Goal: Task Accomplishment & Management: Contribute content

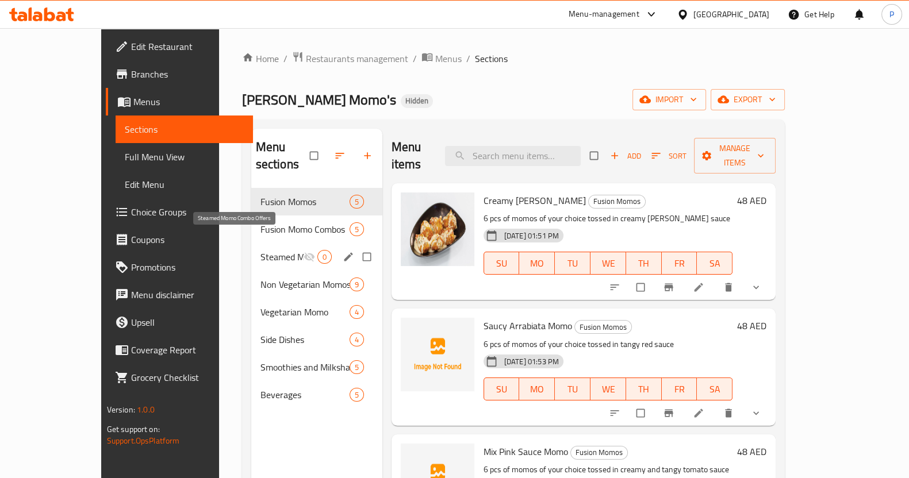
click at [260, 250] on span "Steamed Momo Combo Offers" at bounding box center [281, 257] width 43 height 14
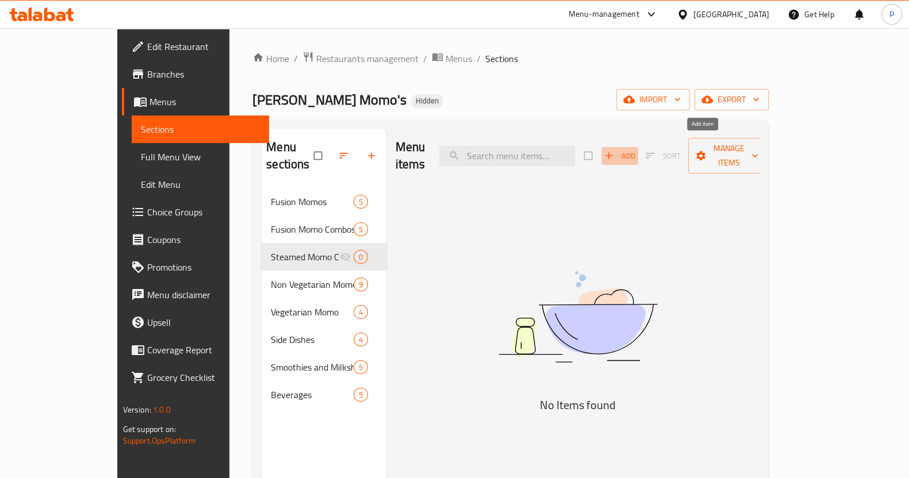
click at [635, 149] on span "Add" at bounding box center [619, 155] width 31 height 13
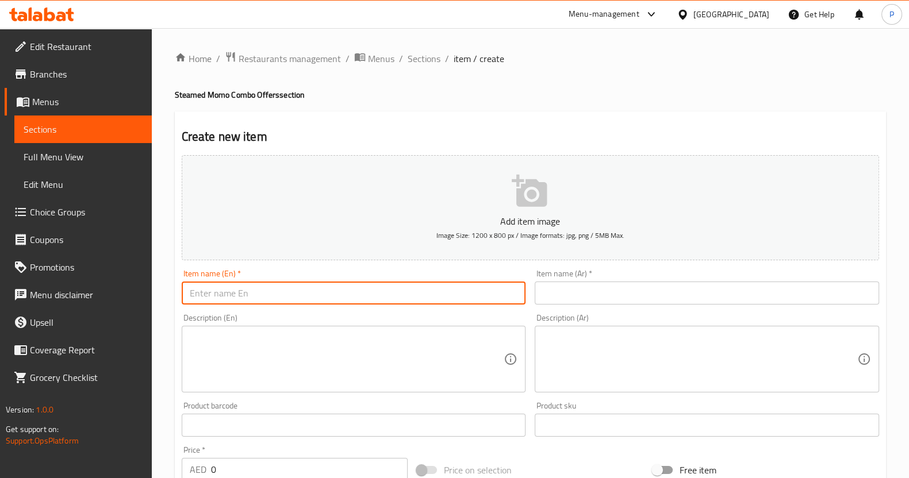
click at [346, 290] on input "text" at bounding box center [354, 293] width 344 height 23
paste input "mumas steamed chicken combo"
drag, startPoint x: 329, startPoint y: 298, endPoint x: 164, endPoint y: 309, distance: 165.3
click at [164, 309] on div "Home / Restaurants management / Menus / Sections / item / create Steamed Momo C…" at bounding box center [530, 415] width 757 height 775
type input "mumas steamed chicken combo"
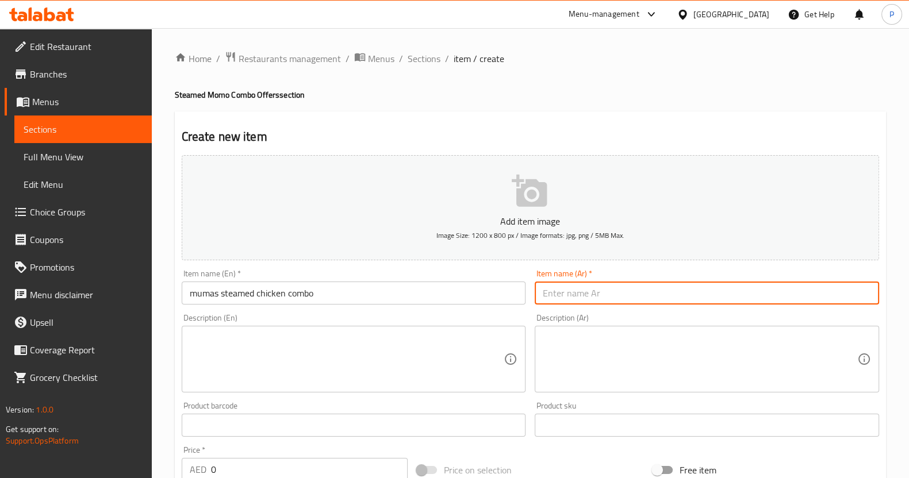
click at [571, 289] on input "text" at bounding box center [707, 293] width 344 height 23
paste input "ماما دجاج على البخار كومبو"
type input "ماما دجاج على البخار كومبو"
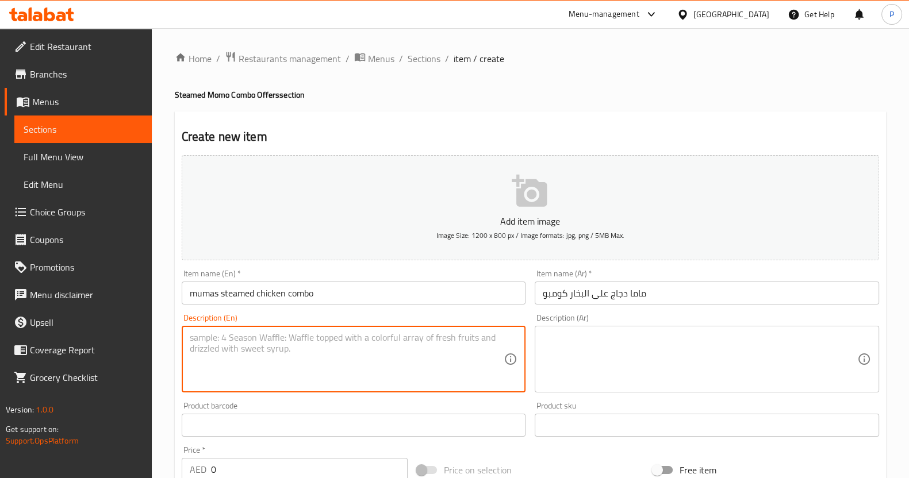
click at [271, 368] on textarea at bounding box center [347, 359] width 314 height 55
paste textarea "steamed assorted chicken momos flavors served with dips, sweet corn and choice …"
type textarea "steamed assorted chicken momos flavors served with dips, sweet corn and choice …"
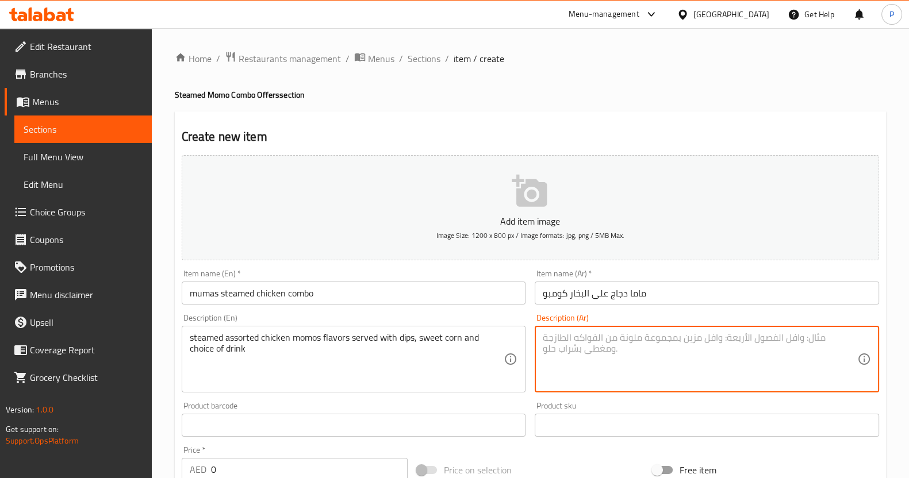
click at [569, 348] on textarea at bounding box center [700, 359] width 314 height 55
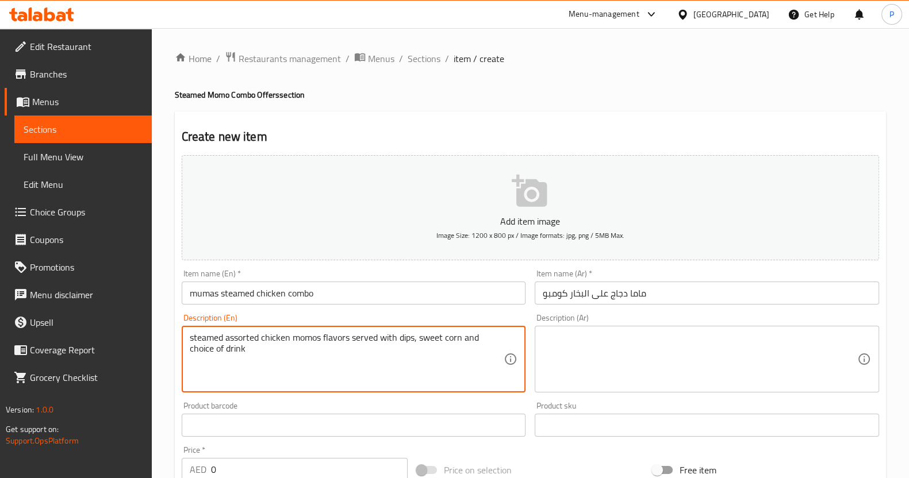
drag, startPoint x: 268, startPoint y: 363, endPoint x: 170, endPoint y: 337, distance: 102.2
click at [565, 352] on textarea at bounding box center [700, 359] width 314 height 55
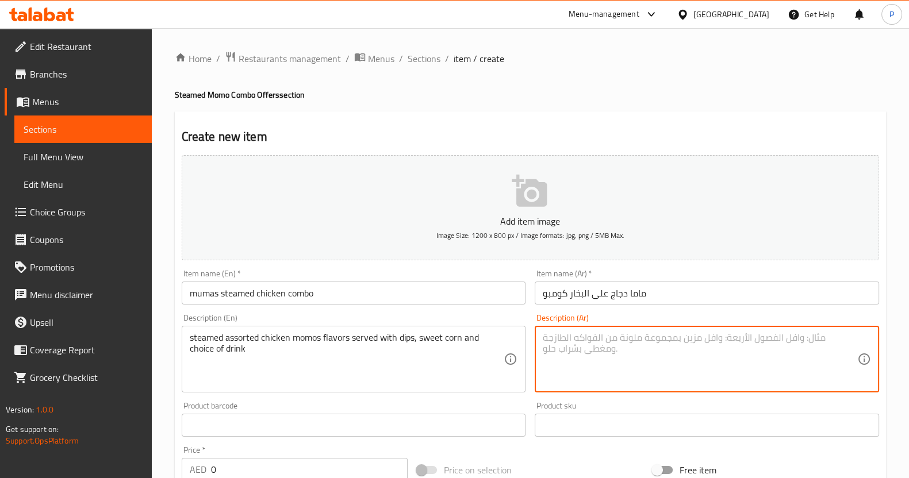
paste textarea "e"
drag, startPoint x: 680, startPoint y: 367, endPoint x: 597, endPoint y: 339, distance: 88.2
click at [597, 339] on textarea at bounding box center [700, 359] width 314 height 55
type textarea "e"
paste textarea "زلابية دجاج مشكلة مطهية على البخار تُقدَّم مع صلصات غموس، ذرة حلوة، ومشروب من ا…"
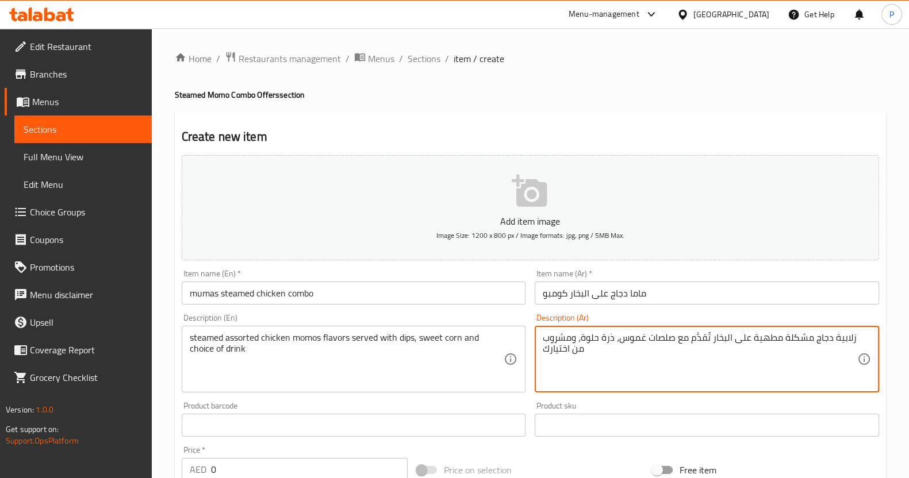
scroll to position [102, 0]
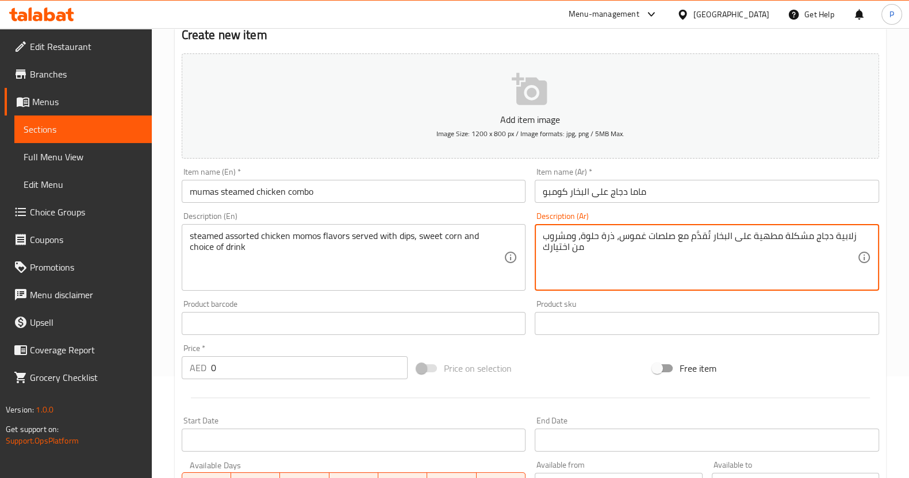
type textarea "زلابية دجاج مشكلة مطهية على البخار تُقدَّم مع صلصات غموس، ذرة حلوة، ومشروب من ا…"
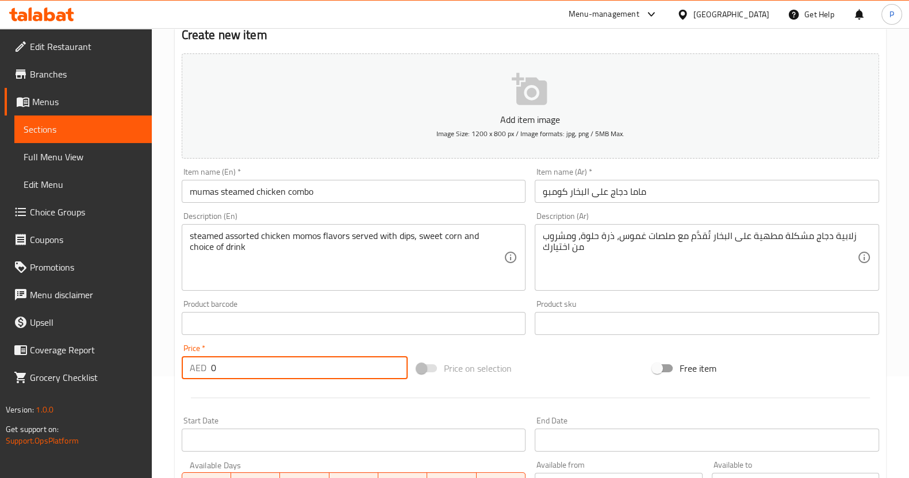
click at [262, 376] on input "0" at bounding box center [309, 367] width 197 height 23
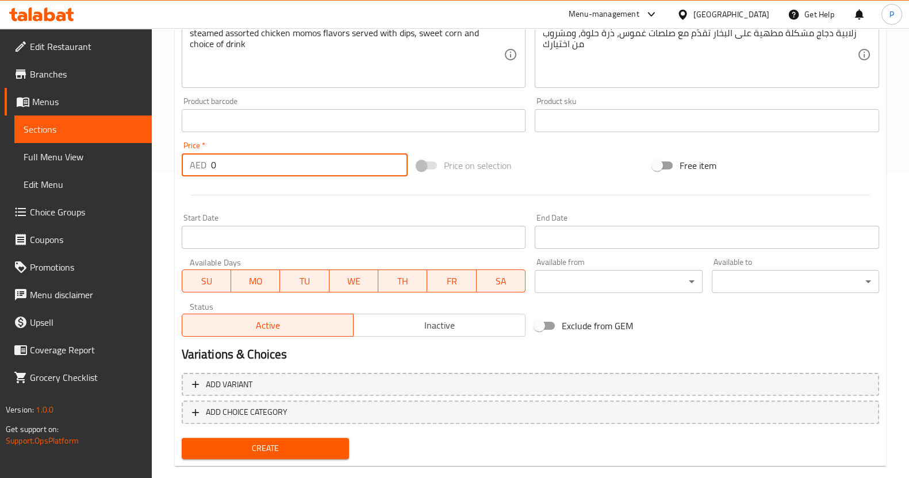
scroll to position [324, 0]
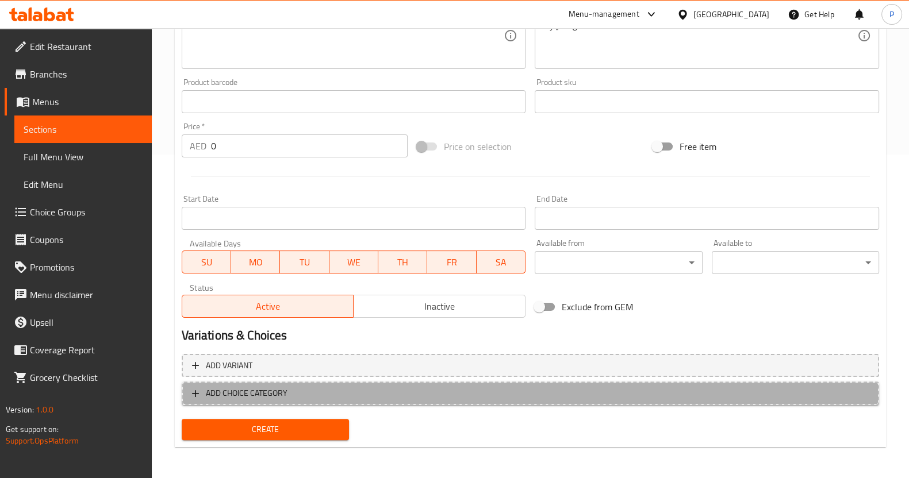
click at [252, 392] on span "ADD CHOICE CATEGORY" at bounding box center [247, 393] width 82 height 14
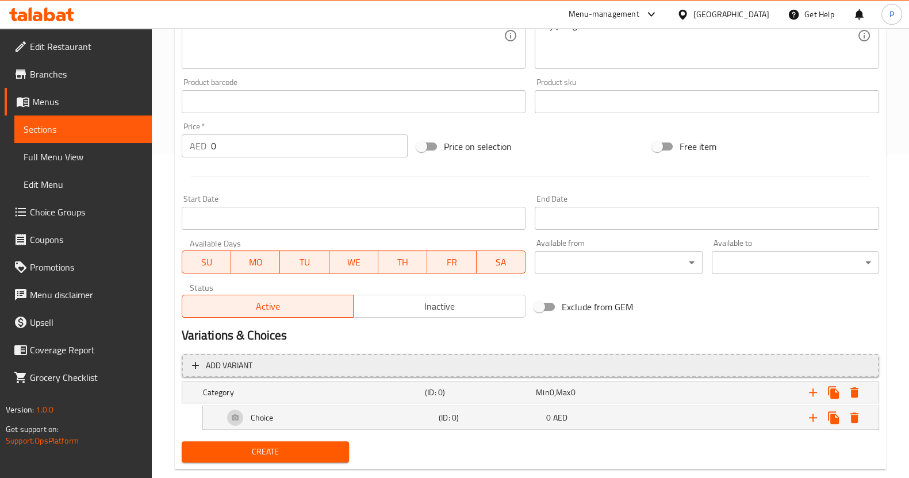
click at [308, 359] on span "Add variant" at bounding box center [530, 366] width 677 height 14
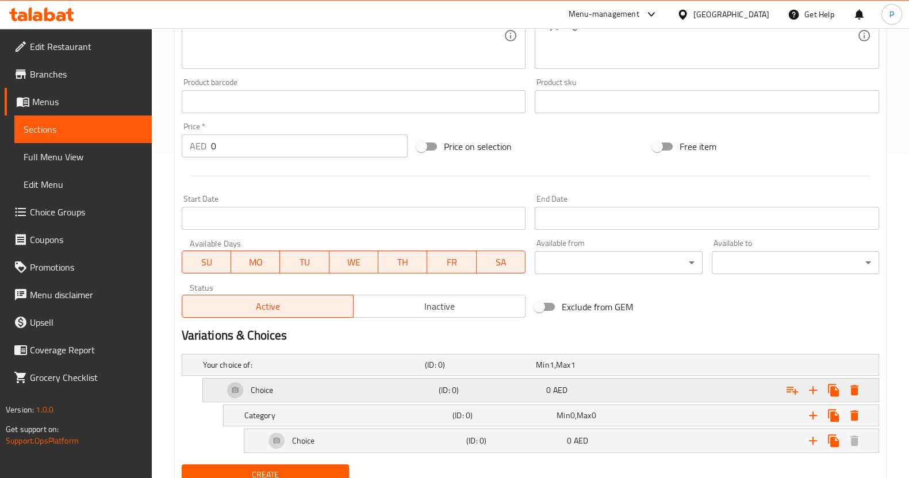
click at [529, 386] on h5 "(ID: 0)" at bounding box center [490, 390] width 103 height 11
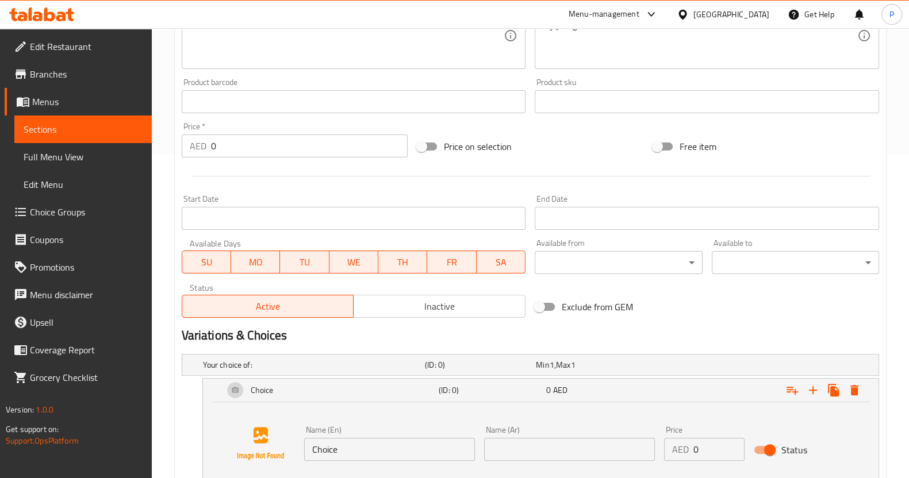
scroll to position [418, 0]
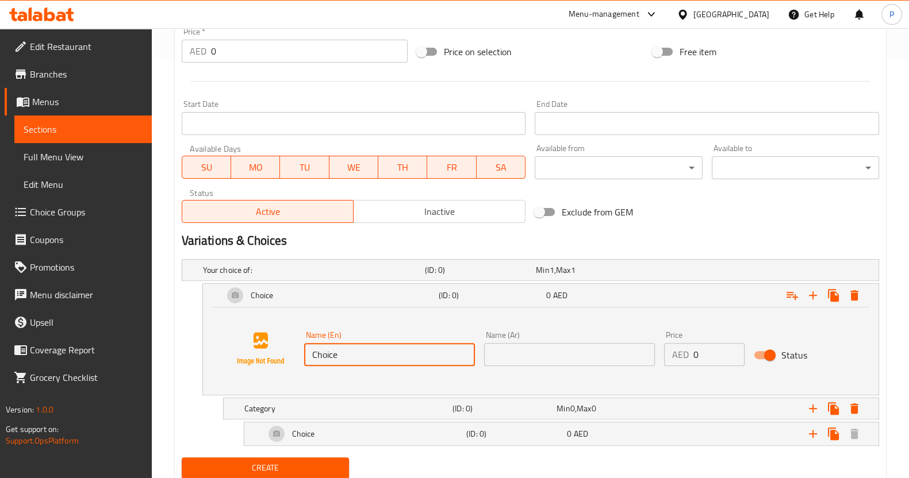
click at [387, 349] on input "Choice" at bounding box center [389, 354] width 171 height 23
type input "C"
drag, startPoint x: 391, startPoint y: 351, endPoint x: 280, endPoint y: 372, distance: 113.5
click at [280, 372] on div "Name (En) 6pcs Name (En) Name (Ar) Name (Ar) Price AED 0 Price Status" at bounding box center [541, 348] width 648 height 87
type input "6pcs"
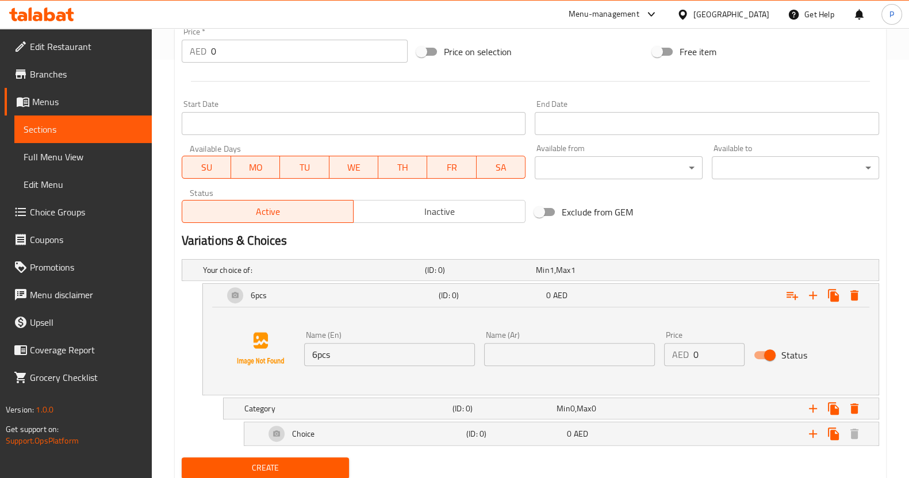
drag, startPoint x: 552, startPoint y: 366, endPoint x: 548, endPoint y: 356, distance: 10.3
click at [548, 356] on div "Name (Ar) Name (Ar)" at bounding box center [569, 348] width 180 height 44
click at [548, 356] on input "text" at bounding box center [569, 354] width 171 height 23
paste input "٦ قطع"
type input "٦ قطع"
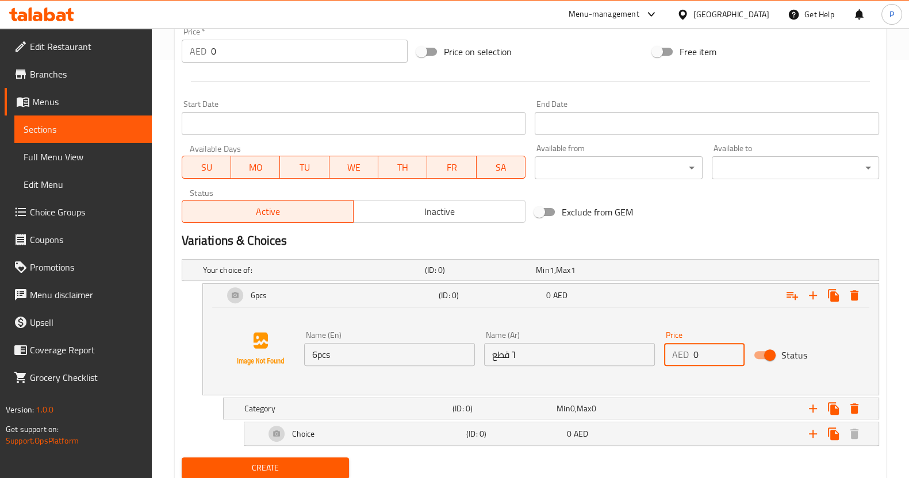
click at [702, 354] on input "0" at bounding box center [719, 354] width 52 height 23
type input "50"
click at [388, 373] on div "Name (En) 6pcs Name (En) Name (Ar) ٦ قطع Name (Ar) Price AED 50 Price Status" at bounding box center [541, 348] width 648 height 87
click at [810, 298] on icon "Expand" at bounding box center [813, 296] width 14 height 14
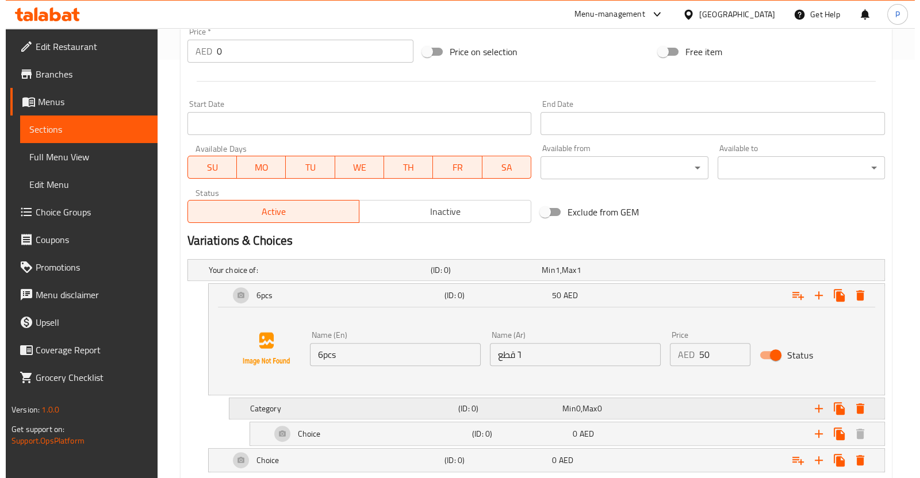
scroll to position [483, 0]
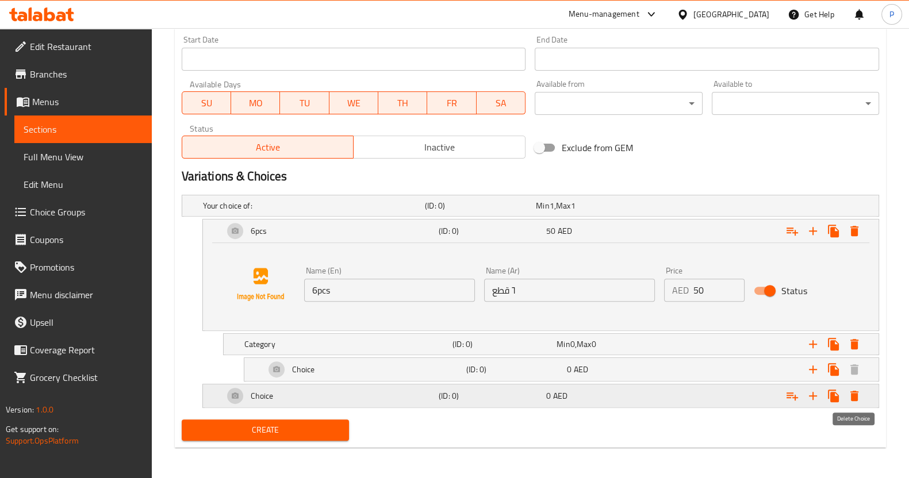
click at [855, 390] on icon "Expand" at bounding box center [854, 396] width 14 height 14
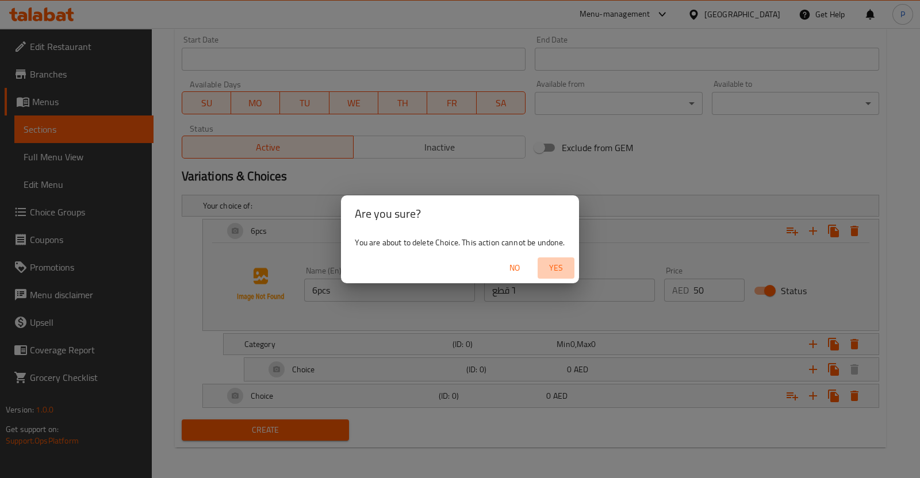
click at [552, 267] on span "Yes" at bounding box center [556, 268] width 28 height 14
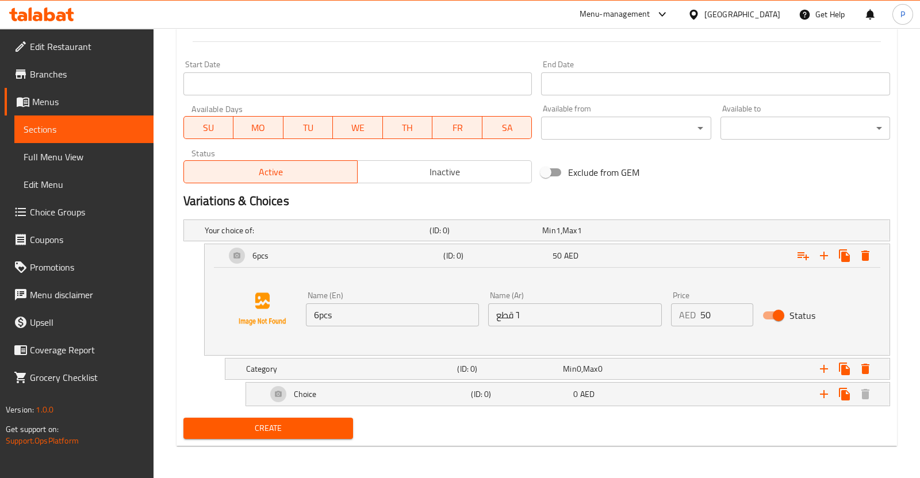
scroll to position [456, 0]
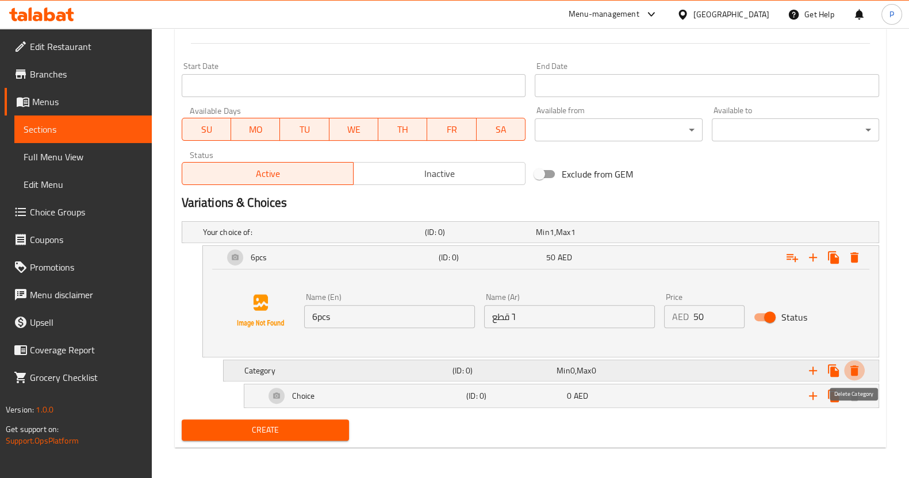
click at [849, 364] on icon "Expand" at bounding box center [854, 371] width 14 height 14
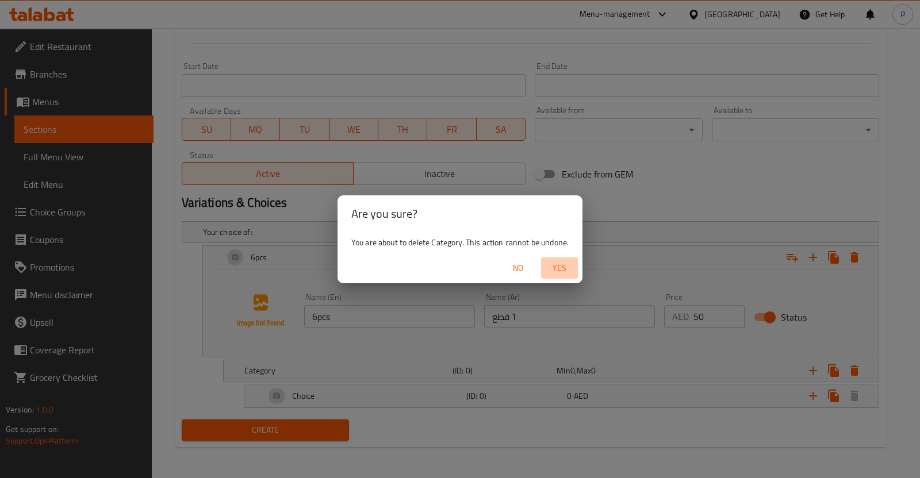
click at [563, 268] on span "Yes" at bounding box center [559, 268] width 28 height 14
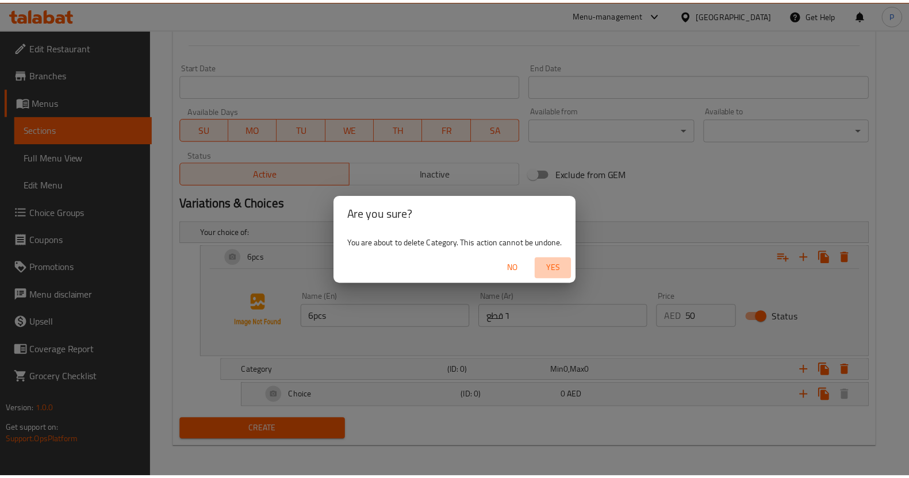
scroll to position [406, 0]
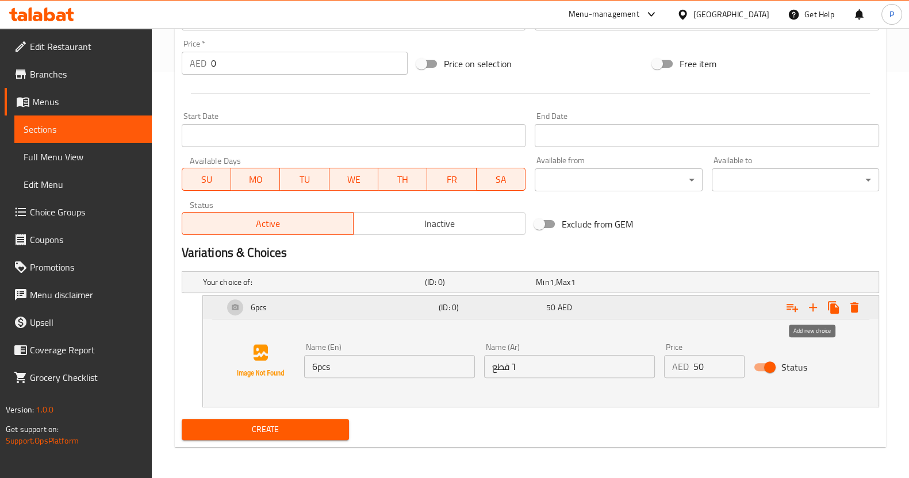
click at [810, 306] on icon "Expand" at bounding box center [813, 307] width 8 height 8
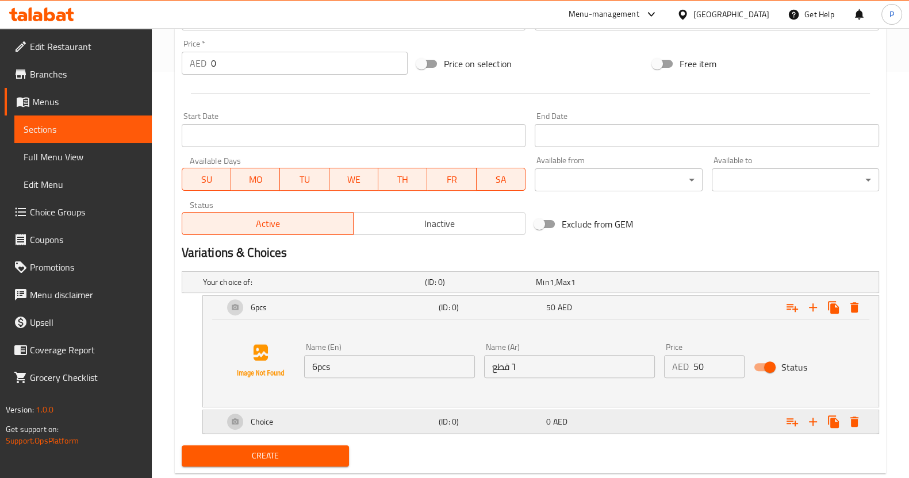
click at [310, 421] on div "Choice" at bounding box center [328, 422] width 215 height 28
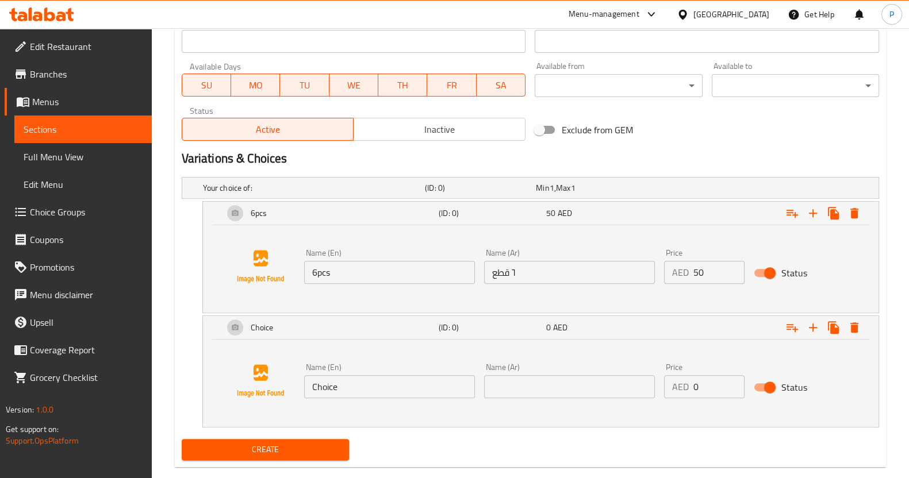
scroll to position [501, 0]
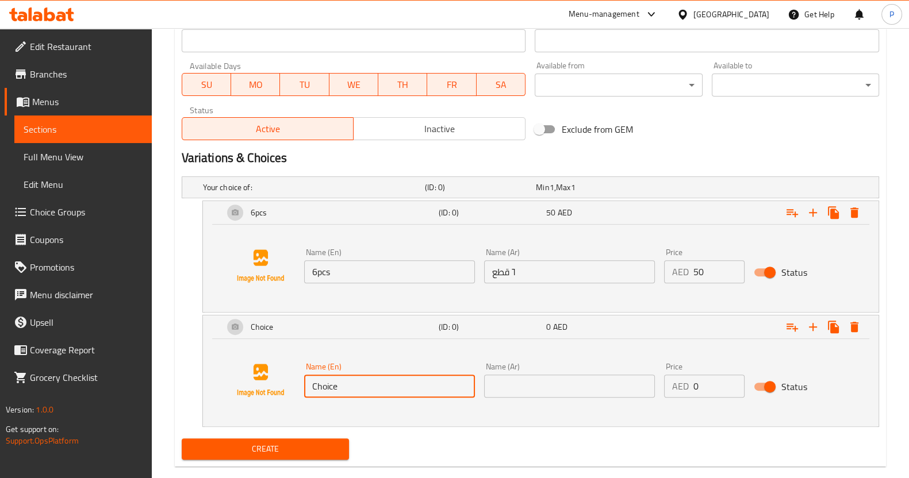
click at [351, 387] on input "Choice" at bounding box center [389, 386] width 171 height 23
type input "C"
drag, startPoint x: 374, startPoint y: 388, endPoint x: 245, endPoint y: 395, distance: 128.9
click at [245, 395] on div "Name (En) 12pcs Name (En) Name (Ar) Name (Ar) Price AED 0 Price Status" at bounding box center [541, 380] width 648 height 87
type input "12pcs"
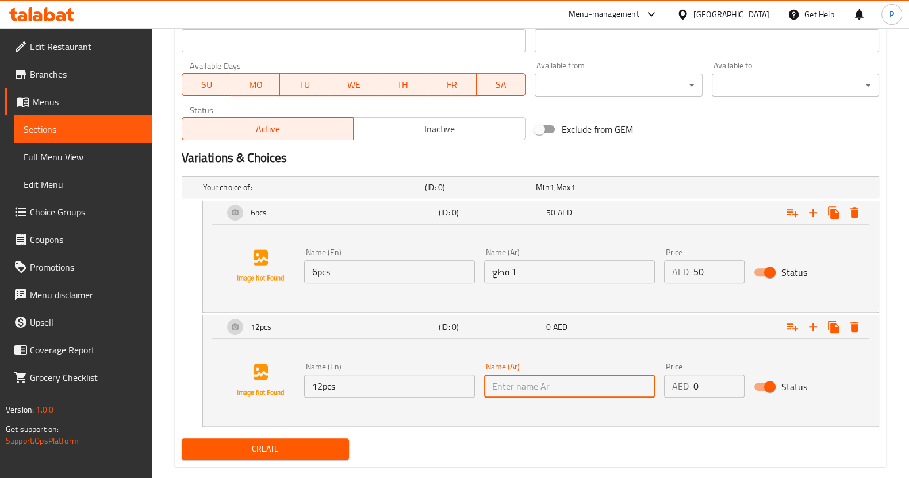
click at [520, 388] on input "text" at bounding box center [569, 386] width 171 height 23
paste input "١٢ قطعة"
type input "١٢ قطعة"
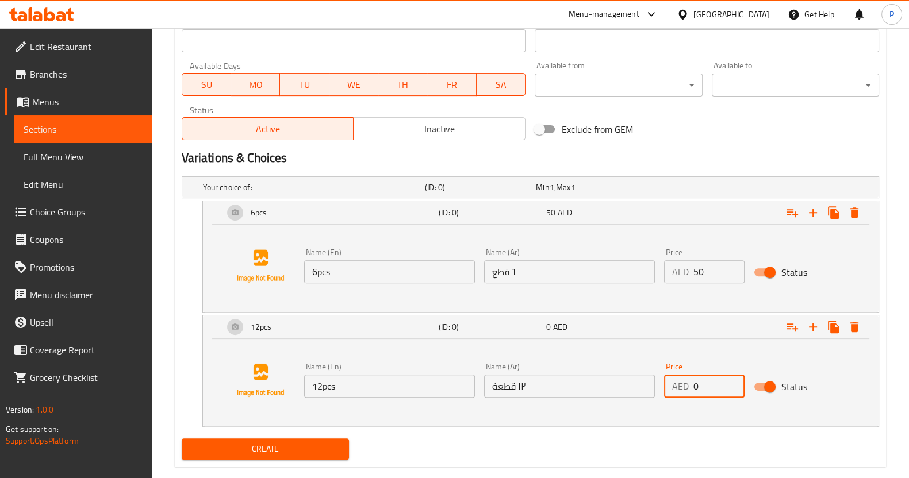
click at [709, 392] on input "0" at bounding box center [719, 386] width 52 height 23
type input "70"
click at [825, 439] on div "Create" at bounding box center [530, 449] width 706 height 30
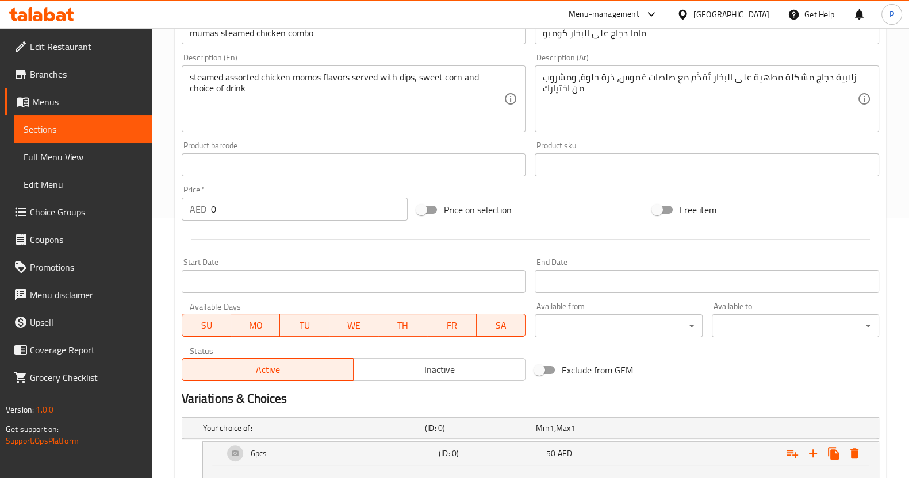
scroll to position [233, 0]
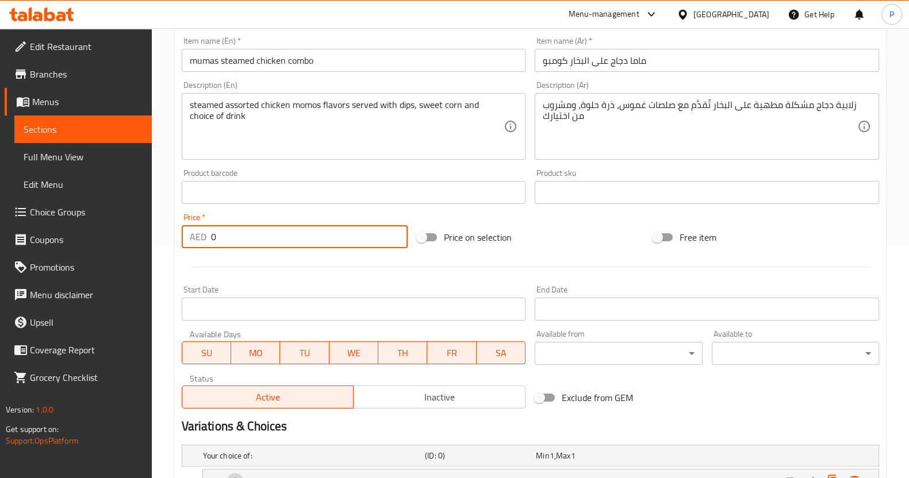
click at [342, 243] on input "0" at bounding box center [309, 236] width 197 height 23
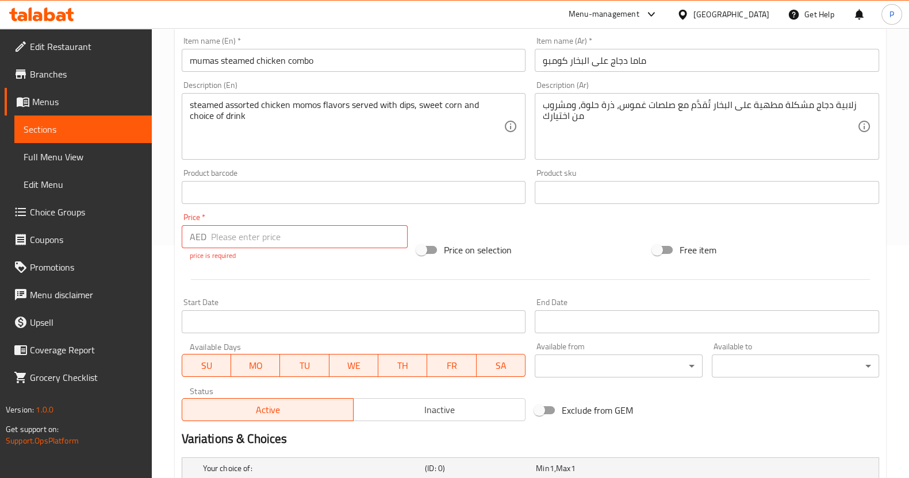
click at [426, 254] on div "Add item image Image Size: 1200 x 800 px / Image formats: jpg, png / 5MB Max. I…" at bounding box center [530, 172] width 706 height 508
click at [310, 235] on input "number" at bounding box center [309, 236] width 197 height 23
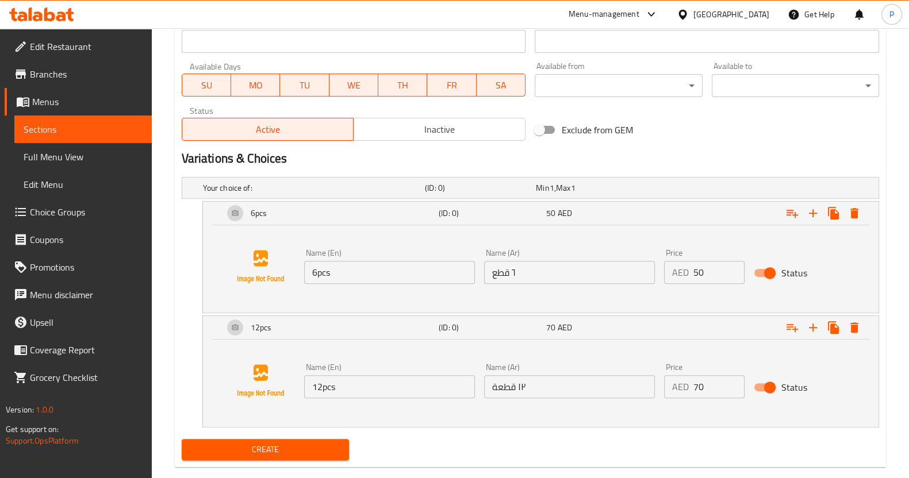
scroll to position [516, 0]
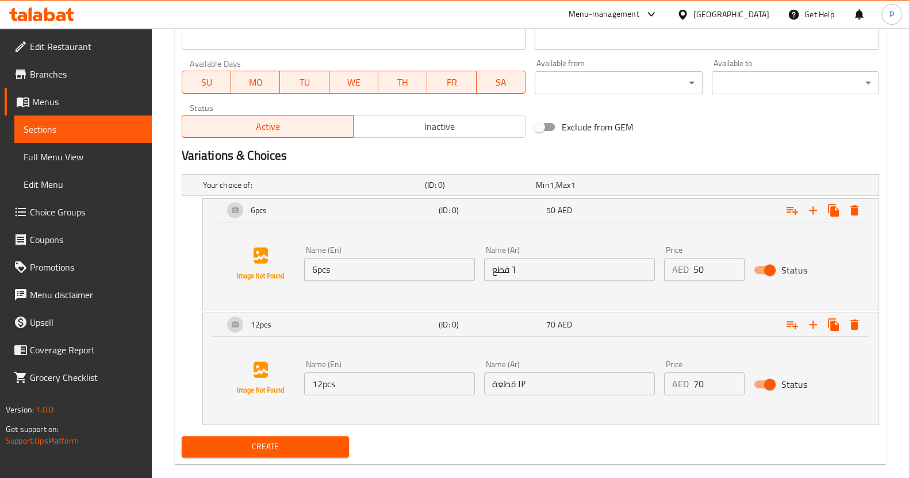
type input "0"
click at [258, 450] on div "Home / Restaurants management / Menus / Sections / item / create Steamed Momo C…" at bounding box center [530, 4] width 711 height 939
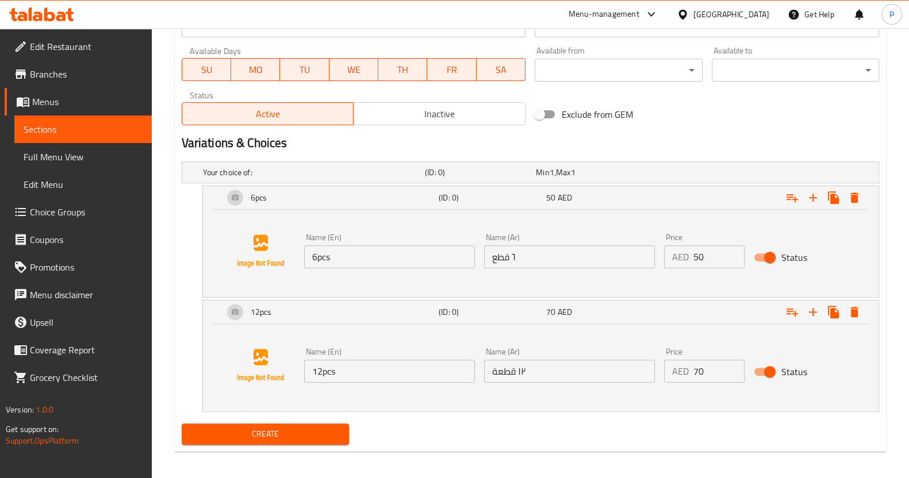
click at [279, 429] on span "Create" at bounding box center [265, 434] width 149 height 14
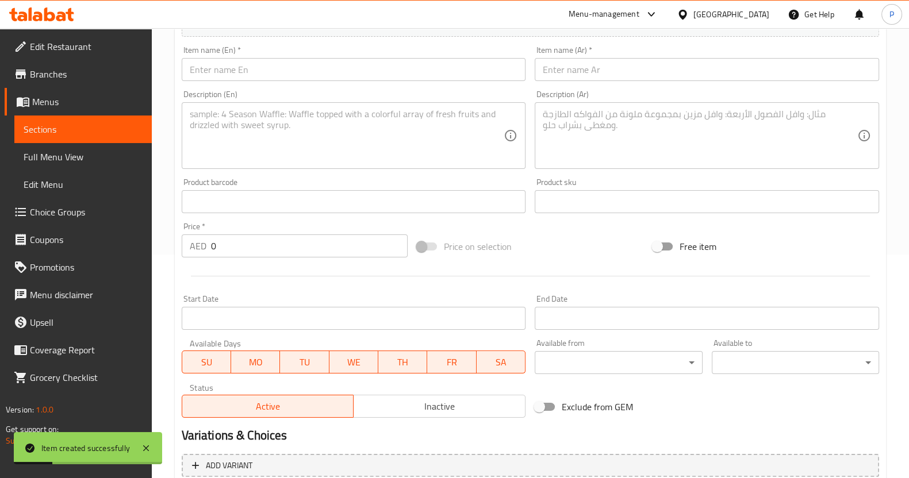
scroll to position [224, 0]
click at [59, 210] on span "Choice Groups" at bounding box center [86, 212] width 113 height 14
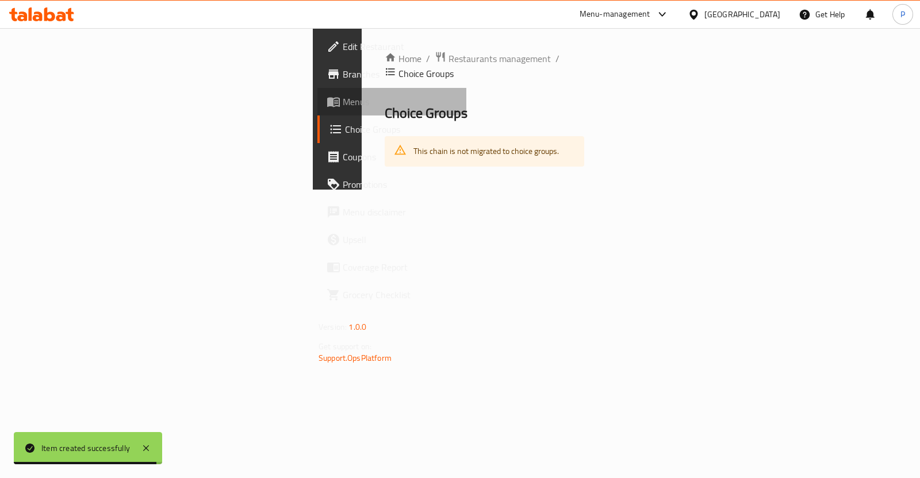
click at [343, 105] on span "Menus" at bounding box center [400, 102] width 114 height 14
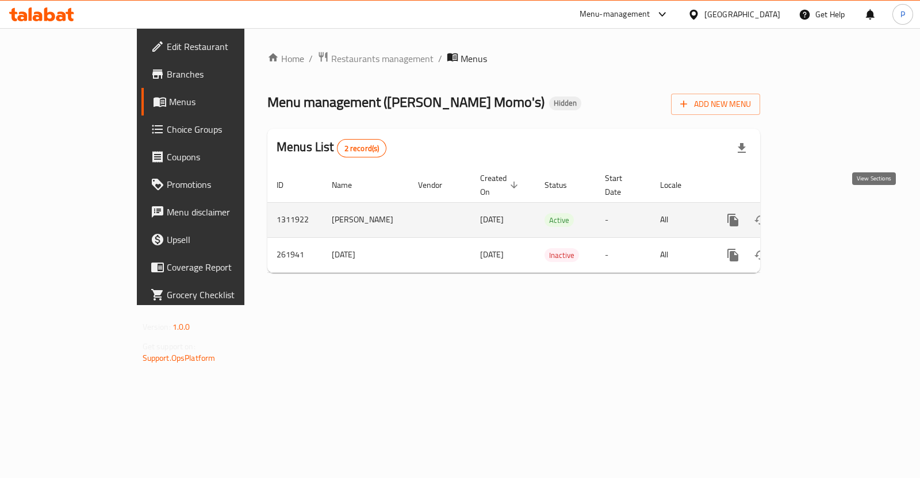
click at [822, 213] on icon "enhanced table" at bounding box center [816, 220] width 14 height 14
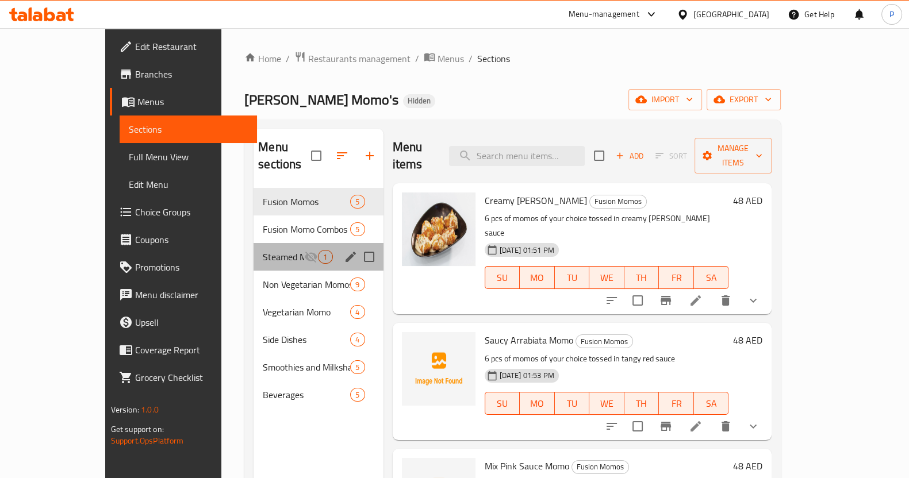
click at [253, 247] on div "Steamed Momo Combo Offers 1" at bounding box center [317, 257] width 129 height 28
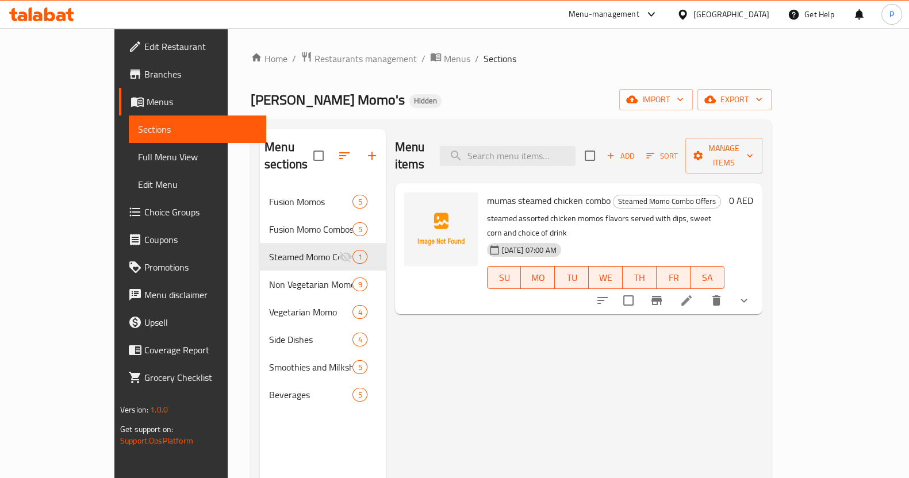
click at [724, 212] on p "steamed assorted chicken momos flavors served with dips, sweet corn and choice …" at bounding box center [605, 226] width 237 height 29
click at [693, 294] on icon at bounding box center [686, 301] width 14 height 14
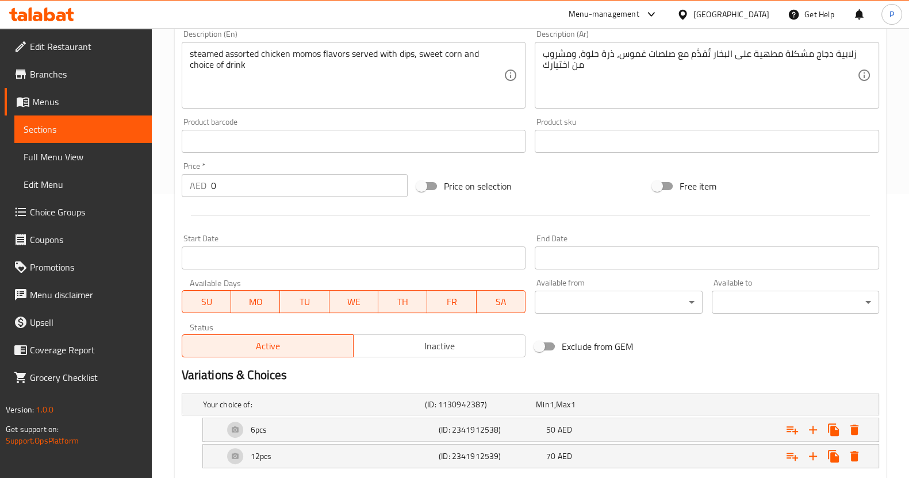
scroll to position [345, 0]
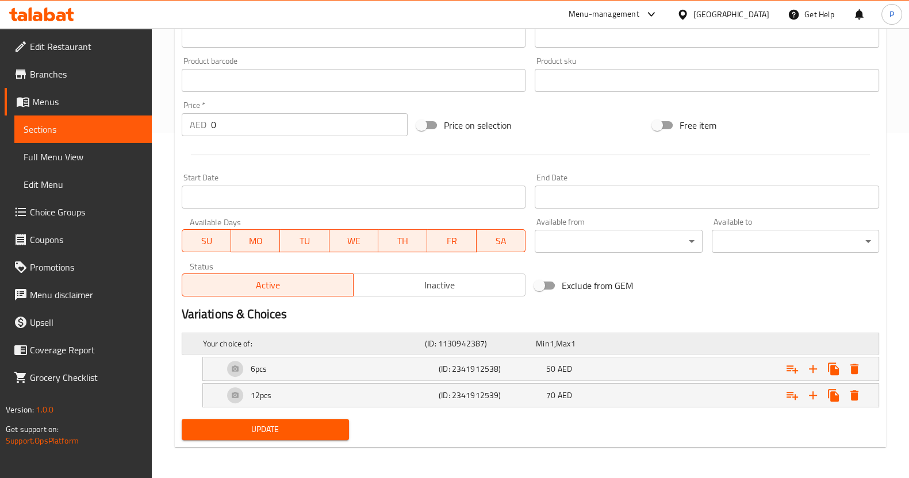
click at [543, 341] on span "Min" at bounding box center [542, 343] width 13 height 15
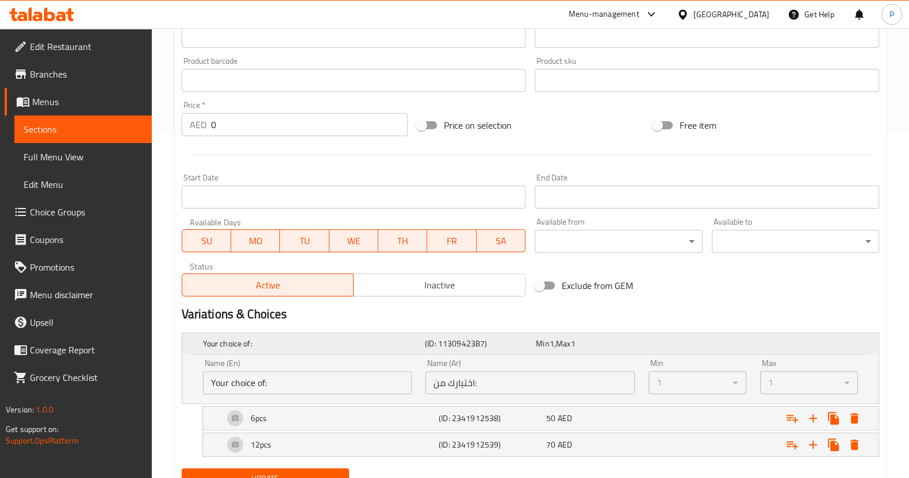
click at [670, 345] on div "Expand" at bounding box center [755, 343] width 222 height 5
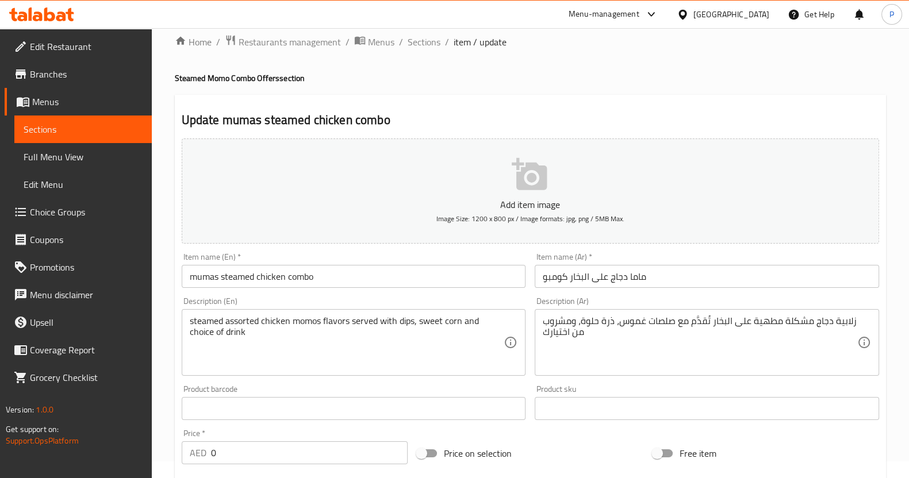
scroll to position [37, 0]
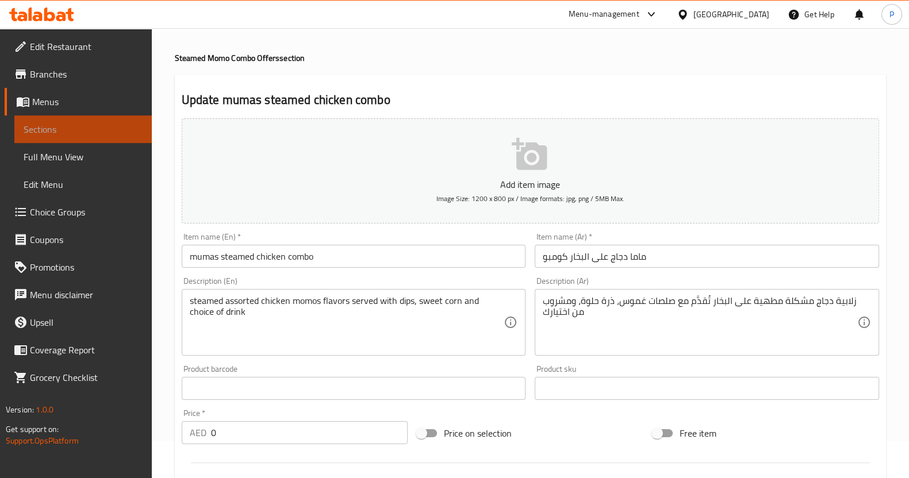
click at [107, 129] on span "Sections" at bounding box center [83, 129] width 119 height 14
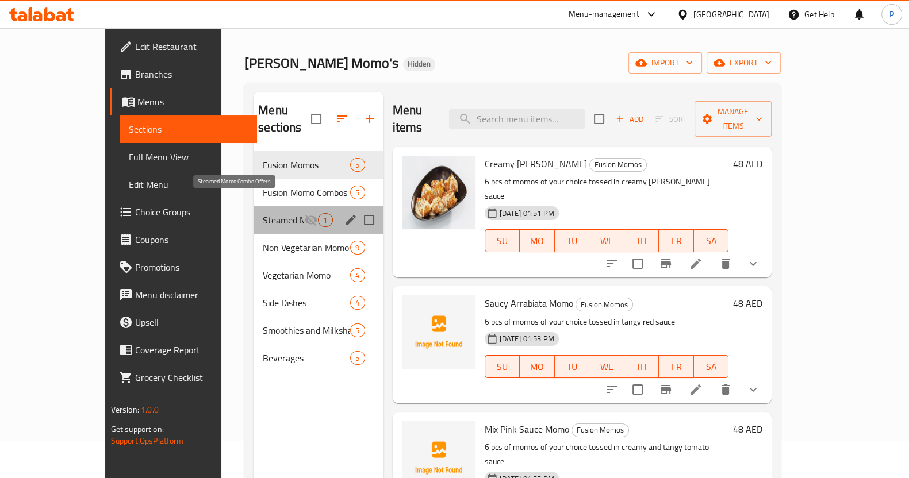
click at [264, 213] on span "Steamed Momo Combo Offers" at bounding box center [283, 220] width 41 height 14
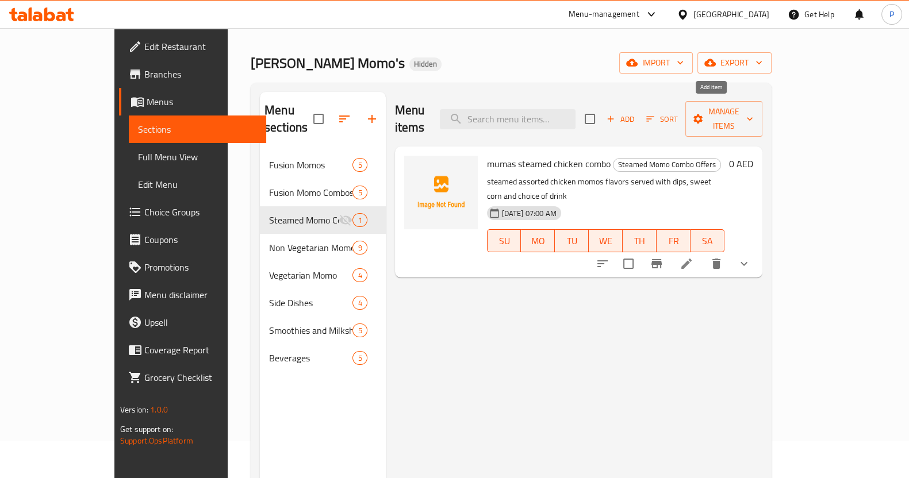
click at [636, 113] on span "Add" at bounding box center [620, 119] width 31 height 13
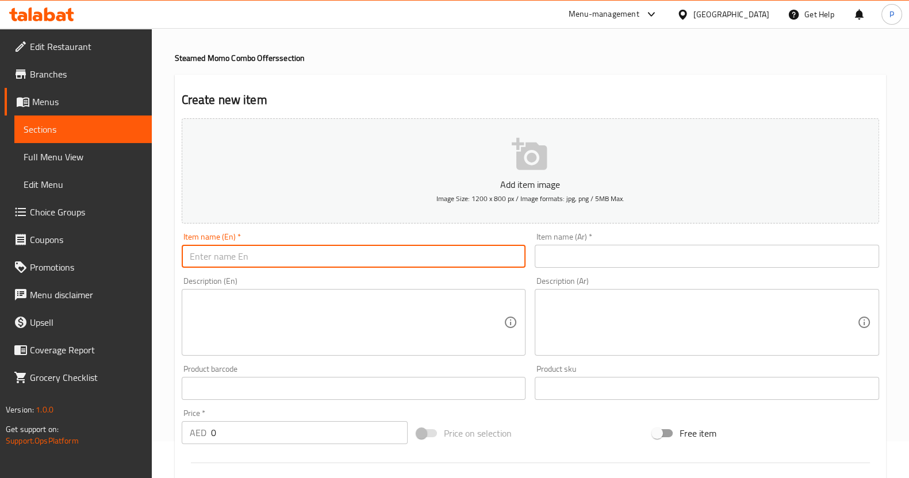
click at [370, 263] on input "text" at bounding box center [354, 256] width 344 height 23
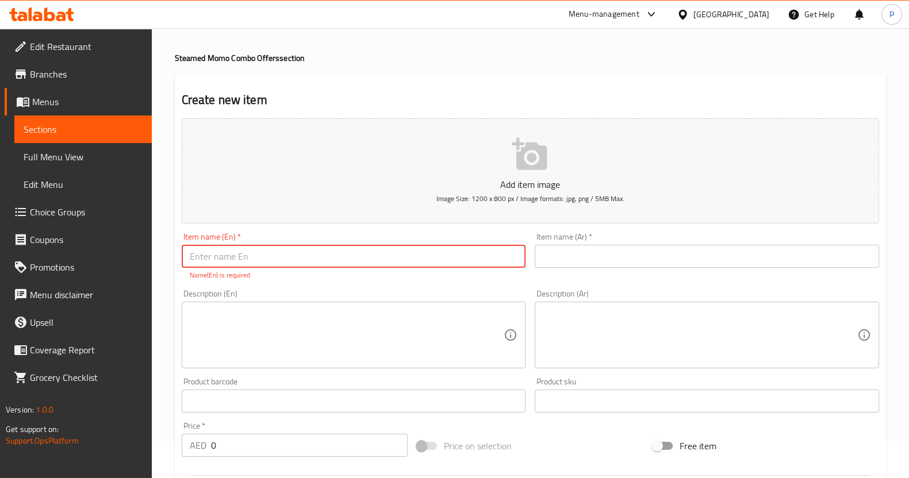
paste input "mumas steamed veg combo"
type input "mumas steamed veg combo"
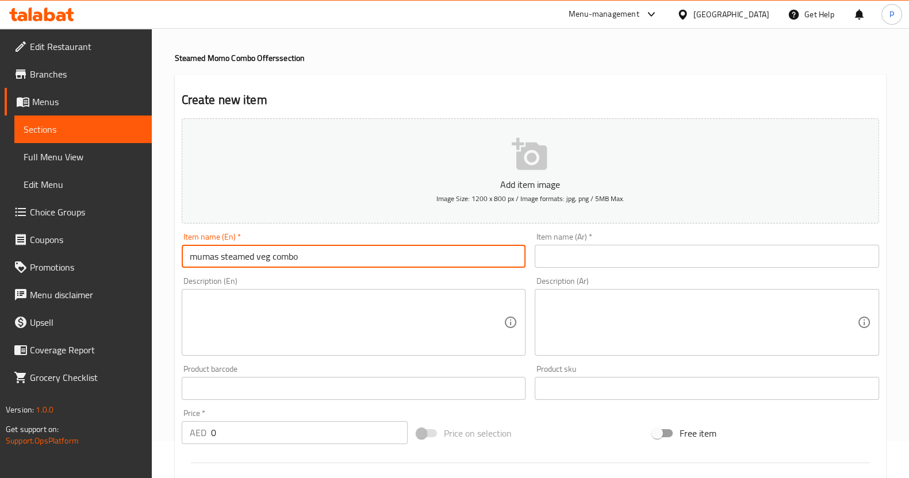
click at [572, 263] on input "text" at bounding box center [707, 256] width 344 height 23
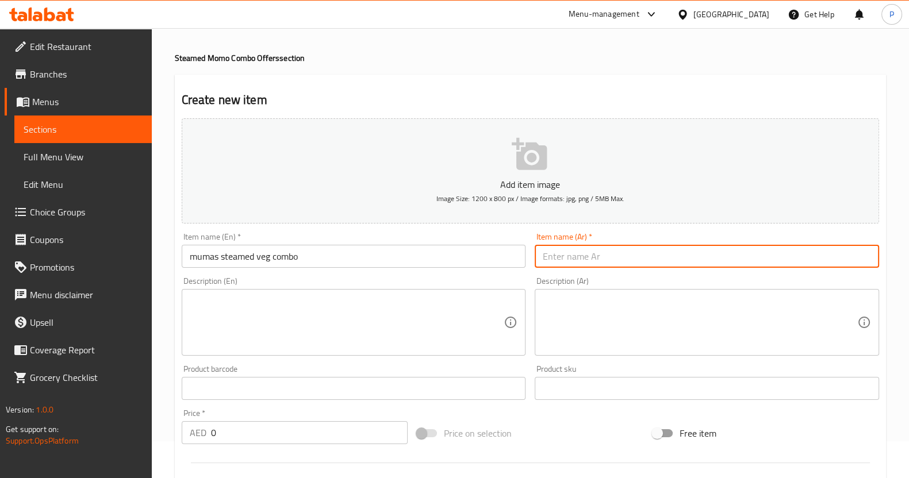
paste input "ماما خضار على البخار كومبو"
type input "ماما خضار على البخار كومبو"
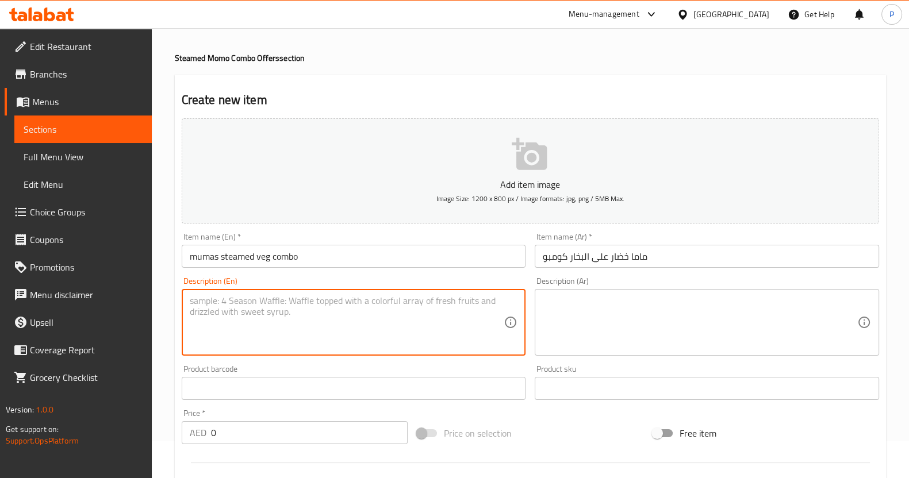
click at [293, 339] on textarea at bounding box center [347, 322] width 314 height 55
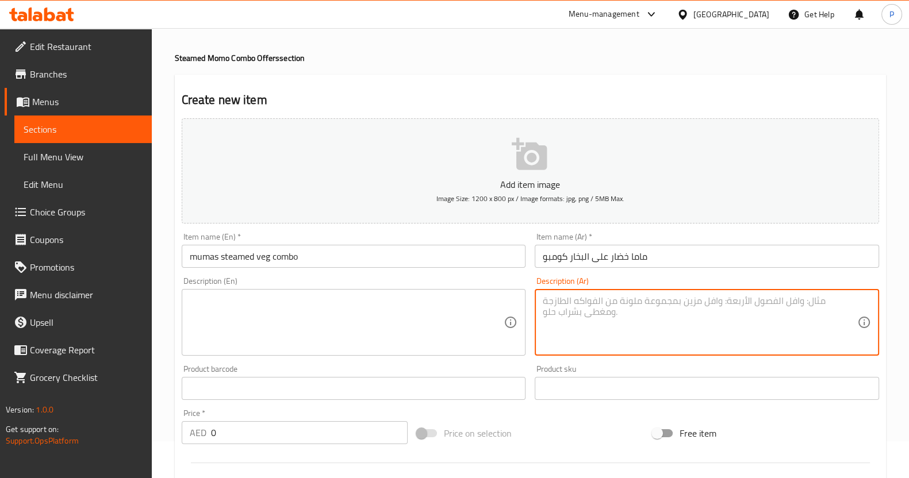
click at [569, 297] on textarea at bounding box center [700, 322] width 314 height 55
paste textarea "زلابية خضار مشكلة مطهية على البخار تُقدَّم مع صلصات غموس، ذرة حلوة، ومشروب من ا…"
type textarea "زلابية خضار مشكلة مطهية على البخار تُقدَّم مع صلصات غموس، ذرة حلوة، ومشروب من ا…"
click at [316, 324] on textarea at bounding box center [347, 322] width 314 height 55
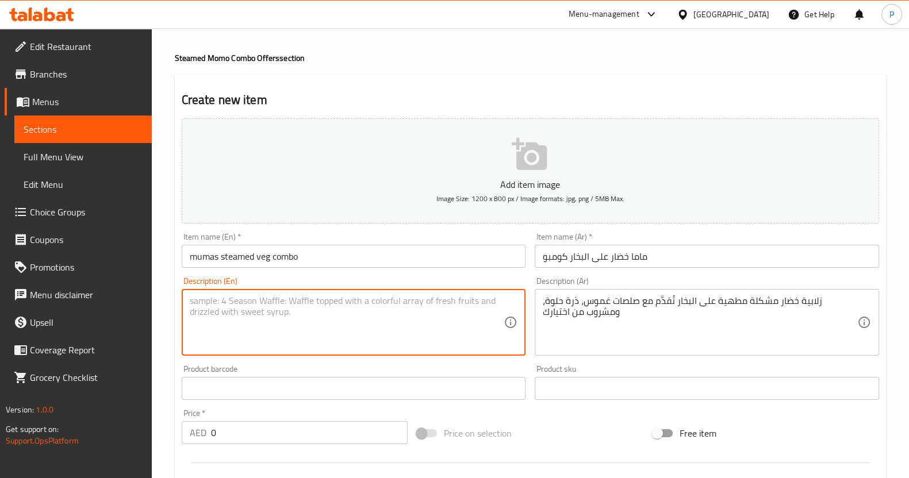
paste textarea "steamed assorted veg momos flavors served with dips, sweet corn and choice of d…"
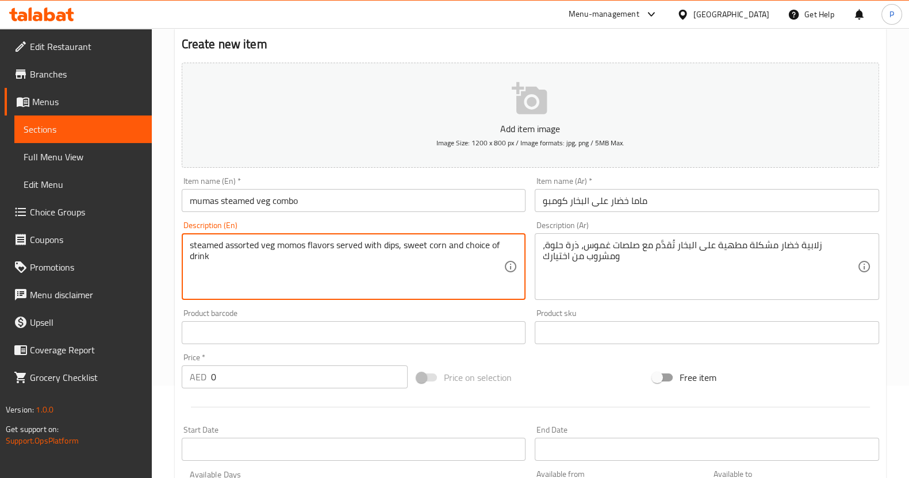
type textarea "steamed assorted veg momos flavors served with dips, sweet corn and choice of d…"
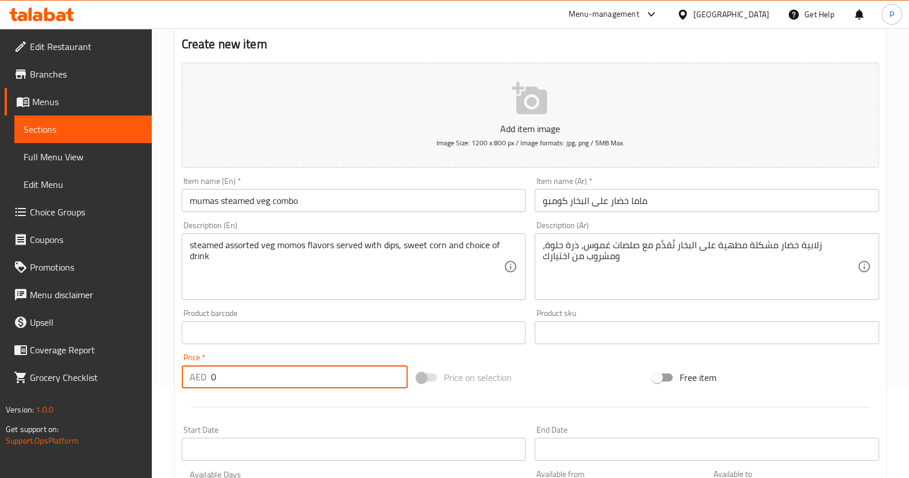
click at [245, 380] on input "0" at bounding box center [309, 377] width 197 height 23
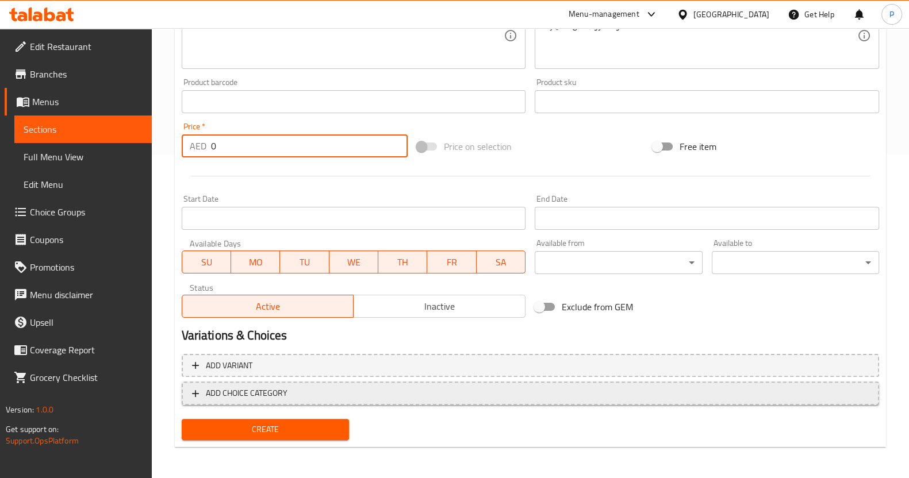
click at [206, 395] on span "ADD CHOICE CATEGORY" at bounding box center [247, 393] width 82 height 14
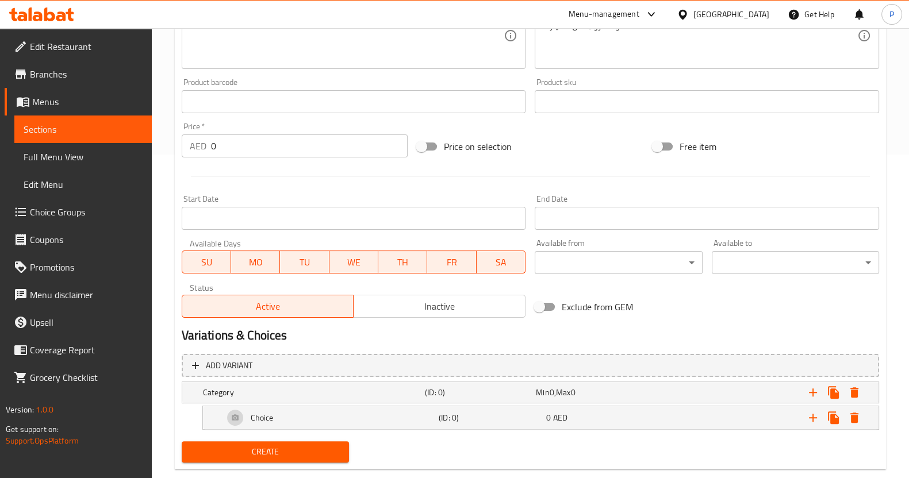
scroll to position [346, 0]
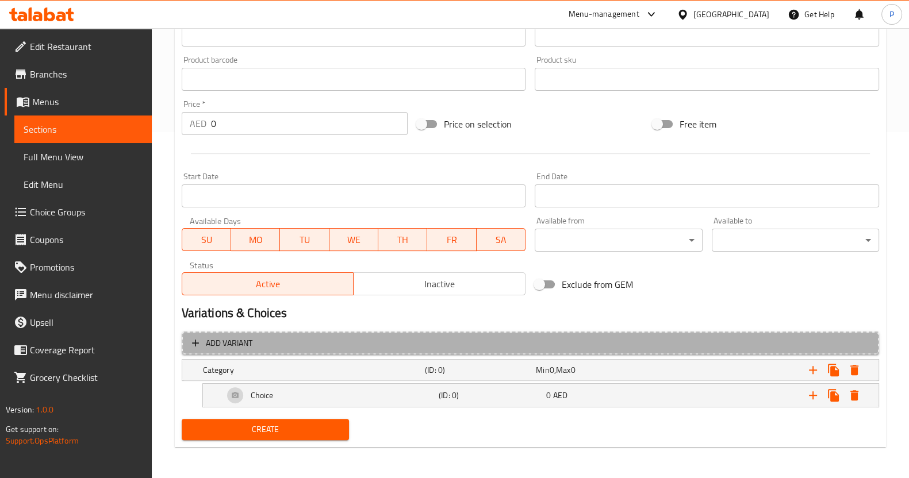
click at [263, 338] on span "Add variant" at bounding box center [530, 343] width 677 height 14
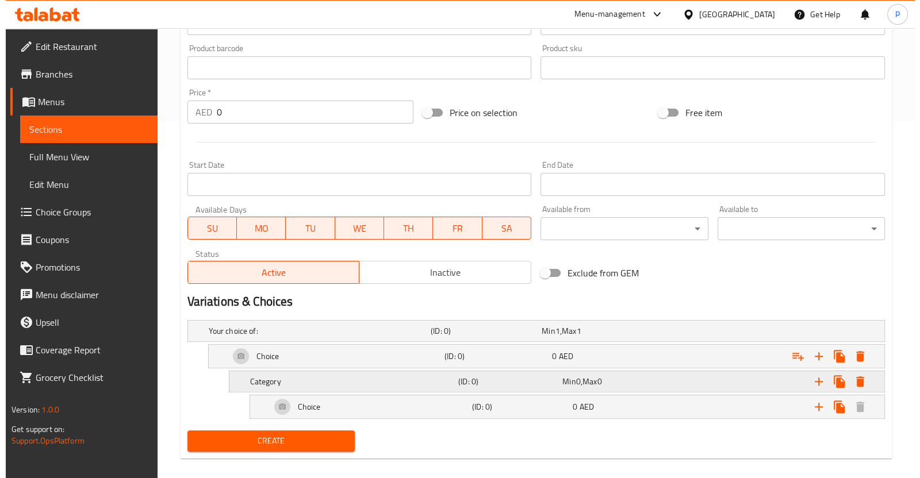
scroll to position [368, 0]
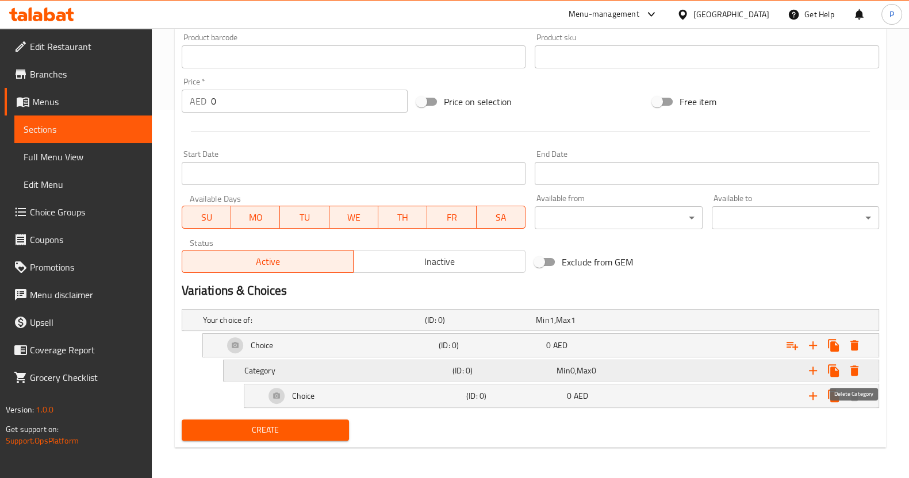
click at [859, 377] on button "Expand" at bounding box center [854, 370] width 21 height 21
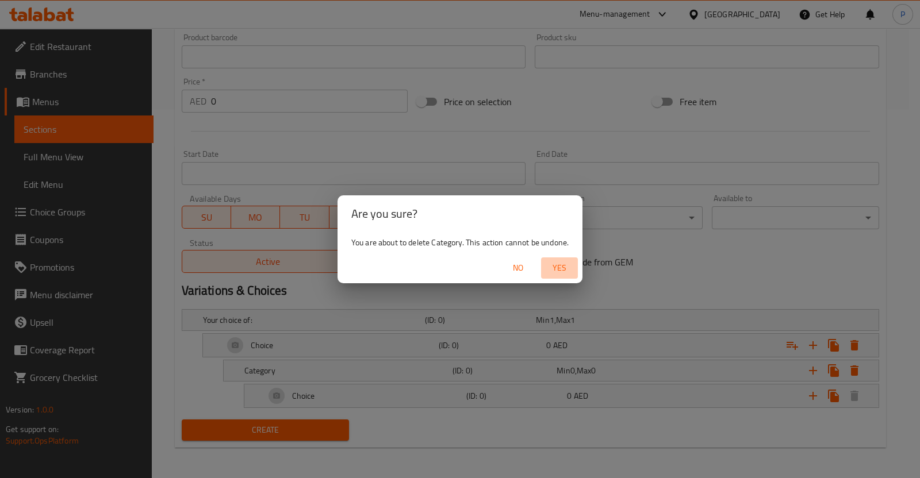
click at [563, 264] on span "Yes" at bounding box center [559, 268] width 28 height 14
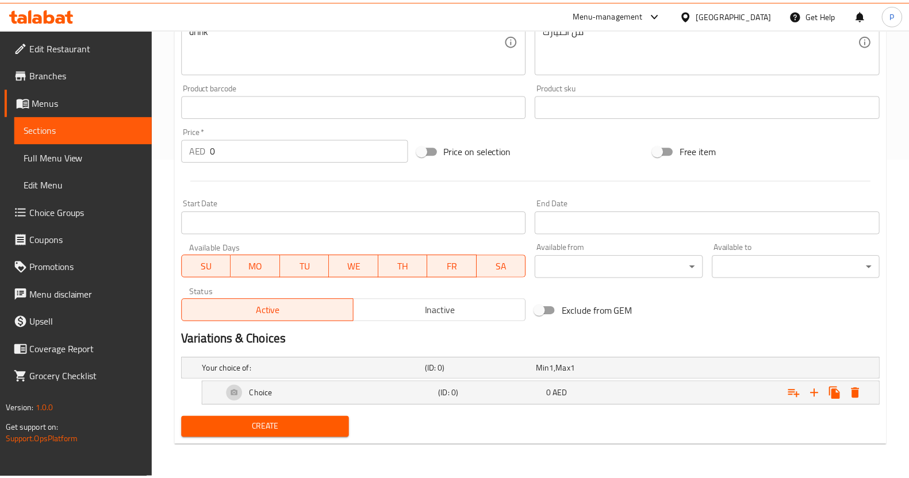
scroll to position [318, 0]
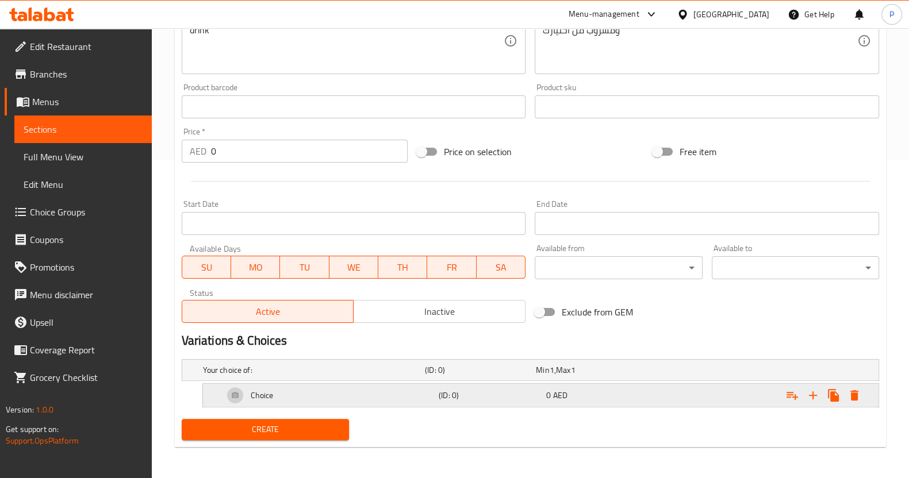
click at [448, 397] on h5 "(ID: 0)" at bounding box center [490, 395] width 103 height 11
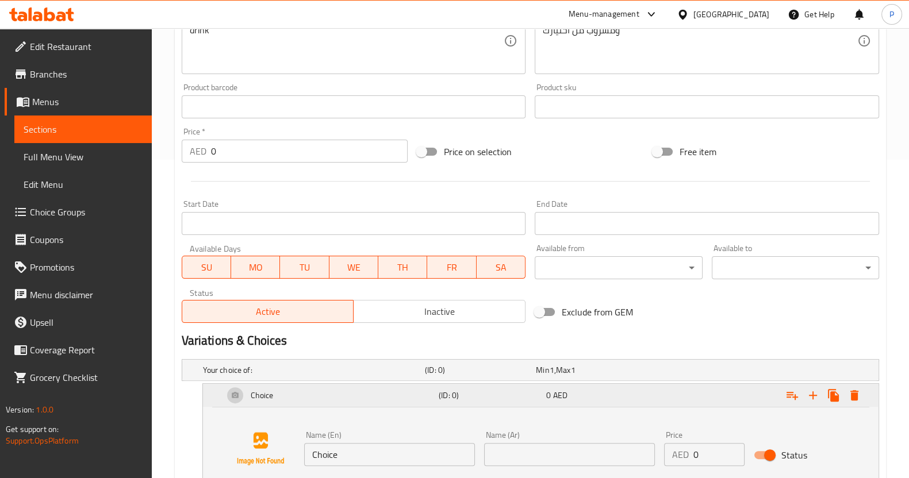
scroll to position [406, 0]
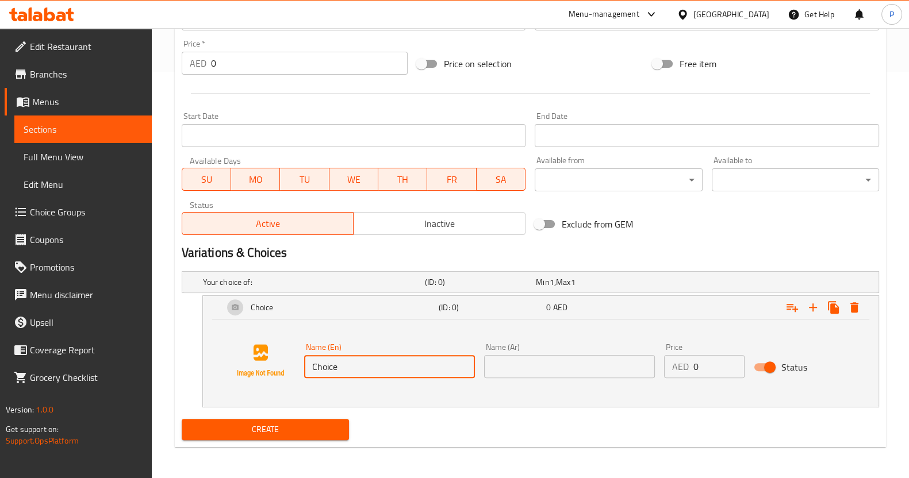
click at [373, 373] on input "Choice" at bounding box center [389, 366] width 171 height 23
type input "C"
type input "6pcs"
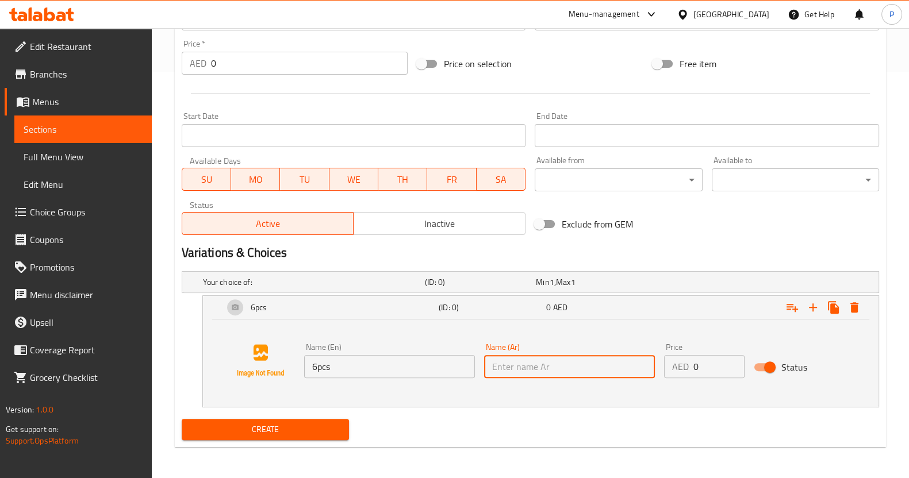
click at [516, 362] on input "text" at bounding box center [569, 366] width 171 height 23
type input "٦ قطع"
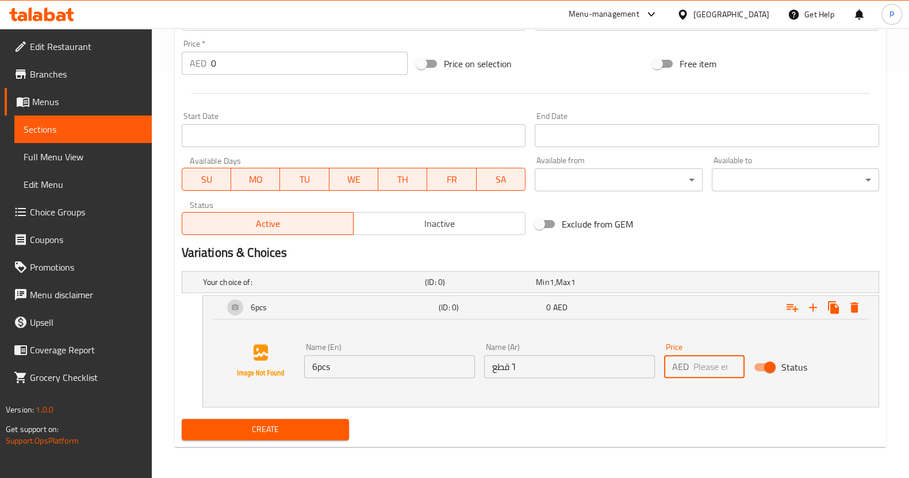
click at [712, 363] on input "number" at bounding box center [719, 366] width 52 height 23
type input "50"
click at [812, 308] on icon "Expand" at bounding box center [813, 307] width 8 height 8
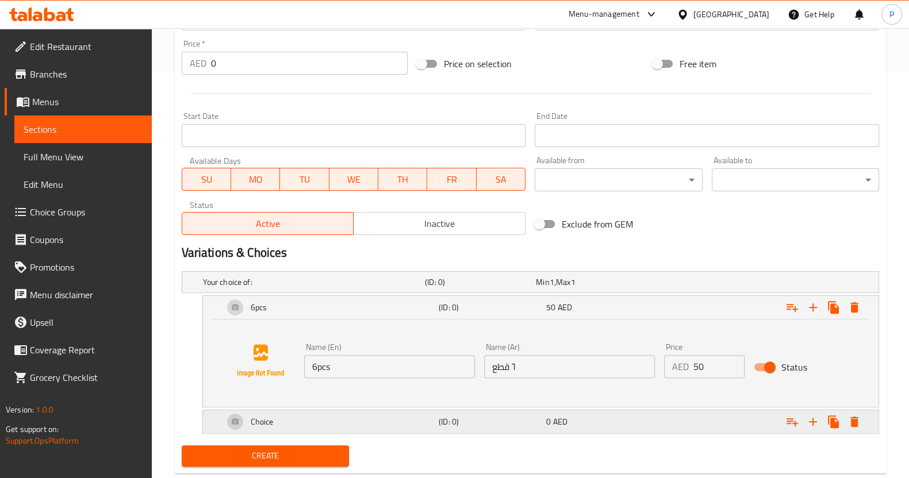
click at [365, 415] on div "Choice" at bounding box center [328, 422] width 215 height 28
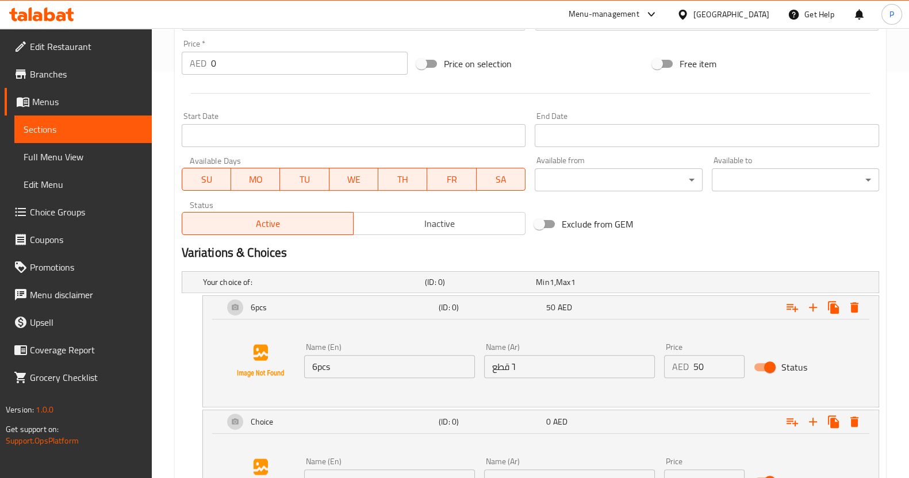
scroll to position [514, 0]
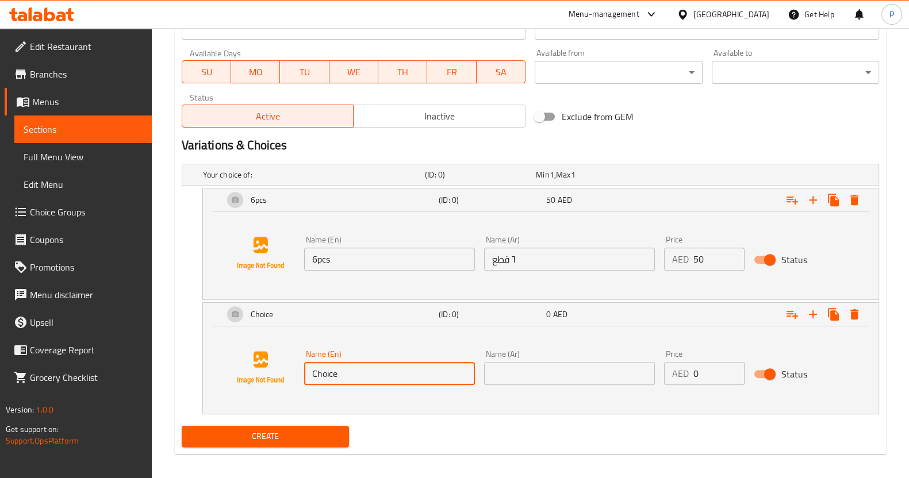
click at [351, 377] on input "Choice" at bounding box center [389, 373] width 171 height 23
type input "C"
type input "12pcs"
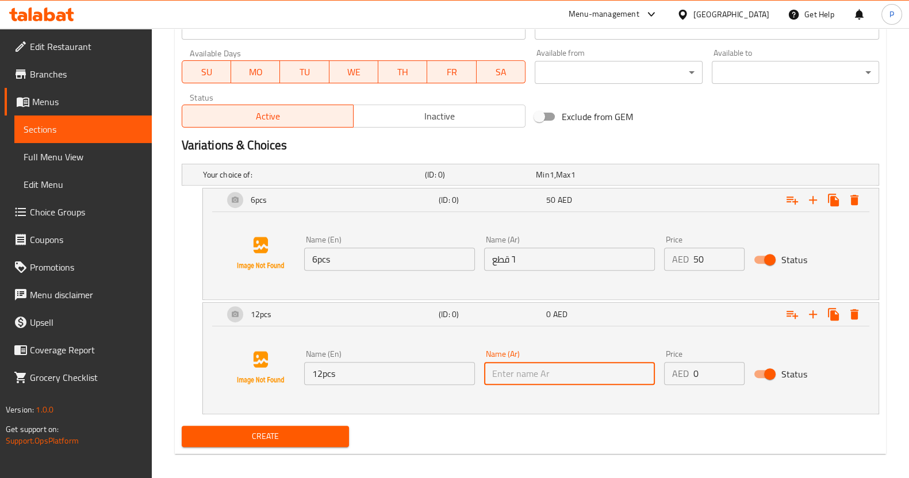
click at [512, 374] on input "text" at bounding box center [569, 373] width 171 height 23
type input "١٢ قطعة"
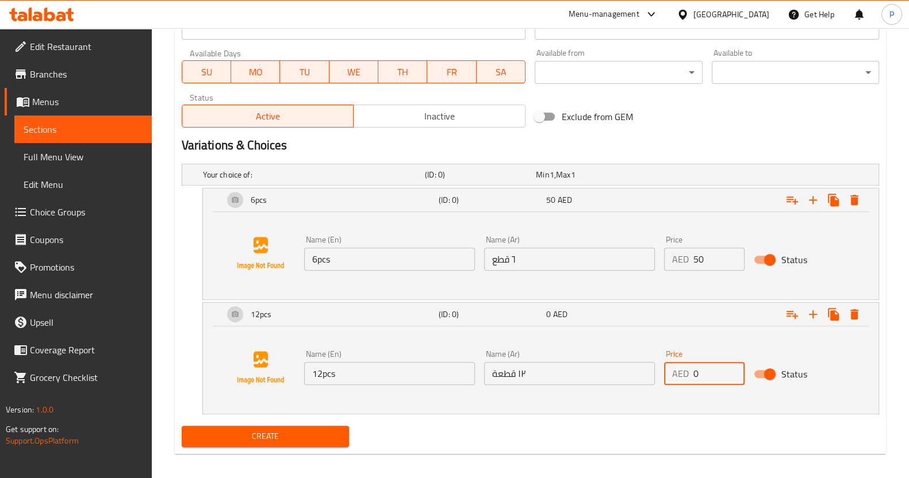
click at [701, 370] on input "0" at bounding box center [719, 373] width 52 height 23
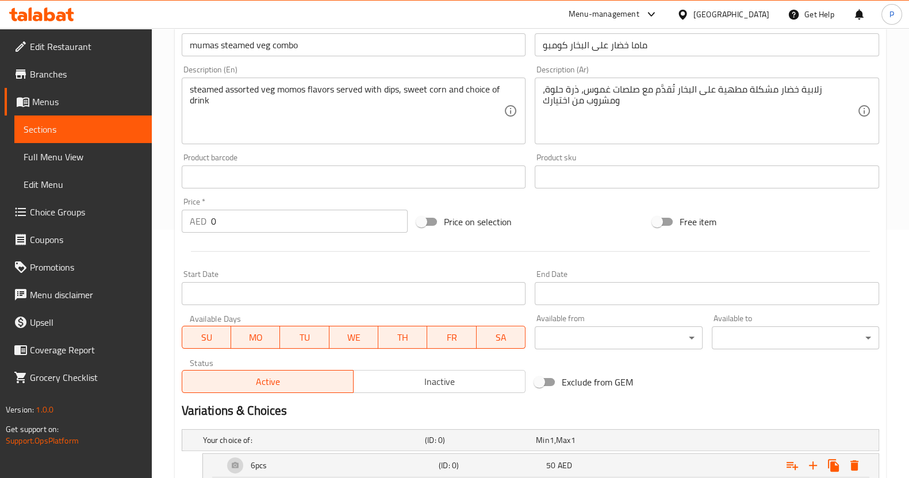
scroll to position [520, 0]
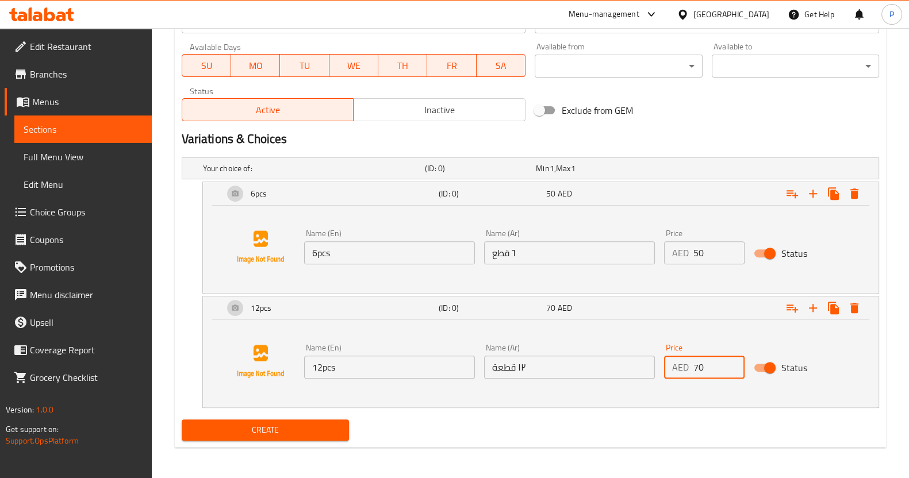
type input "70"
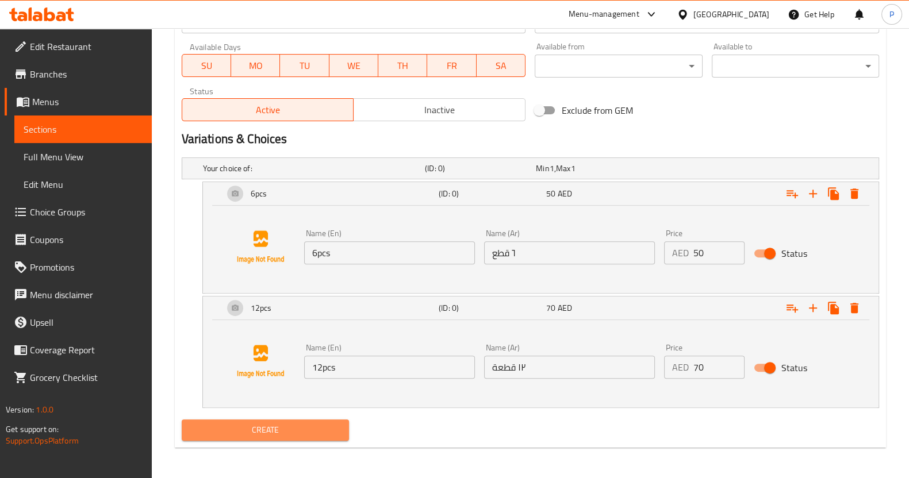
click at [247, 425] on span "Create" at bounding box center [265, 430] width 149 height 14
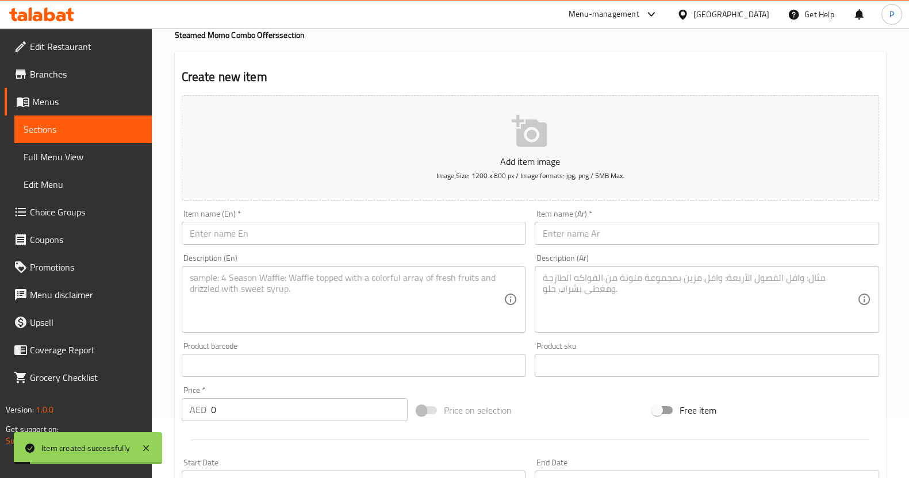
scroll to position [59, 0]
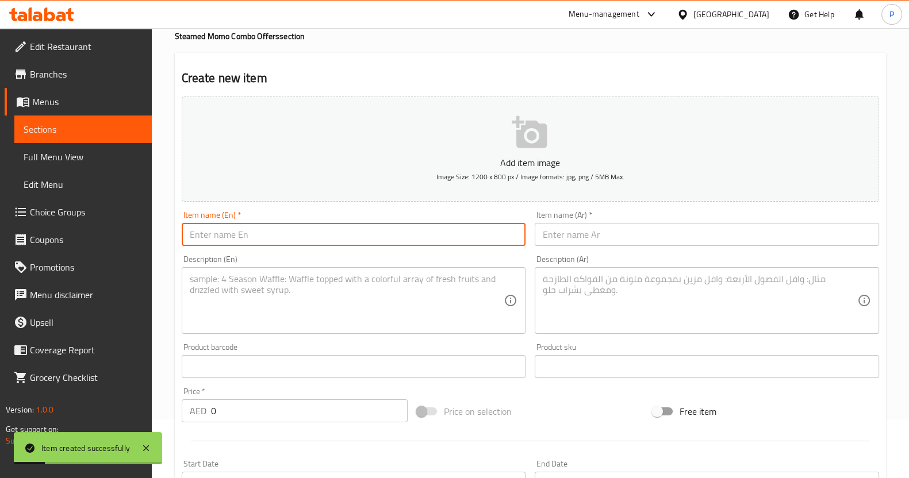
click at [298, 233] on input "text" at bounding box center [354, 234] width 344 height 23
paste input "mumas steamed seafood combo"
type input "mumas steamed seafood combo"
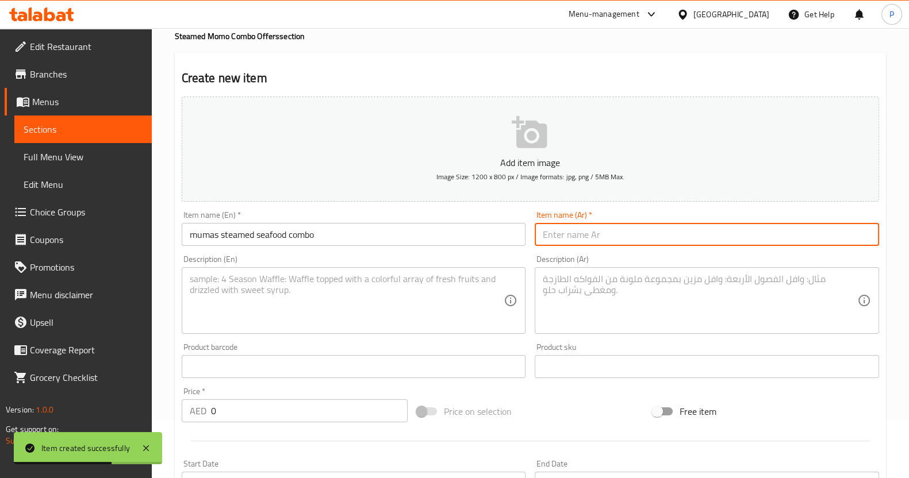
click at [618, 241] on input "text" at bounding box center [707, 234] width 344 height 23
paste input "steamed assorted seafood momos flavors served with dips, sweet corn and choice …"
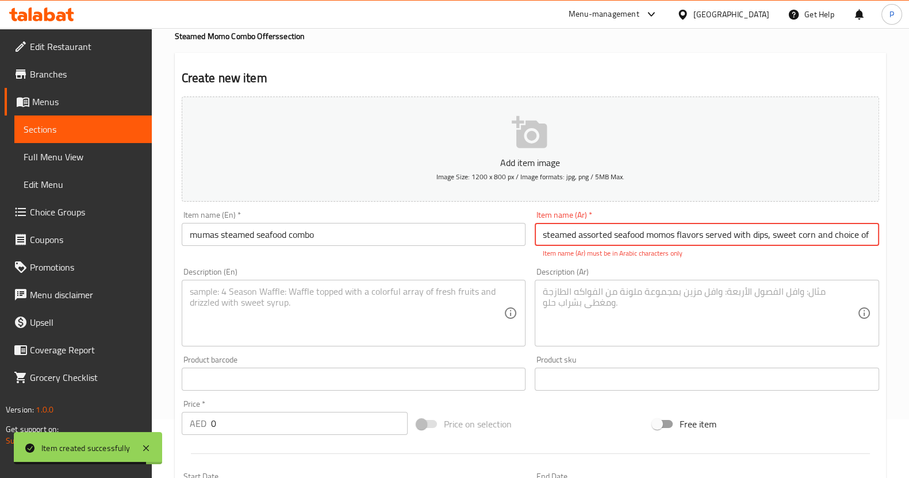
scroll to position [0, 22]
type input "steamed assorted seafood momos flavors served with dips, sweet corn and choice …"
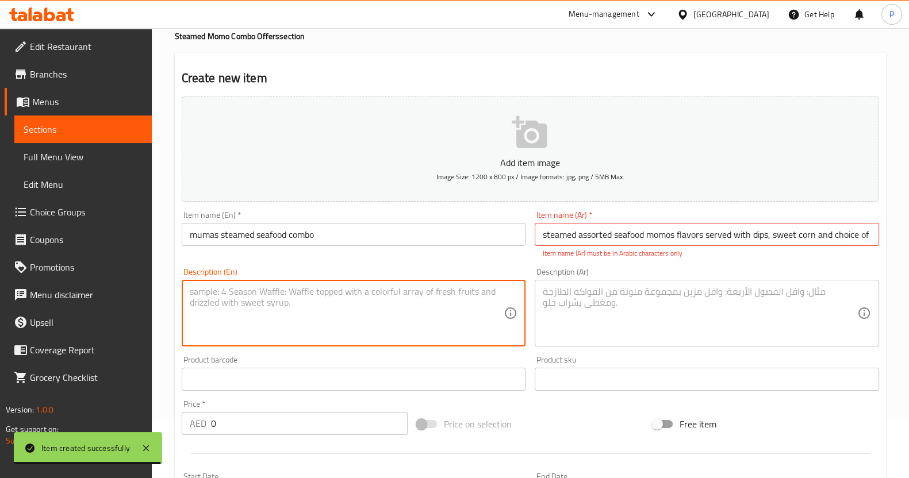
click at [355, 298] on textarea at bounding box center [347, 313] width 314 height 55
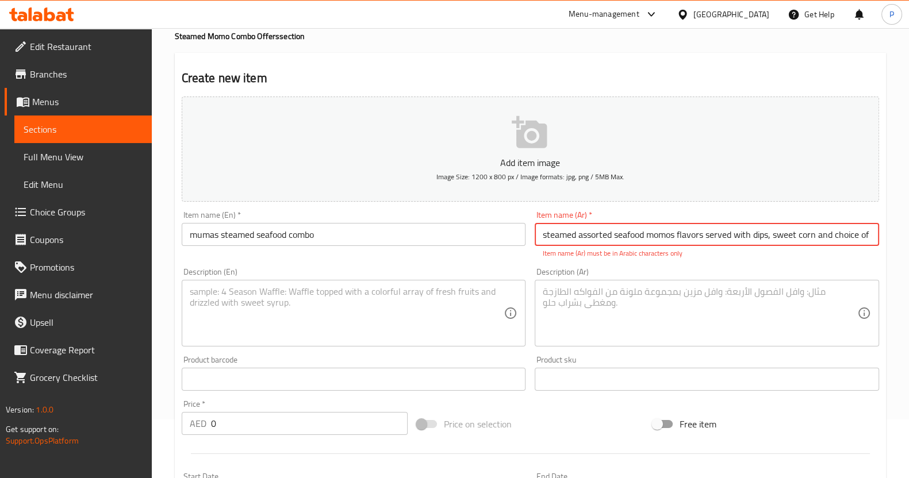
scroll to position [0, 22]
drag, startPoint x: 542, startPoint y: 234, endPoint x: 917, endPoint y: 200, distance: 376.9
click at [909, 200] on html "​ Menu-management [GEOGRAPHIC_DATA] Get Help P Edit Restaurant Branches Menus S…" at bounding box center [454, 180] width 909 height 478
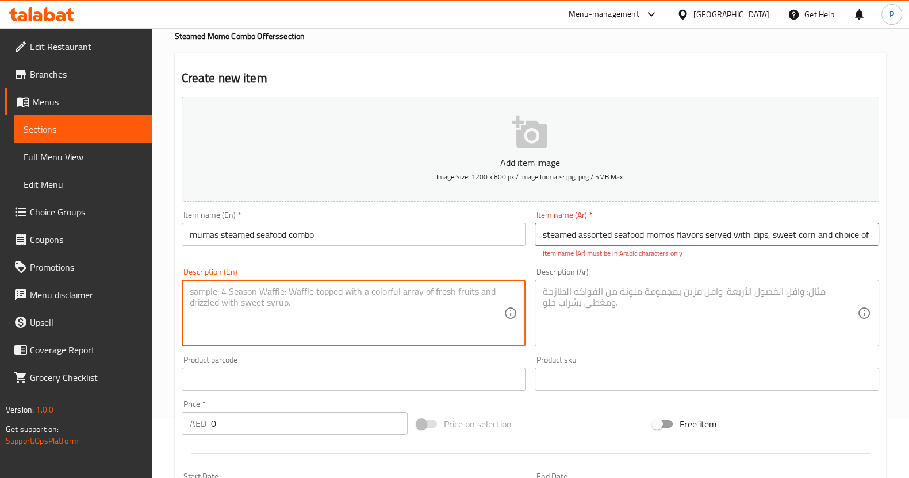
click at [294, 306] on textarea at bounding box center [347, 313] width 314 height 55
paste textarea "steamed assorted seafood momos flavors served with dips, sweet corn and choice …"
type textarea "steamed assorted seafood momos flavors served with dips, sweet corn and choice …"
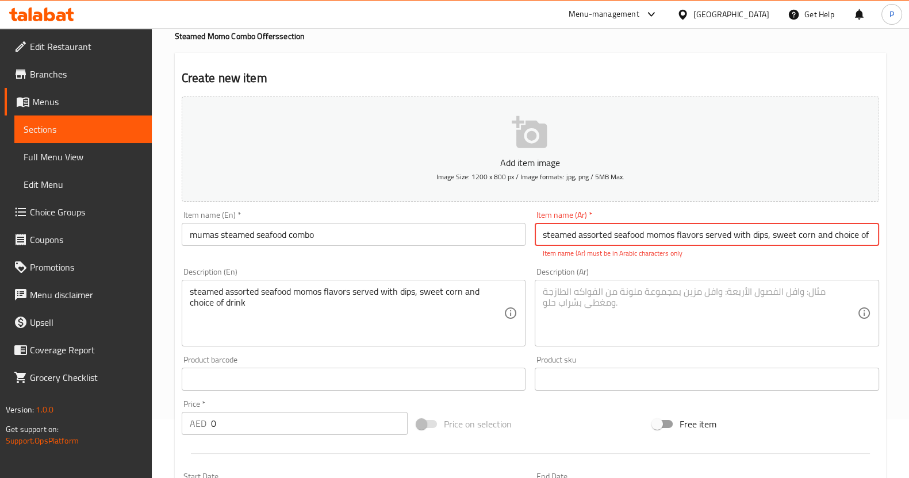
scroll to position [0, 22]
drag, startPoint x: 540, startPoint y: 236, endPoint x: 916, endPoint y: 209, distance: 376.3
click at [909, 209] on html "​ Menu-management [GEOGRAPHIC_DATA] Get Help P Edit Restaurant Branches Menus S…" at bounding box center [454, 180] width 909 height 478
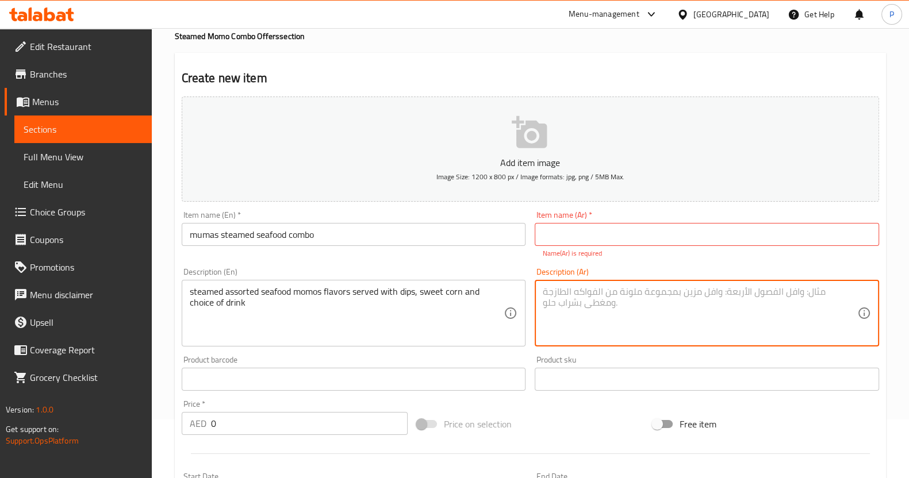
click at [575, 303] on textarea at bounding box center [700, 313] width 314 height 55
paste textarea "زلابية مأكولات بحرية مشكلة مطهية على البخار تُقدَّم مع صلصات غموس، ذرة حلوة، وم…"
type textarea "زلابية مأكولات بحرية مشكلة مطهية على البخار تُقدَّم مع صلصات غموس، ذرة حلوة، وم…"
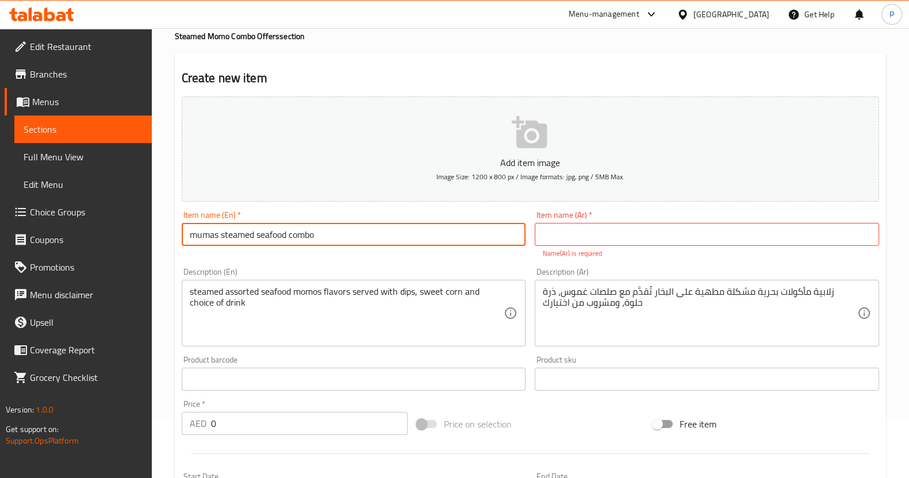
drag, startPoint x: 339, startPoint y: 245, endPoint x: 151, endPoint y: 250, distance: 188.0
click at [151, 250] on div "Edit Restaurant Branches Menus Sections Full Menu View Edit Menu Choice Groups …" at bounding box center [454, 363] width 909 height 787
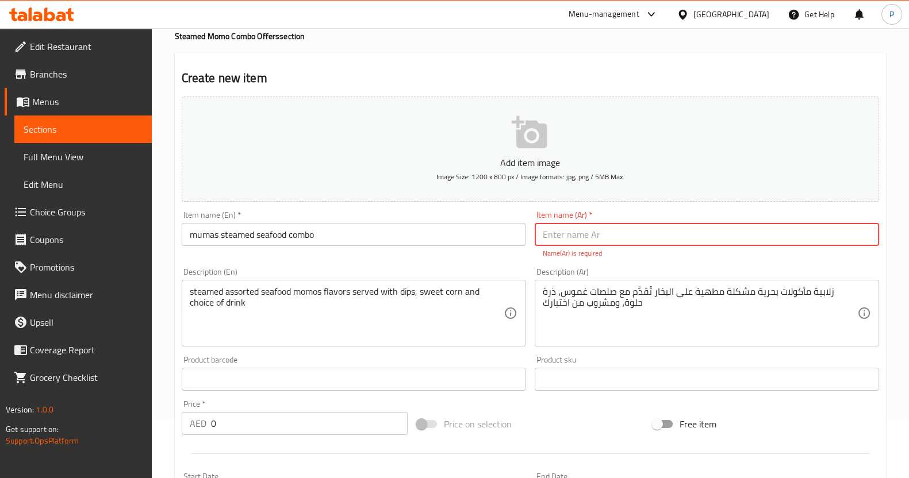
click at [560, 236] on input "text" at bounding box center [707, 234] width 344 height 23
paste input "ماما مأكولات بحرية على البخار كومبو"
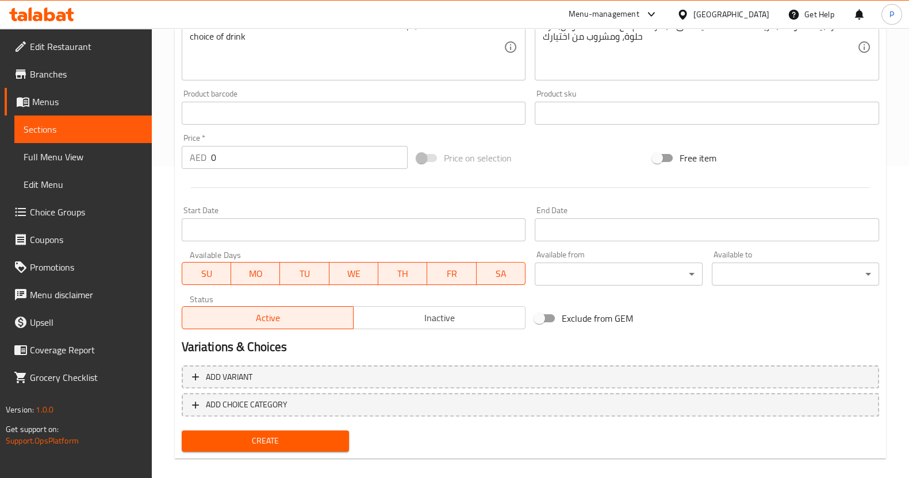
scroll to position [324, 0]
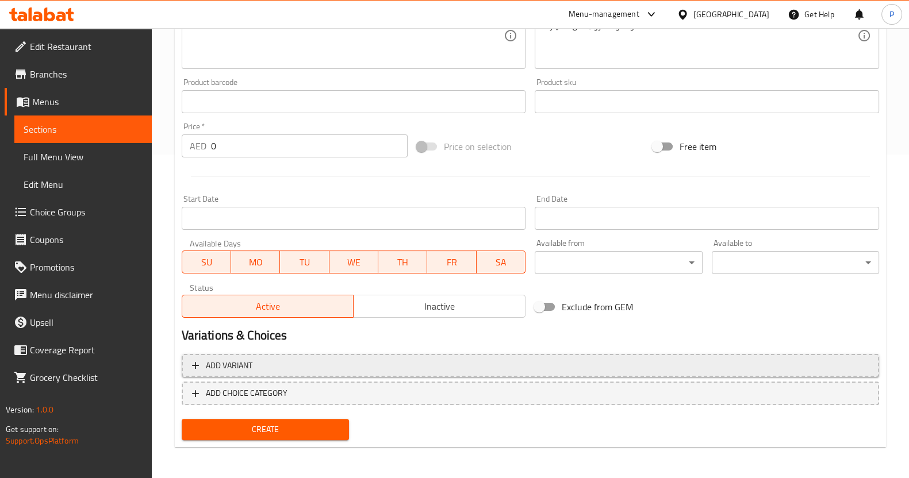
type input "ماما مأكولات بحرية على البخار كومبو"
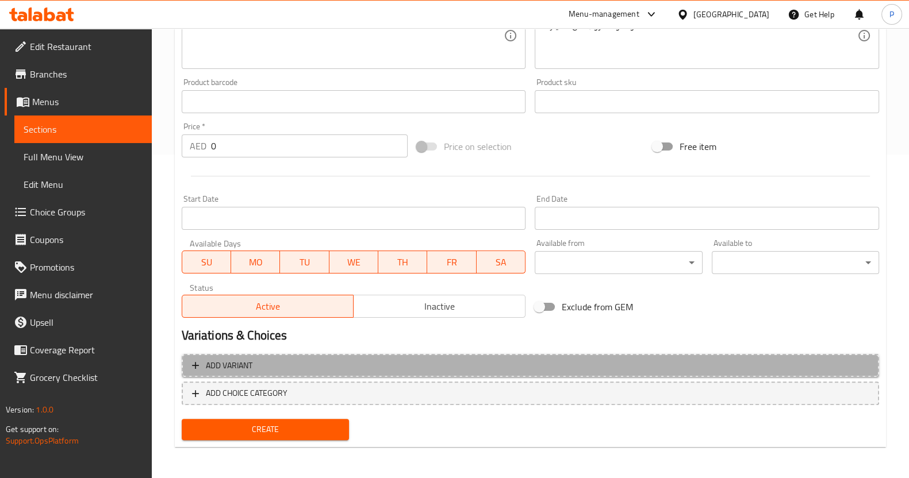
click at [209, 372] on button "Add variant" at bounding box center [530, 366] width 697 height 24
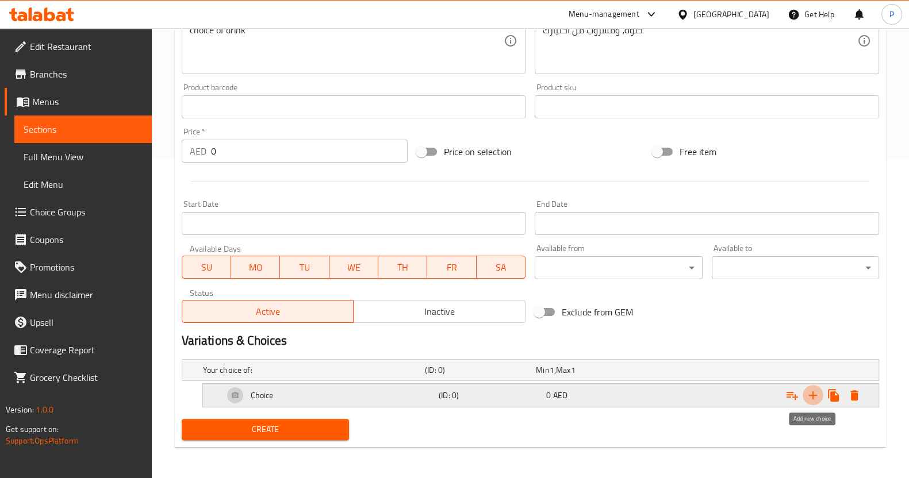
click at [814, 395] on icon "Expand" at bounding box center [813, 395] width 8 height 8
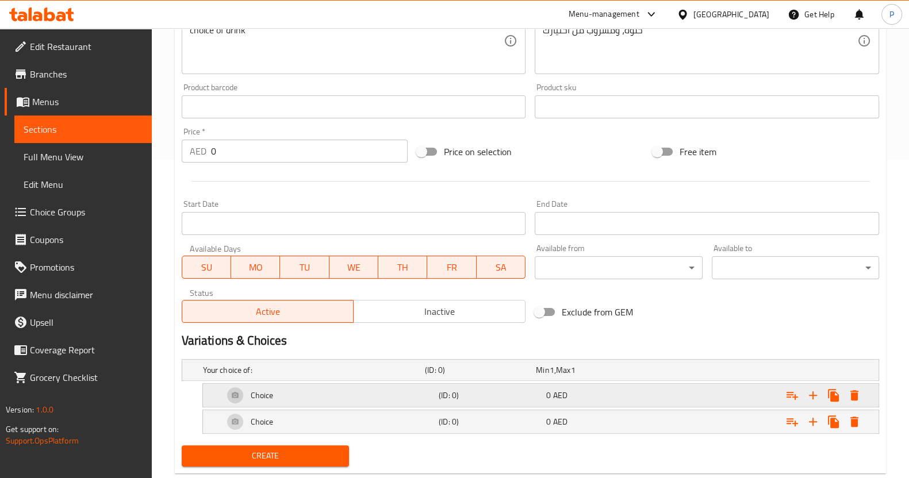
click at [594, 390] on div "0 AED" at bounding box center [597, 395] width 103 height 11
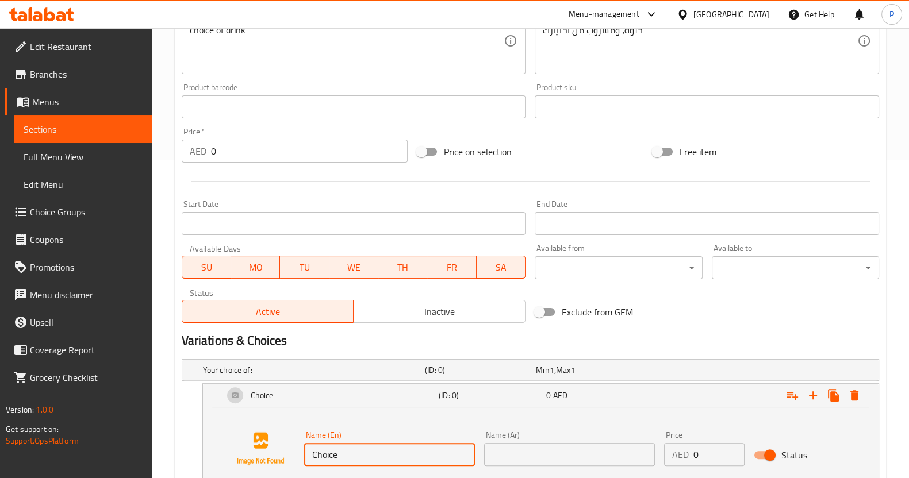
click at [343, 449] on input "Choice" at bounding box center [389, 454] width 171 height 23
type input "C"
type input "6pcs"
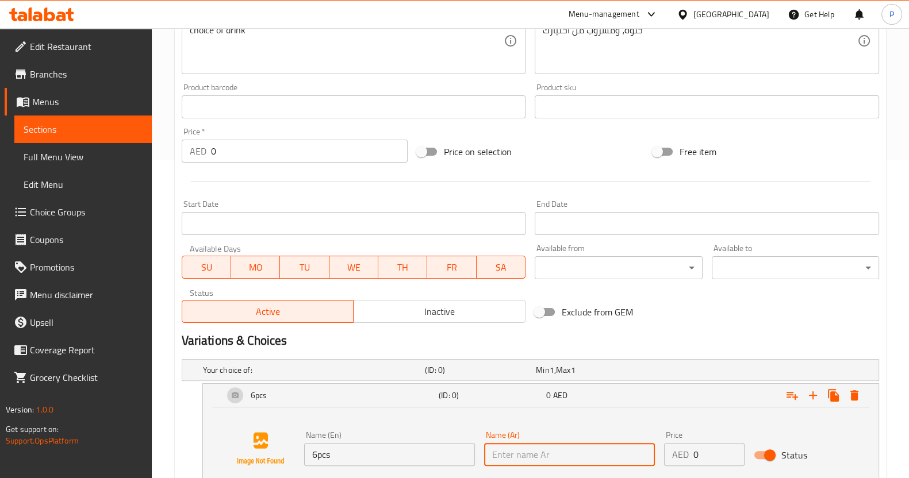
click at [497, 458] on input "text" at bounding box center [569, 454] width 171 height 23
type input "٦ قطع"
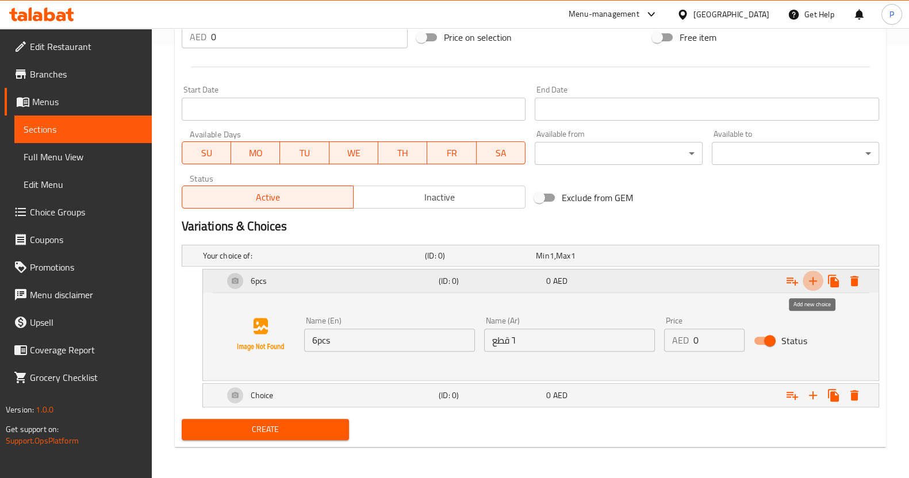
click at [813, 283] on icon "Expand" at bounding box center [813, 281] width 8 height 8
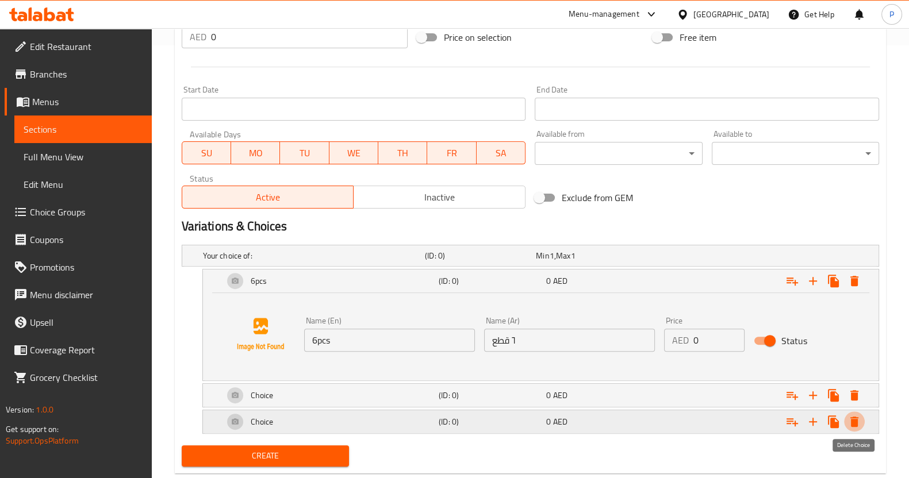
click at [851, 415] on icon "Expand" at bounding box center [854, 422] width 14 height 14
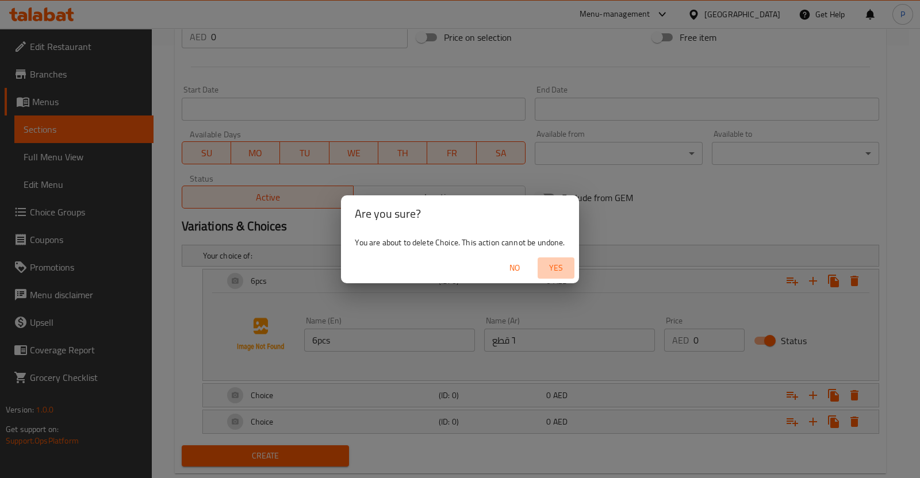
click at [552, 266] on span "Yes" at bounding box center [556, 268] width 28 height 14
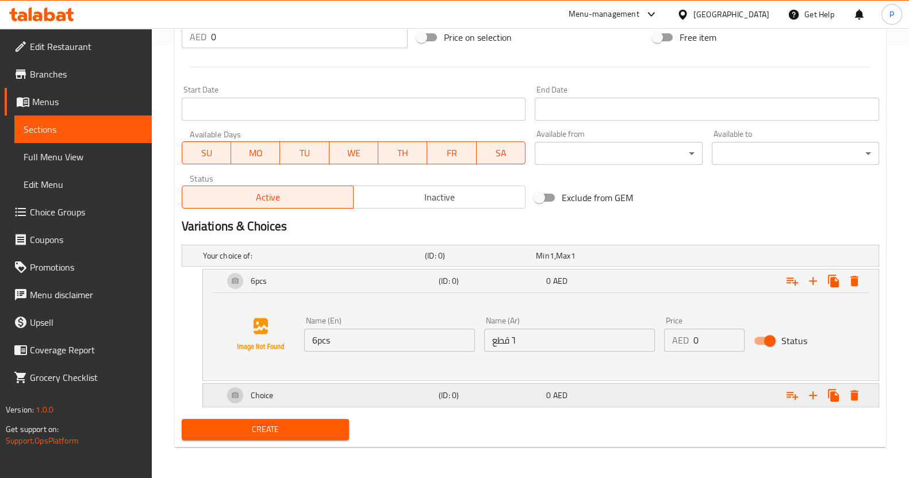
click at [407, 390] on div "Choice" at bounding box center [328, 396] width 215 height 28
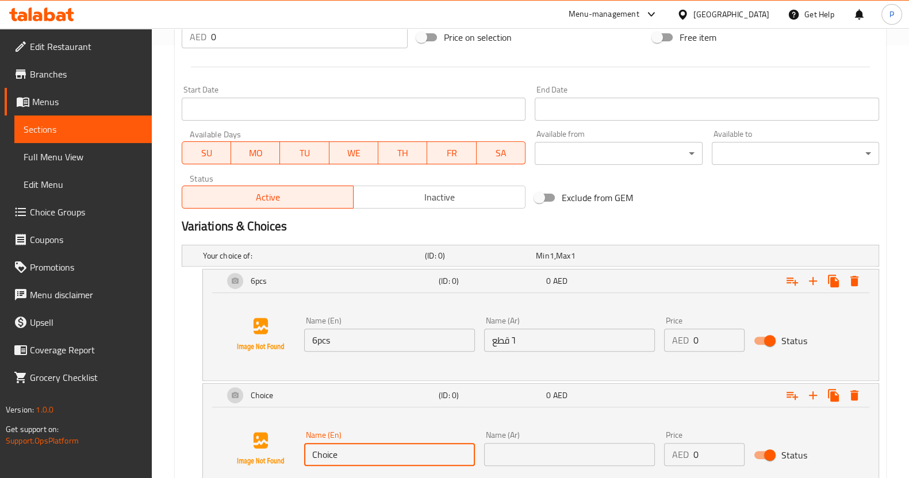
click at [344, 452] on input "Choice" at bounding box center [389, 454] width 171 height 23
type input "C"
type input "12pcs"
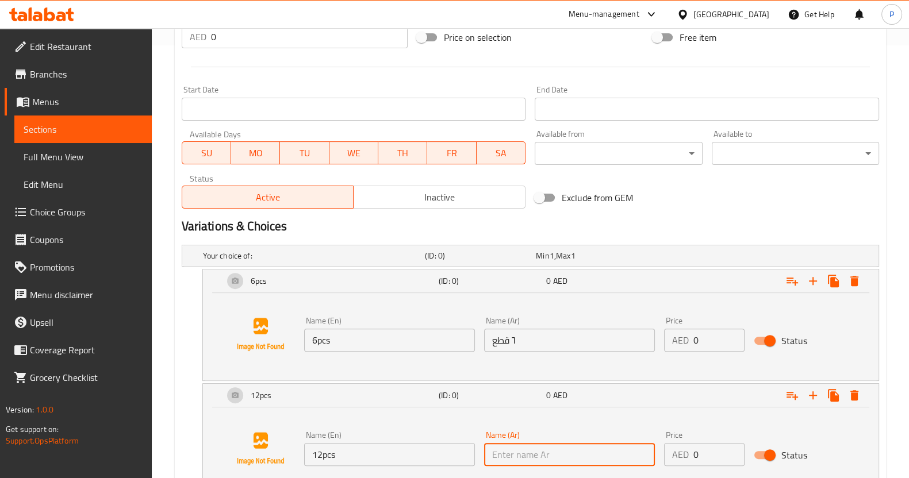
click at [497, 461] on input "text" at bounding box center [569, 454] width 171 height 23
type input "١٢ قطعة"
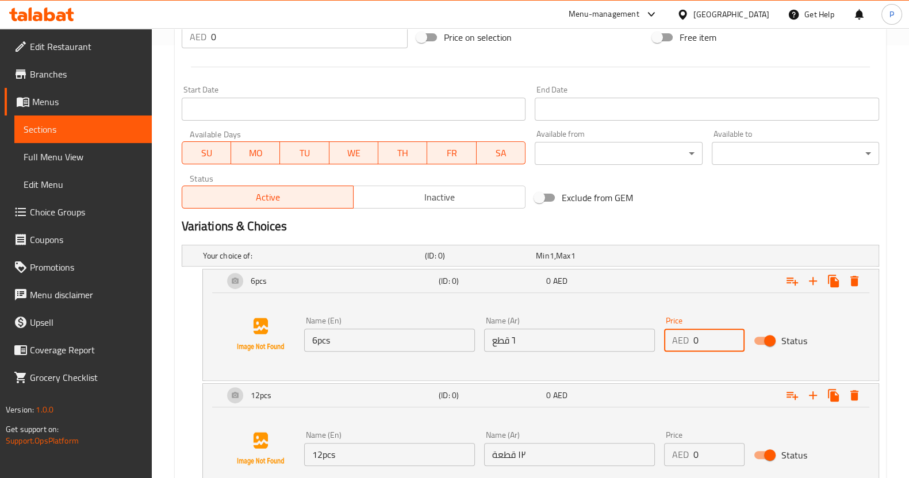
click at [712, 339] on input "0" at bounding box center [719, 340] width 52 height 23
type input "50"
click at [701, 455] on input "0" at bounding box center [719, 454] width 52 height 23
type input "70"
click at [684, 220] on h2 "Variations & Choices" at bounding box center [530, 226] width 697 height 17
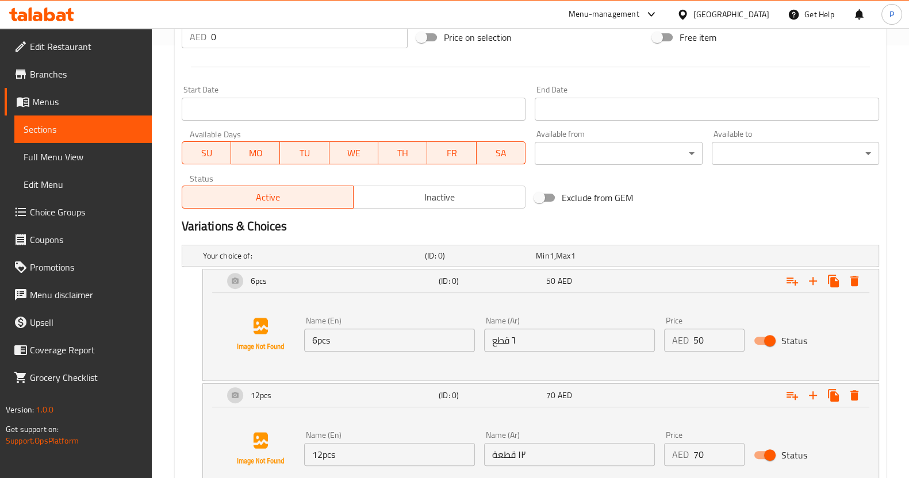
scroll to position [520, 0]
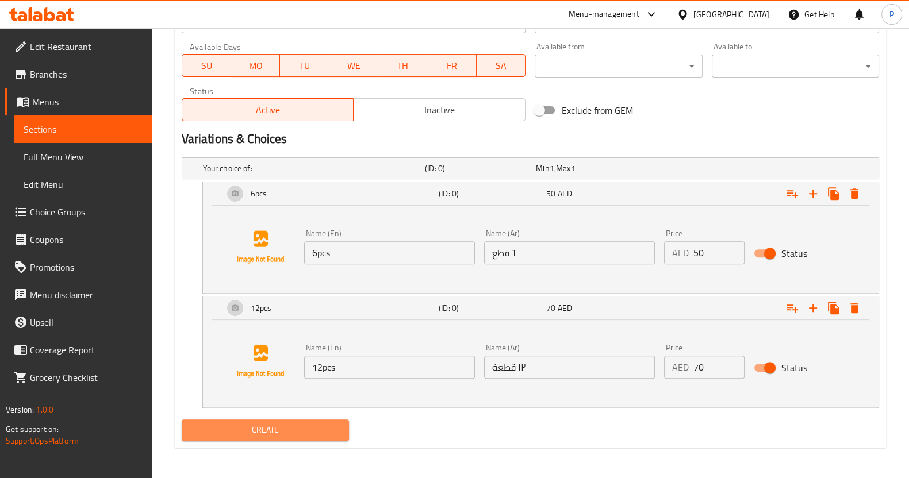
click at [316, 420] on button "Create" at bounding box center [265, 430] width 167 height 21
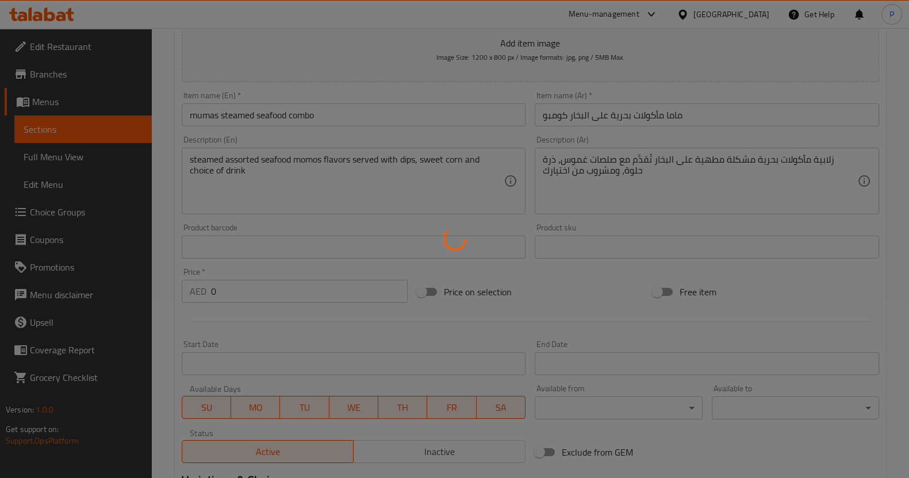
scroll to position [177, 0]
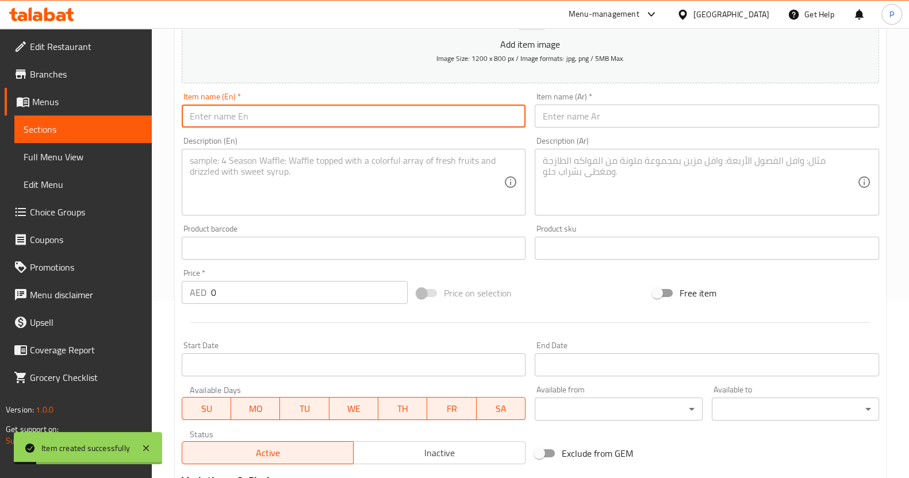
click at [358, 120] on input "text" at bounding box center [354, 116] width 344 height 23
paste input "mumas steamed mix combo"
type input "mumas steamed mix combo"
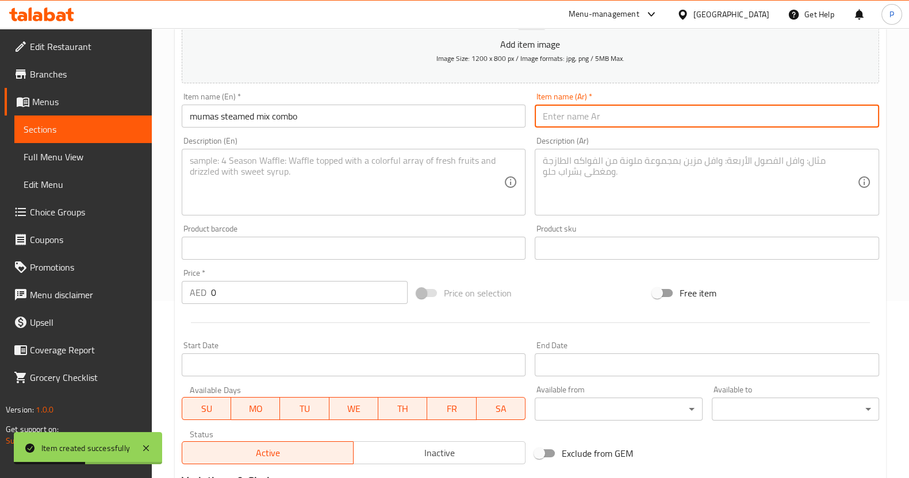
click at [574, 126] on input "text" at bounding box center [707, 116] width 344 height 23
click at [335, 179] on textarea at bounding box center [347, 182] width 314 height 55
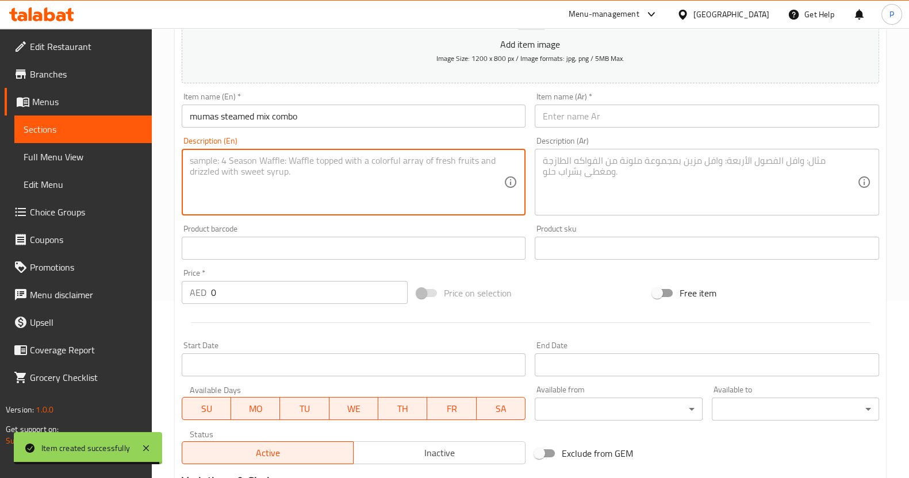
click at [586, 112] on input "text" at bounding box center [707, 116] width 344 height 23
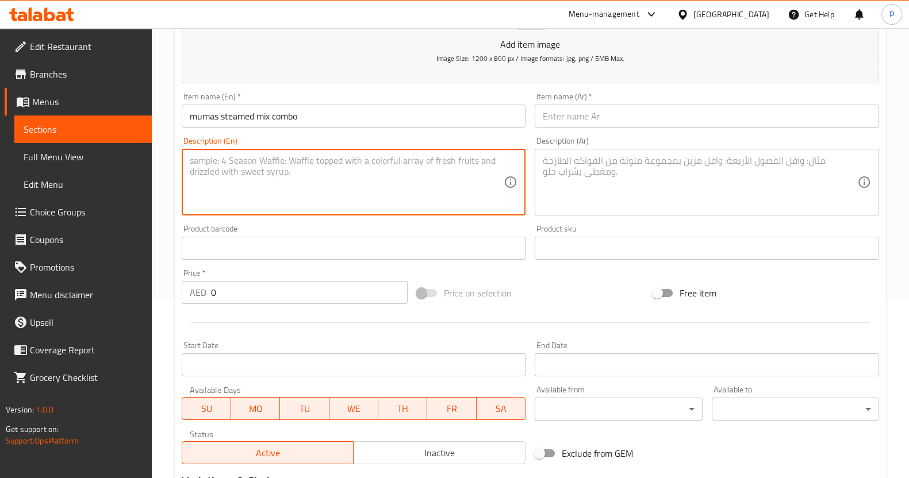
click at [377, 165] on textarea at bounding box center [347, 182] width 314 height 55
paste textarea "steamed assorted chicken, veg or seafood momos flavors served with dips, sweet …"
type textarea "steamed assorted chicken, veg or seafood momos flavors served with dips, sweet …"
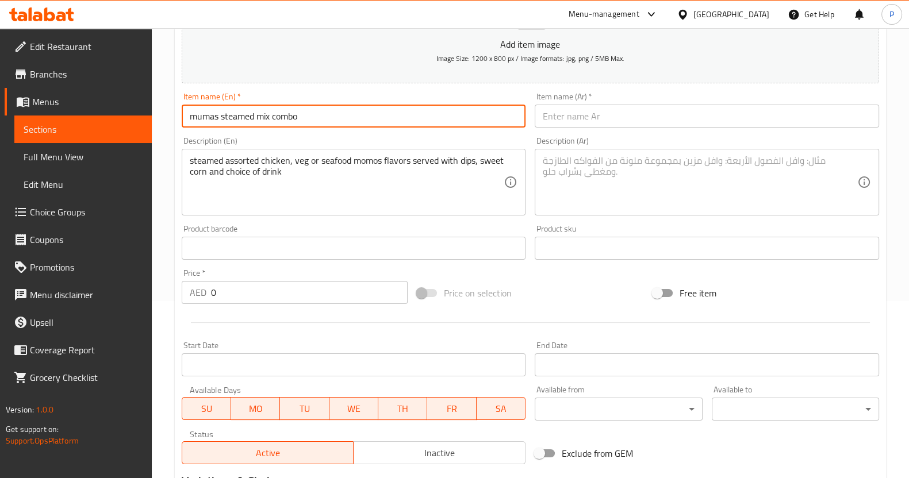
drag, startPoint x: 404, startPoint y: 117, endPoint x: 129, endPoint y: 137, distance: 276.0
click at [129, 137] on div "Edit Restaurant Branches Menus Sections Full Menu View Edit Menu Choice Groups …" at bounding box center [454, 238] width 909 height 775
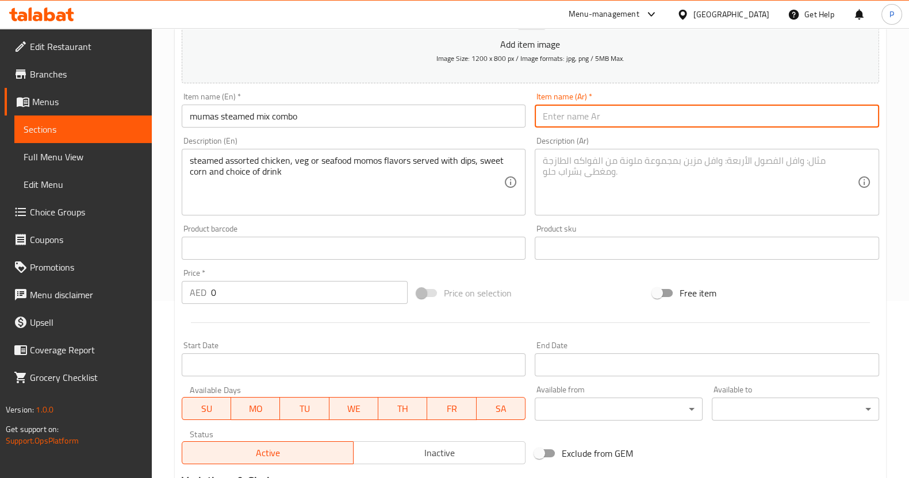
click at [564, 113] on input "text" at bounding box center [707, 116] width 344 height 23
paste input "ماما مشكل على البخار كومبو"
type input "ماما مشكل على البخار كومبو"
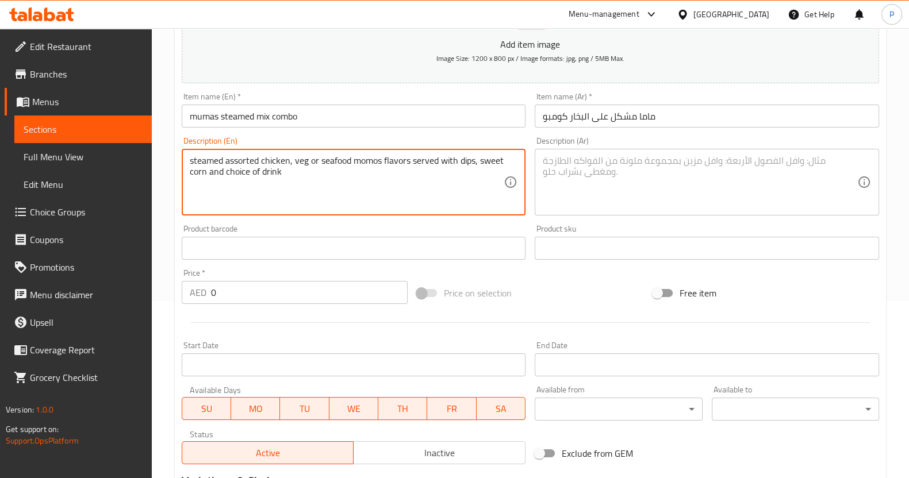
click at [595, 170] on textarea at bounding box center [700, 182] width 314 height 55
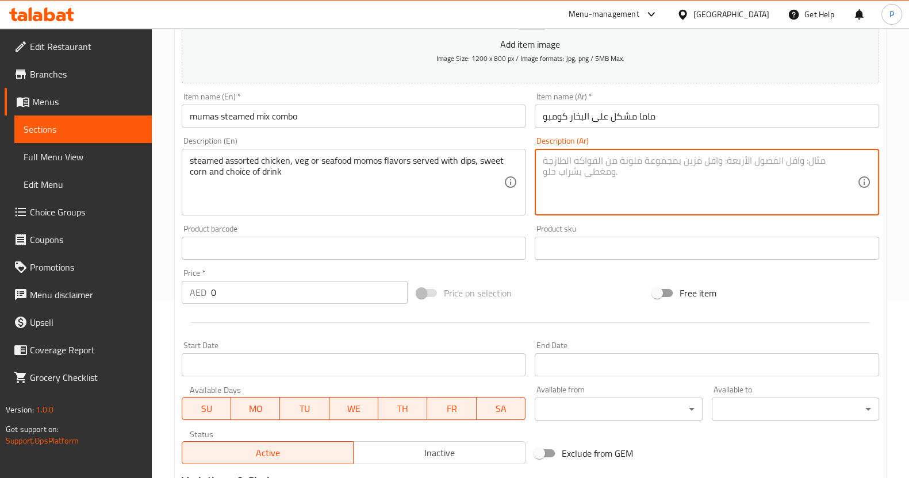
paste textarea "زلابية مشكلة (دجاج، خضار أو مأكولات بحرية) مطهية على البخار تُقدَّم مع صلصات غم…"
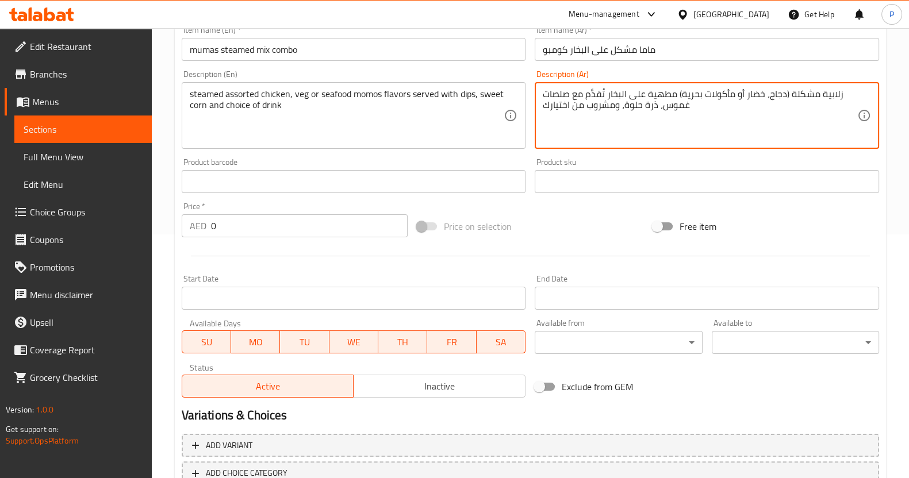
scroll to position [324, 0]
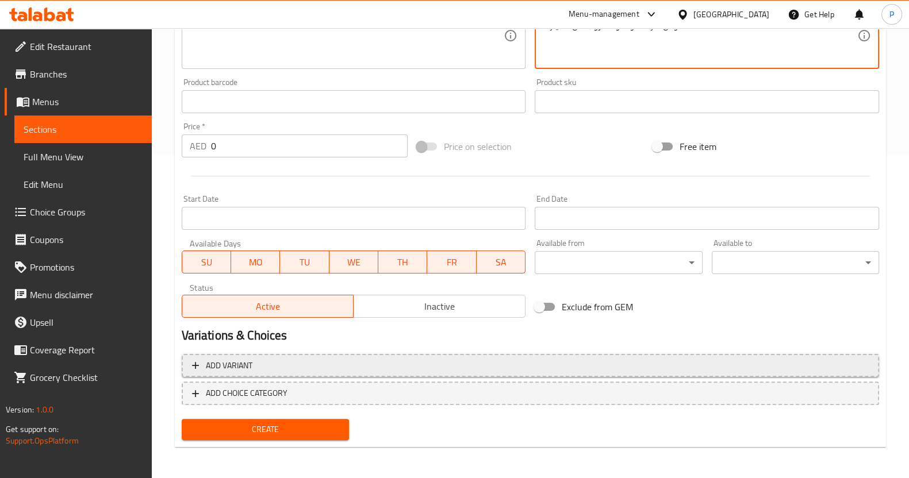
type textarea "زلابية مشكلة (دجاج، خضار أو مأكولات بحرية) مطهية على البخار تُقدَّم مع صلصات غم…"
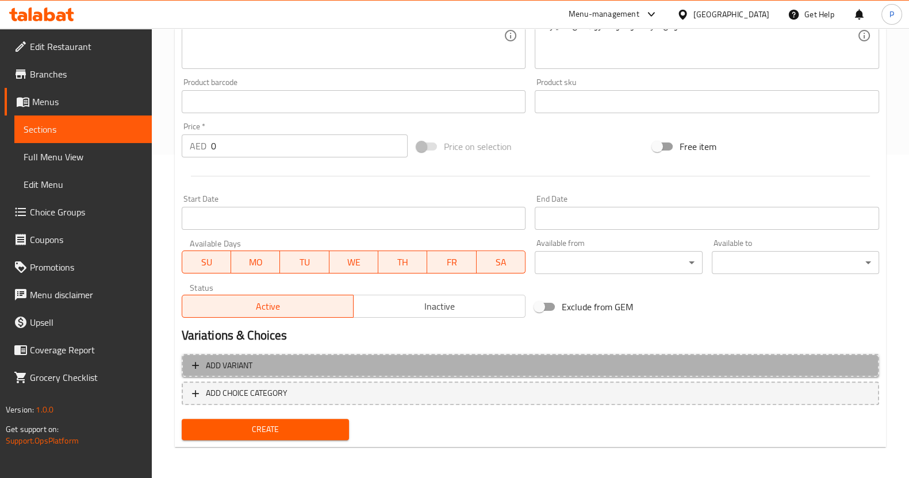
click at [252, 366] on span "Add variant" at bounding box center [229, 366] width 47 height 14
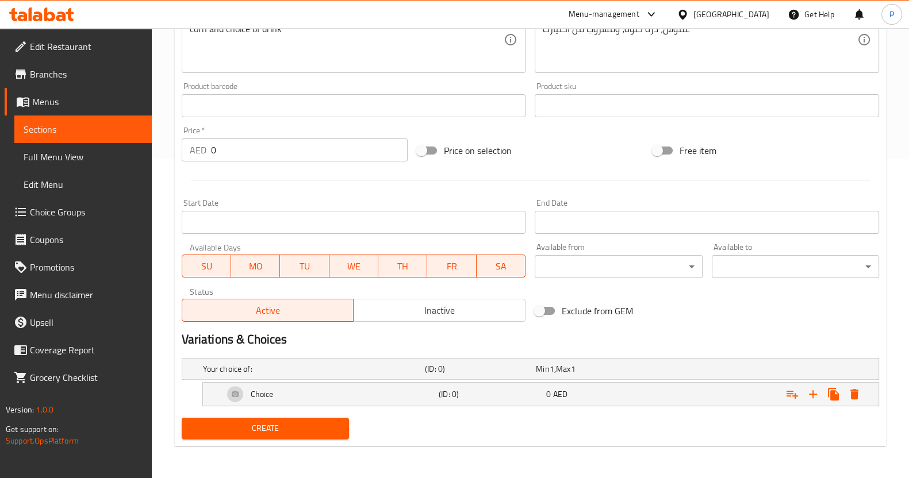
scroll to position [318, 0]
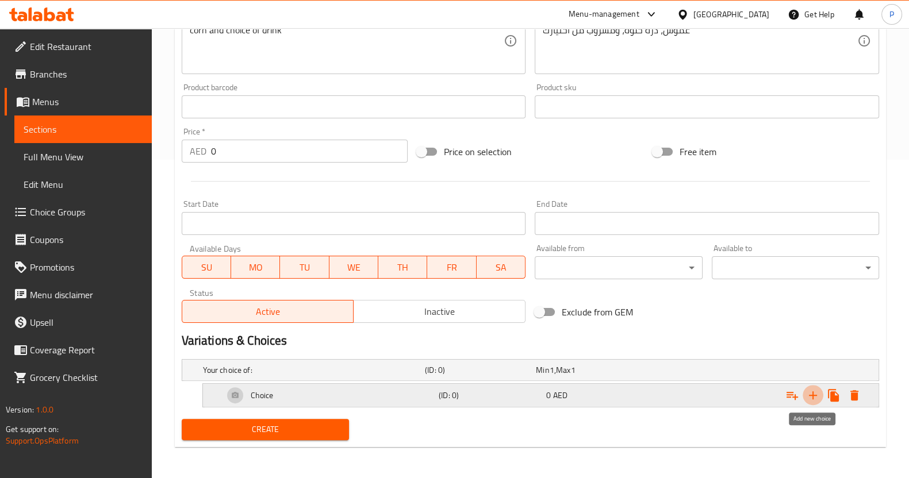
click at [808, 396] on icon "Expand" at bounding box center [813, 396] width 14 height 14
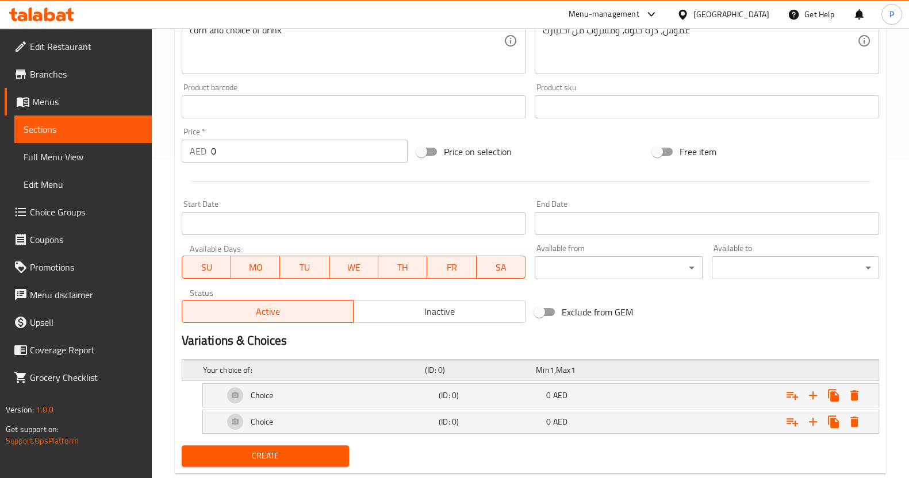
scroll to position [345, 0]
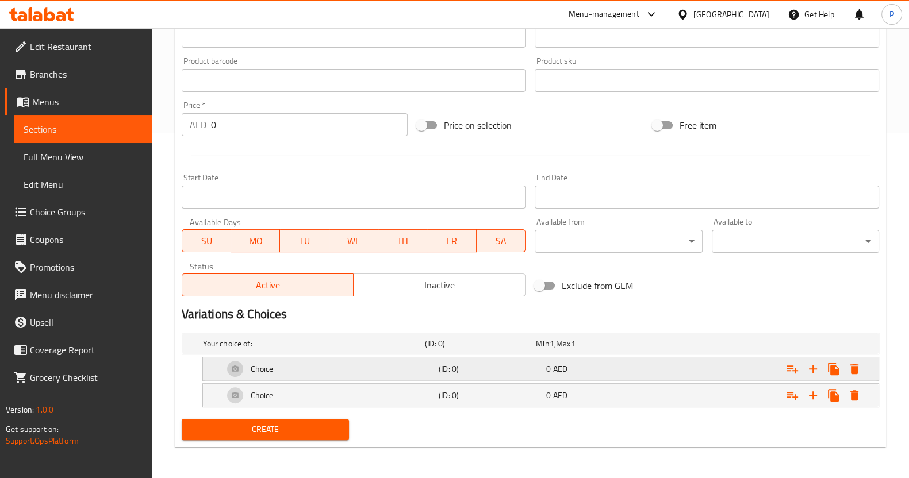
click at [489, 371] on h5 "(ID: 0)" at bounding box center [490, 368] width 103 height 11
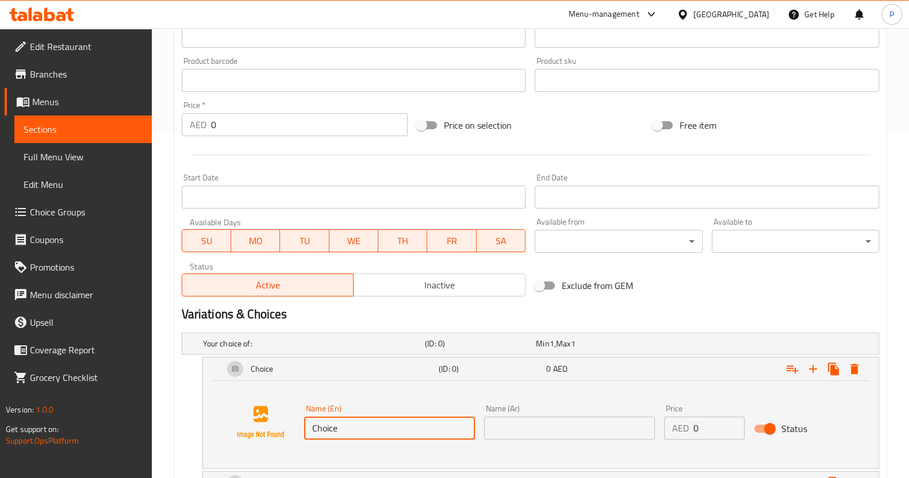
click at [362, 432] on input "Choice" at bounding box center [389, 428] width 171 height 23
type input "C"
click at [353, 424] on input "text" at bounding box center [389, 428] width 171 height 23
type input "6pcs"
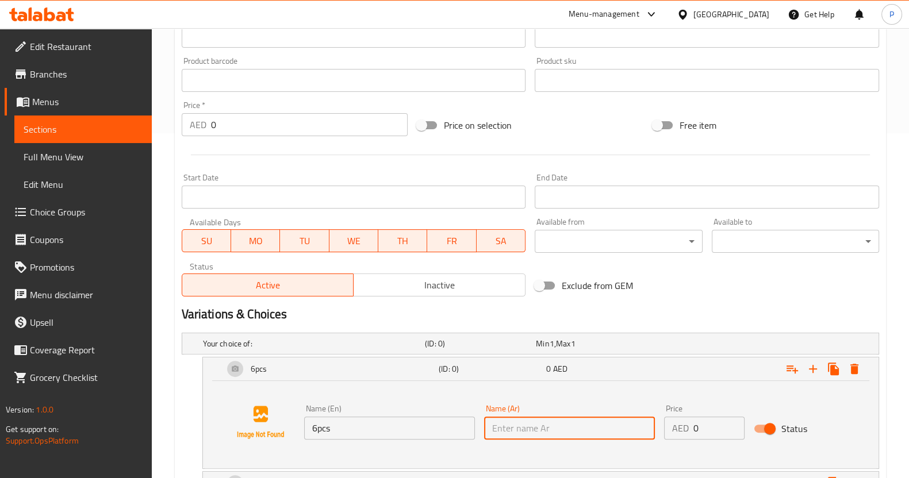
click at [492, 426] on input "text" at bounding box center [569, 428] width 171 height 23
type input "٦ قطع"
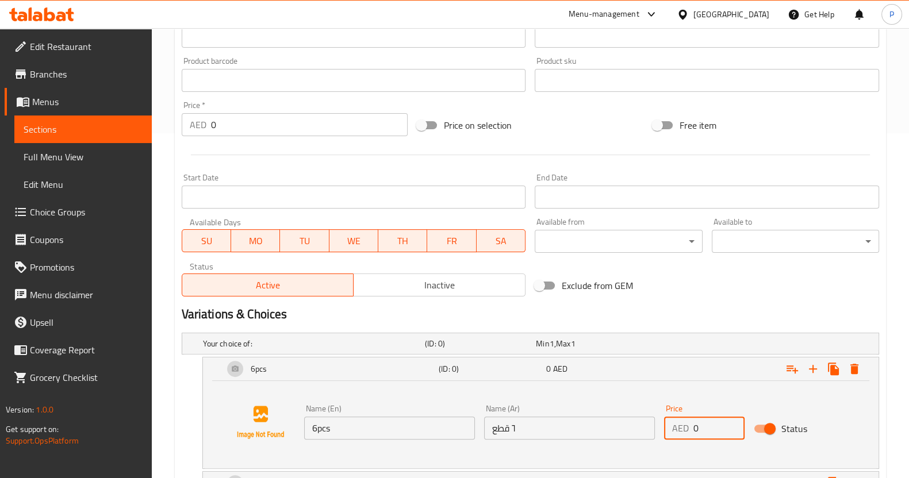
click at [702, 421] on input "0" at bounding box center [719, 428] width 52 height 23
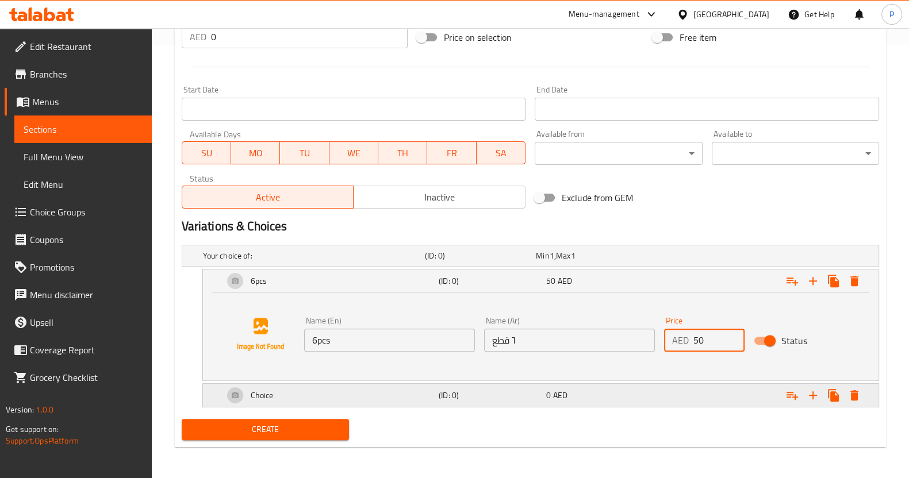
type input "50"
click at [366, 393] on div "Choice" at bounding box center [328, 396] width 215 height 28
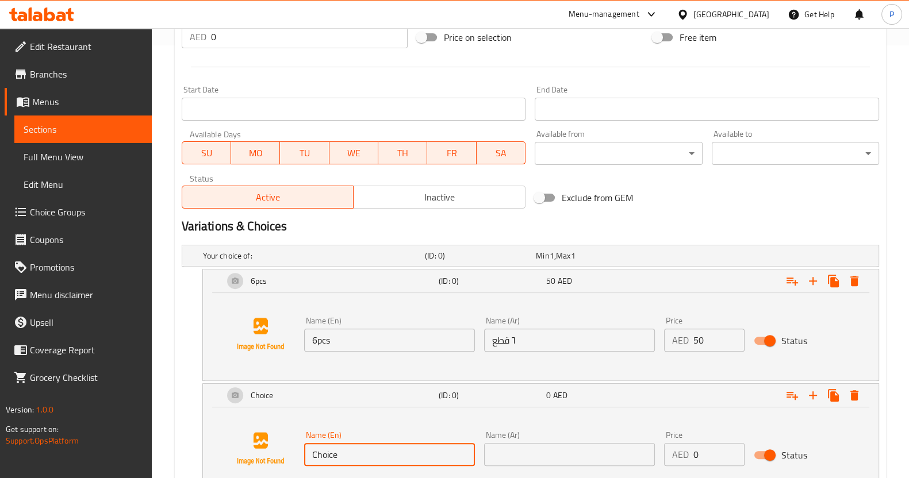
click at [354, 456] on input "Choice" at bounding box center [389, 454] width 171 height 23
type input "C"
type input "12pcs"
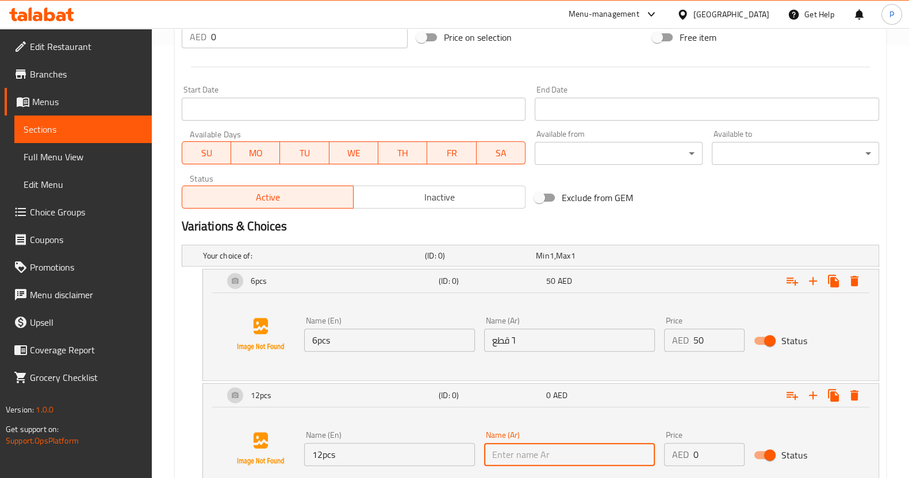
click at [555, 447] on input "text" at bounding box center [569, 454] width 171 height 23
type input "١٢ قطعة"
click at [706, 449] on input "0" at bounding box center [719, 454] width 52 height 23
type input "5"
type input "70"
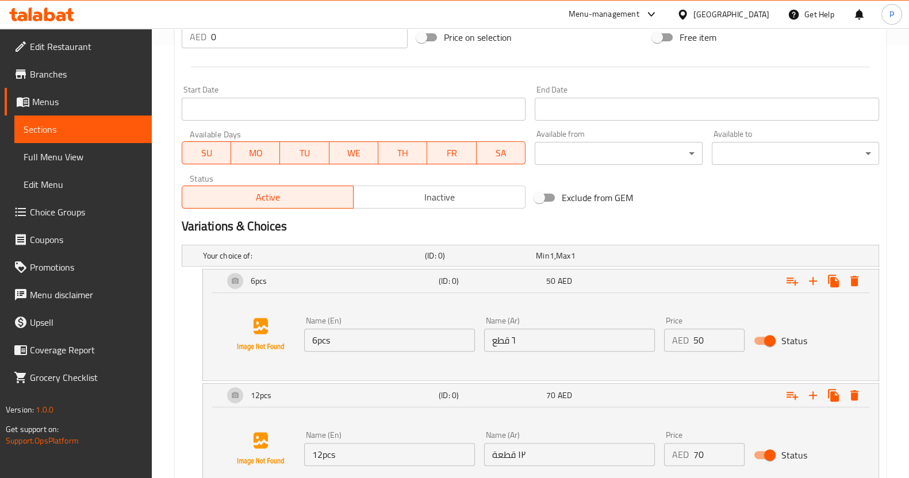
click at [727, 220] on h2 "Variations & Choices" at bounding box center [530, 226] width 697 height 17
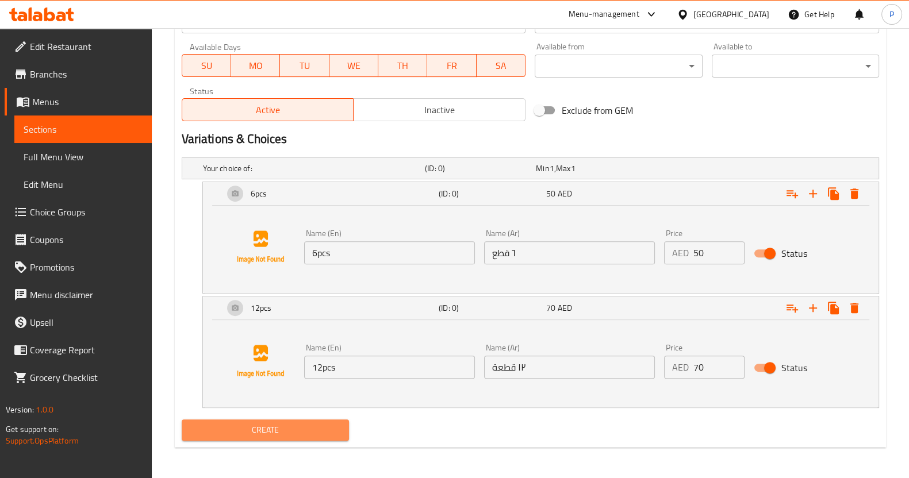
click at [255, 427] on span "Create" at bounding box center [265, 430] width 149 height 14
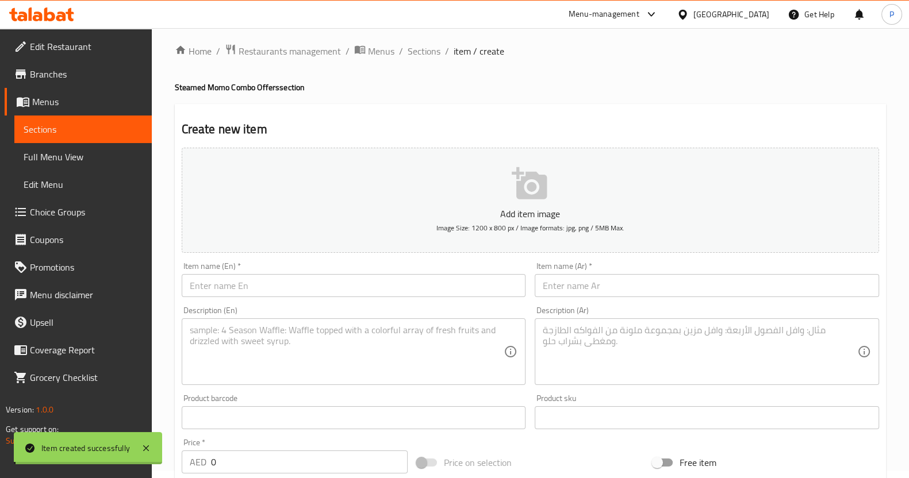
scroll to position [0, 0]
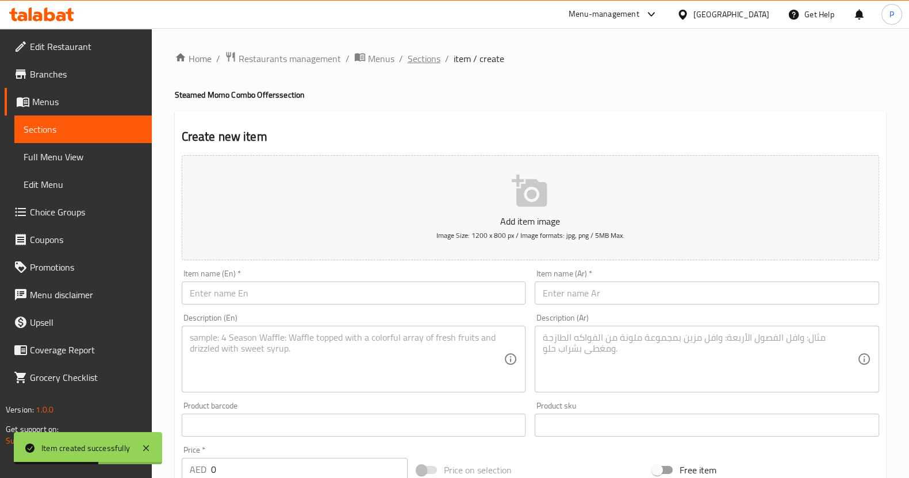
click at [417, 57] on span "Sections" at bounding box center [424, 59] width 33 height 14
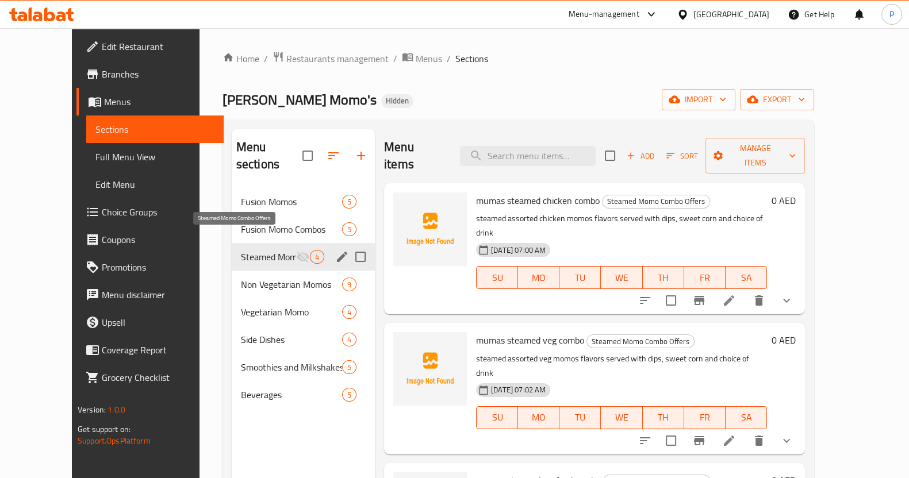
drag, startPoint x: 264, startPoint y: 237, endPoint x: 247, endPoint y: 240, distance: 17.4
click at [247, 250] on span "Steamed Momo Combo Offers" at bounding box center [268, 257] width 55 height 14
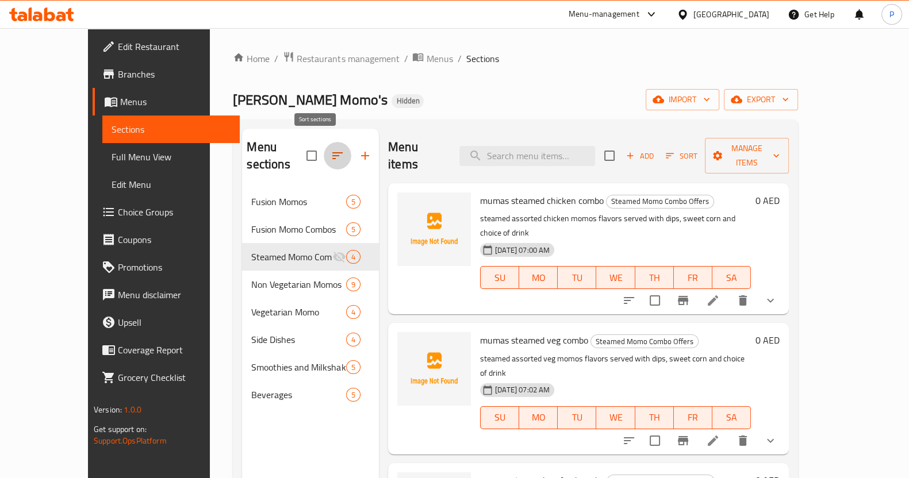
click at [324, 155] on button "button" at bounding box center [338, 156] width 28 height 28
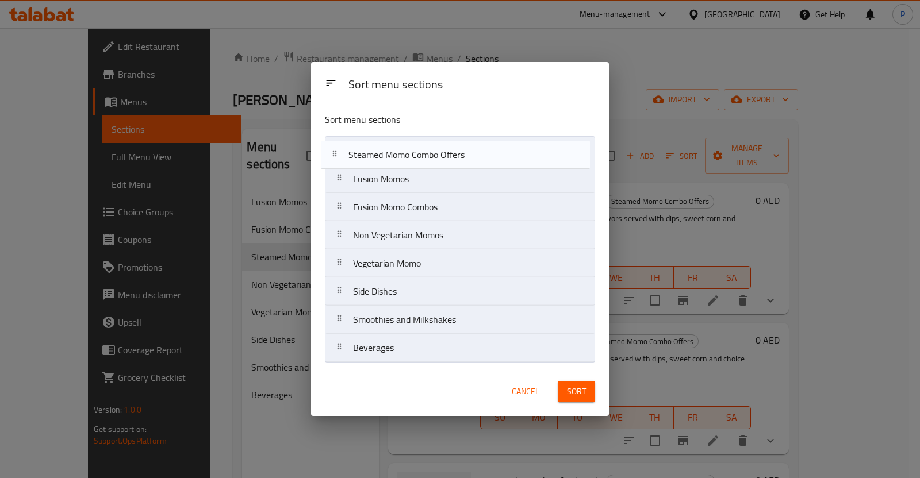
drag, startPoint x: 381, startPoint y: 218, endPoint x: 372, endPoint y: 156, distance: 63.2
click at [372, 156] on nav "Fusion Momos Fusion Momo Combos Steamed Momo Combo Offers Non Vegetarian Momos …" at bounding box center [460, 249] width 270 height 226
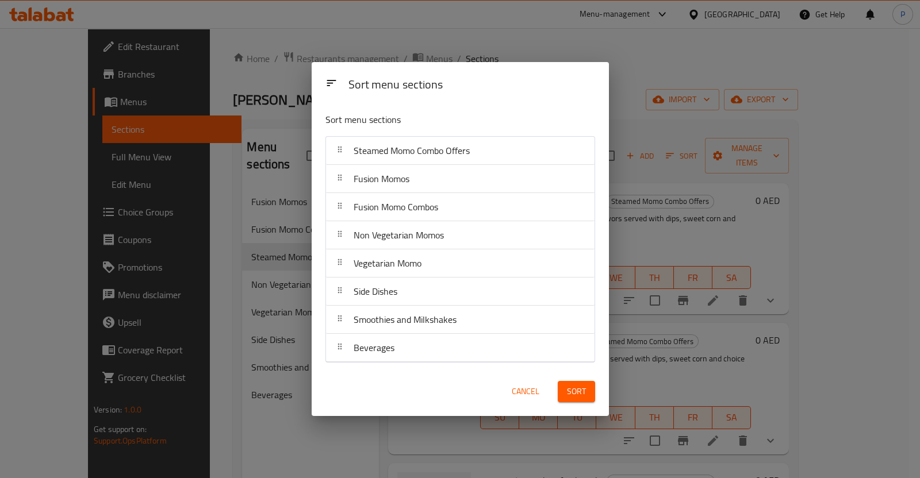
click at [558, 375] on div "Sort" at bounding box center [576, 391] width 51 height 35
click at [568, 385] on span "Sort" at bounding box center [576, 392] width 19 height 14
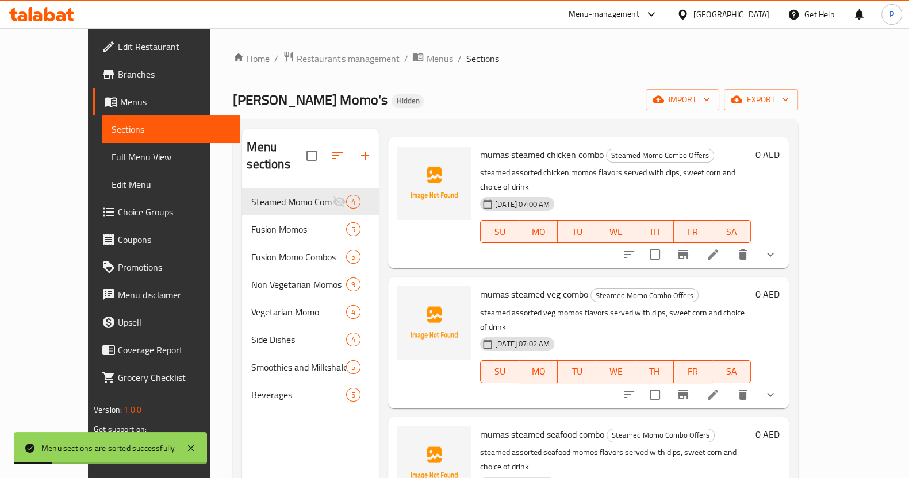
scroll to position [52, 0]
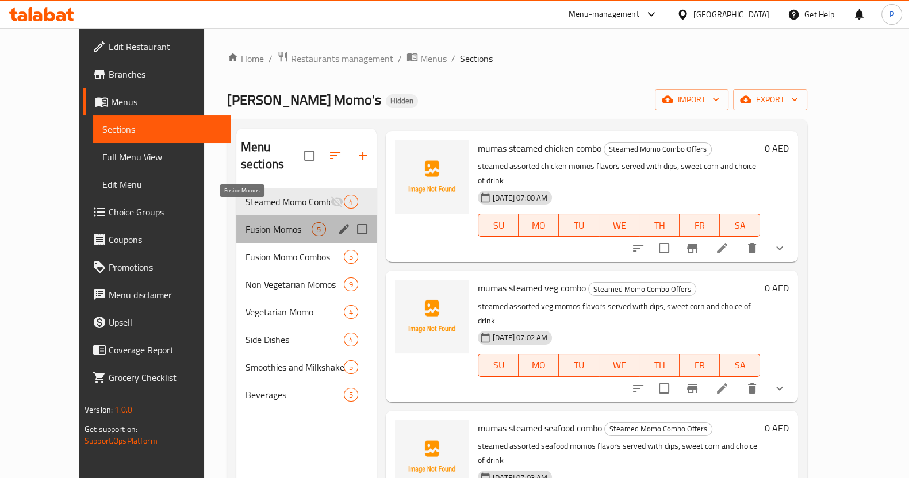
click at [245, 222] on span "Fusion Momos" at bounding box center [278, 229] width 66 height 14
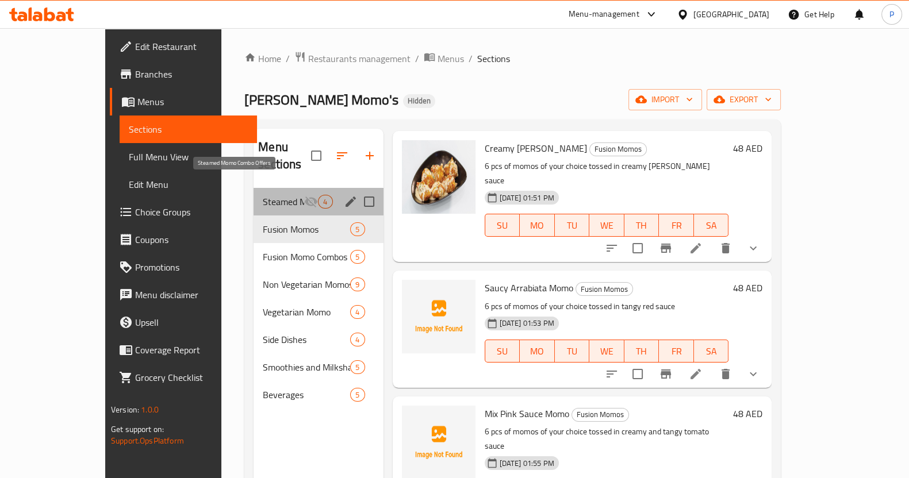
click at [263, 195] on span "Steamed Momo Combo Offers" at bounding box center [283, 202] width 41 height 14
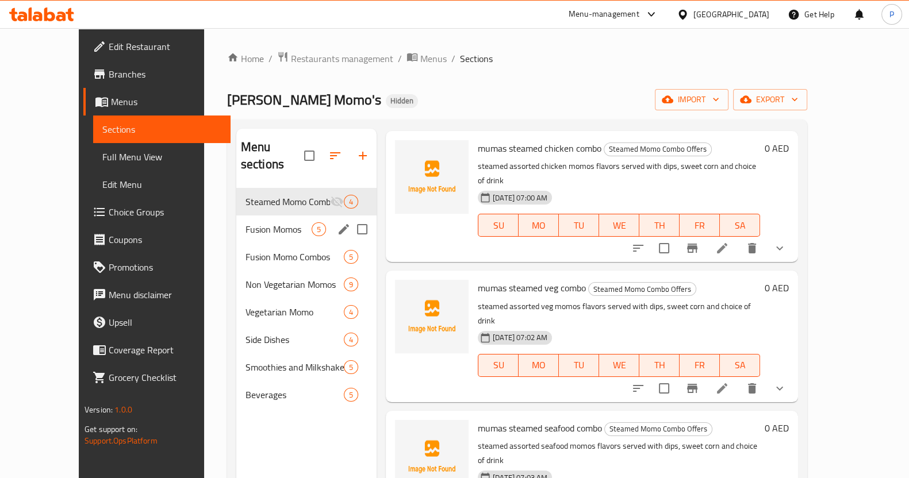
click at [250, 222] on span "Fusion Momos" at bounding box center [278, 229] width 66 height 14
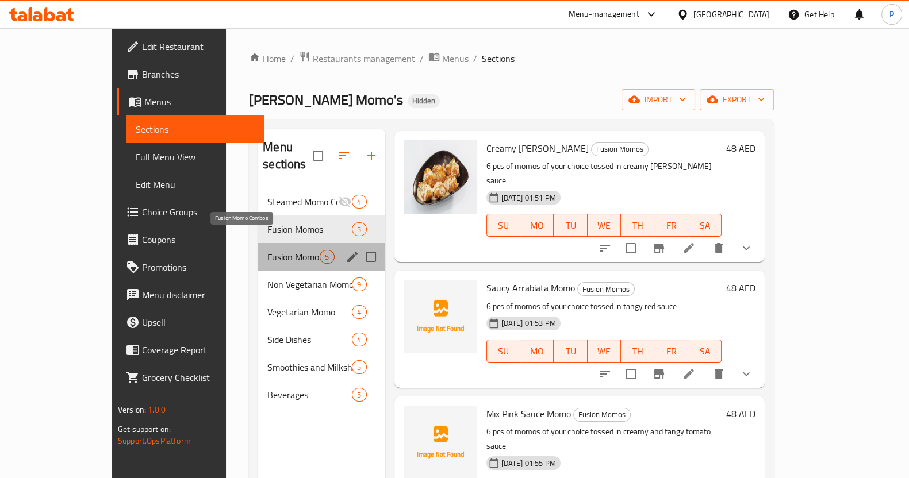
click at [267, 250] on span "Fusion Momo Combos" at bounding box center [293, 257] width 52 height 14
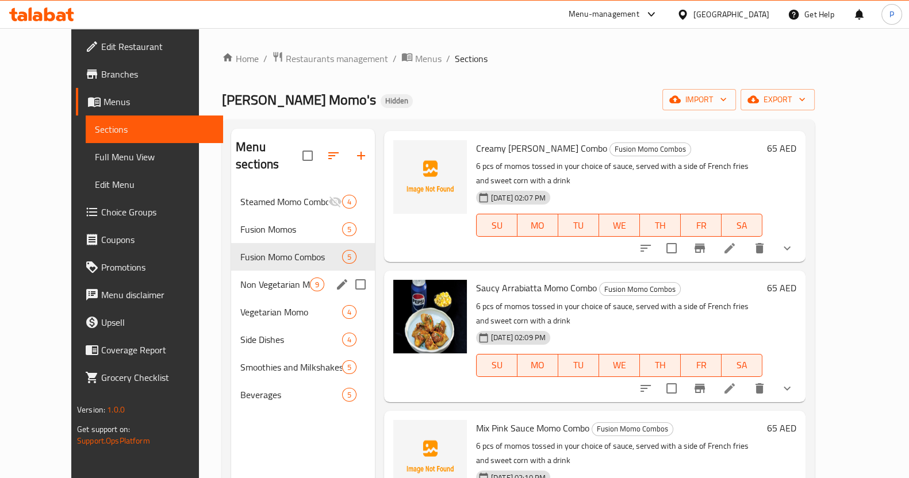
click at [253, 280] on div "Non Vegetarian Momos 9" at bounding box center [303, 285] width 144 height 28
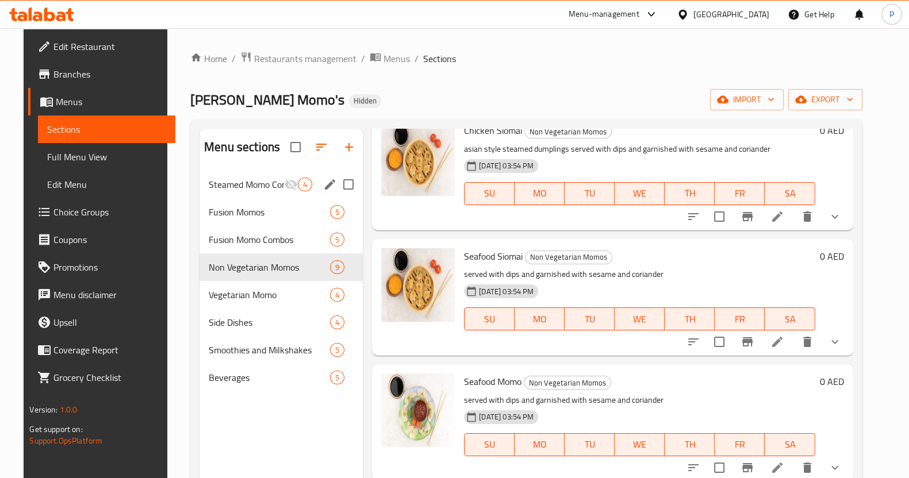
click at [229, 186] on span "Steamed Momo Combo Offers" at bounding box center [246, 185] width 75 height 14
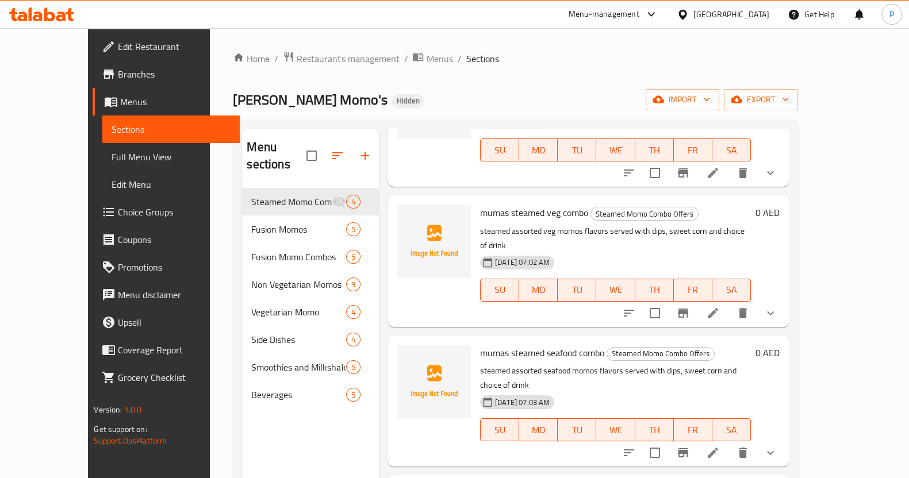
scroll to position [52, 0]
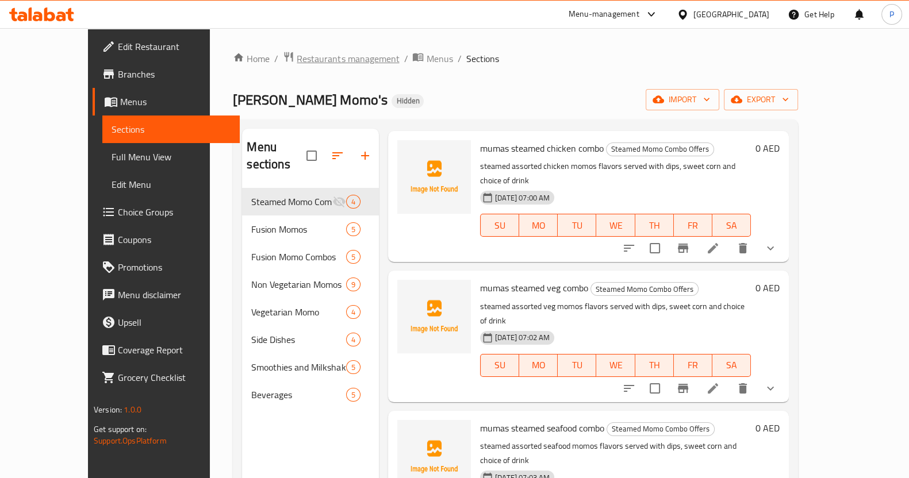
click at [283, 57] on span "breadcrumb" at bounding box center [290, 58] width 14 height 15
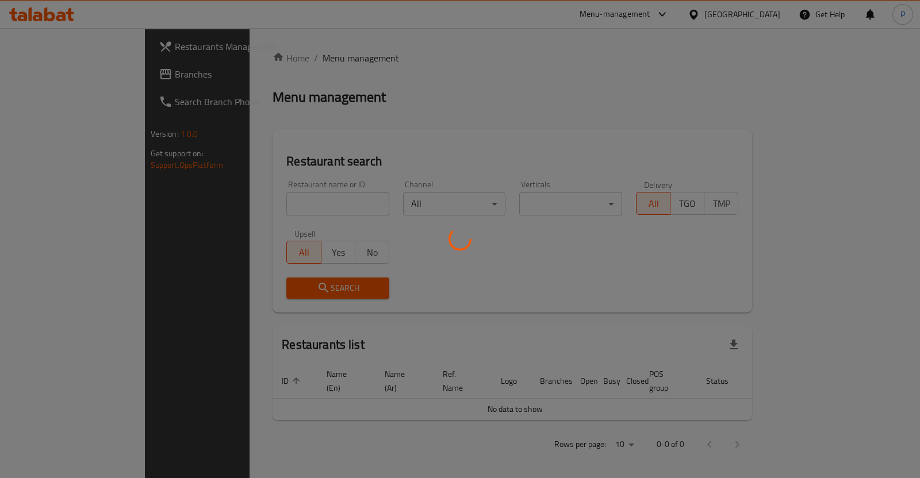
click at [197, 59] on div at bounding box center [460, 239] width 920 height 478
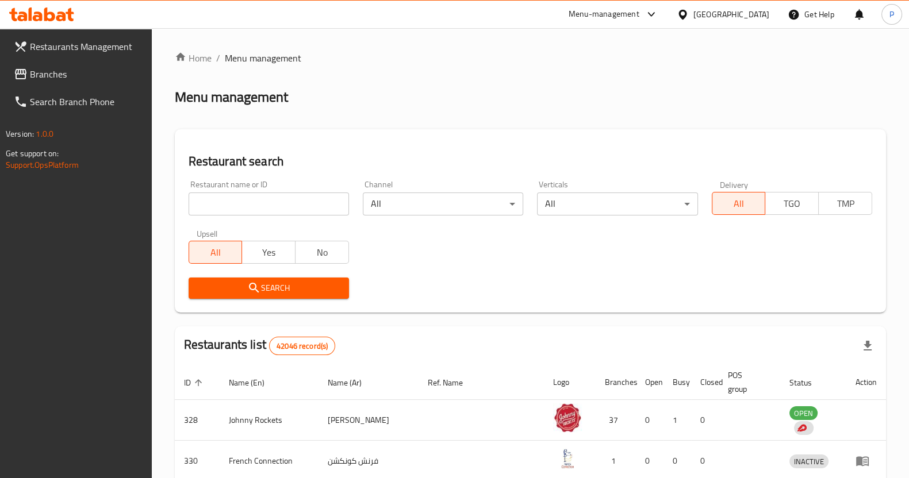
click at [197, 59] on link "Home" at bounding box center [193, 58] width 37 height 14
